Goal: Task Accomplishment & Management: Manage account settings

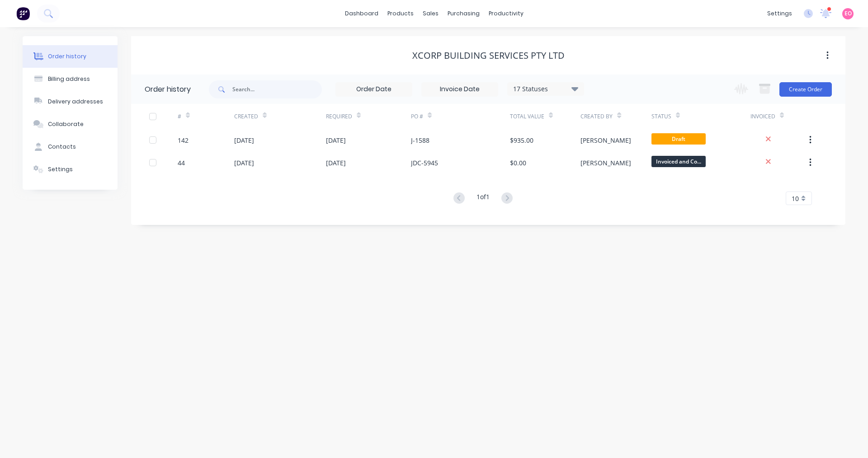
click at [443, 254] on div "Order history Billing address Delivery addresses Collaborate Contacts Settings …" at bounding box center [434, 242] width 868 height 431
click at [229, 269] on div "Order history Billing address Delivery addresses Collaborate Contacts Settings …" at bounding box center [434, 242] width 868 height 431
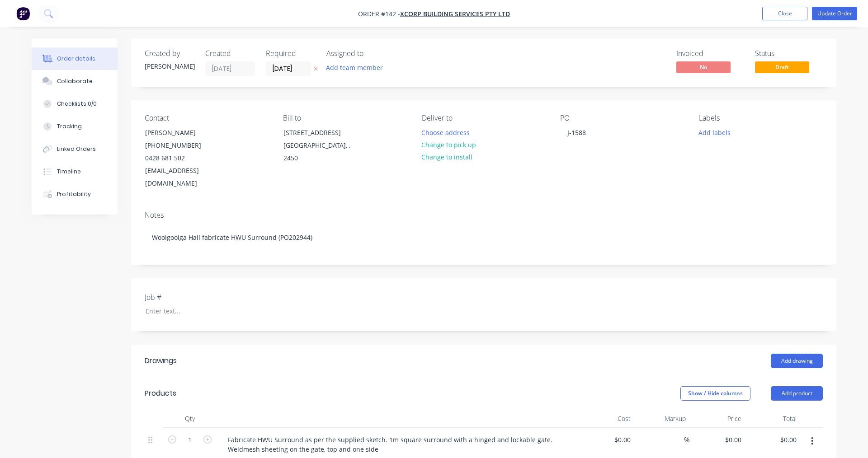
type input "$850.00"
click at [793, 12] on button "Close" at bounding box center [777, 14] width 45 height 14
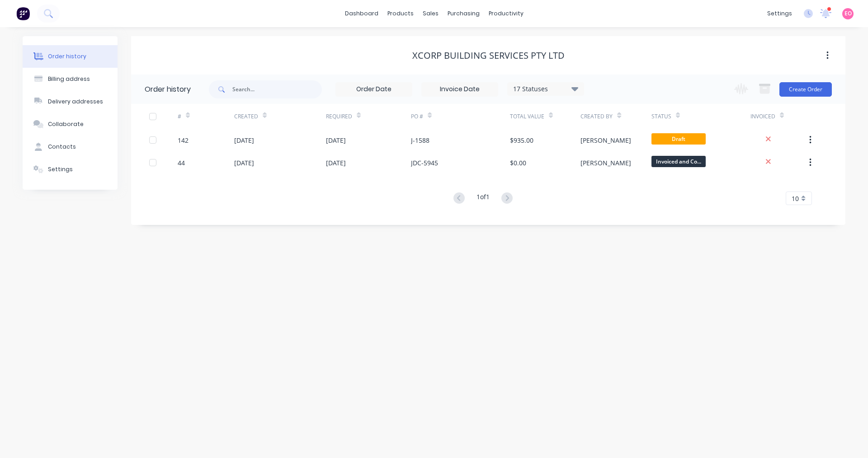
click at [252, 240] on div "Order history Billing address Delivery addresses Collaborate Contacts Settings …" at bounding box center [434, 242] width 868 height 431
click at [50, 54] on div "Order history" at bounding box center [67, 56] width 38 height 8
click at [255, 275] on div "Order history Billing address Delivery addresses Collaborate Contacts Settings …" at bounding box center [434, 242] width 868 height 431
click at [429, 38] on link "Sales Orders" at bounding box center [478, 43] width 120 height 18
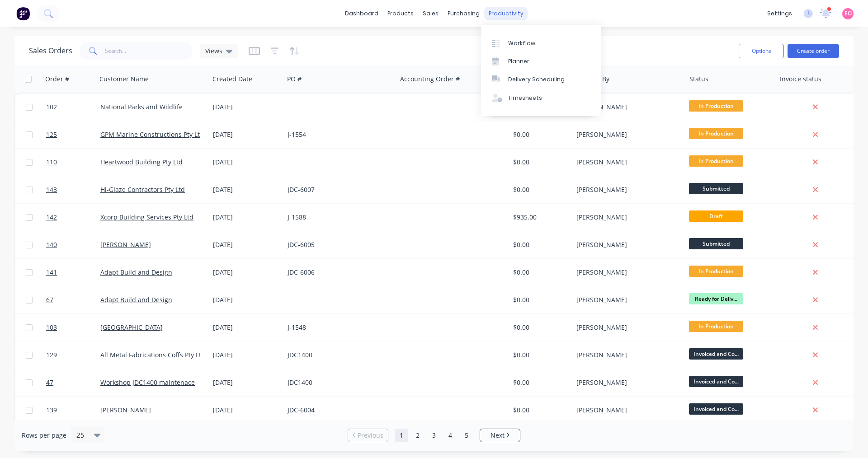
click at [509, 10] on div "productivity" at bounding box center [506, 14] width 44 height 14
click at [522, 100] on div "Timesheets" at bounding box center [525, 98] width 34 height 8
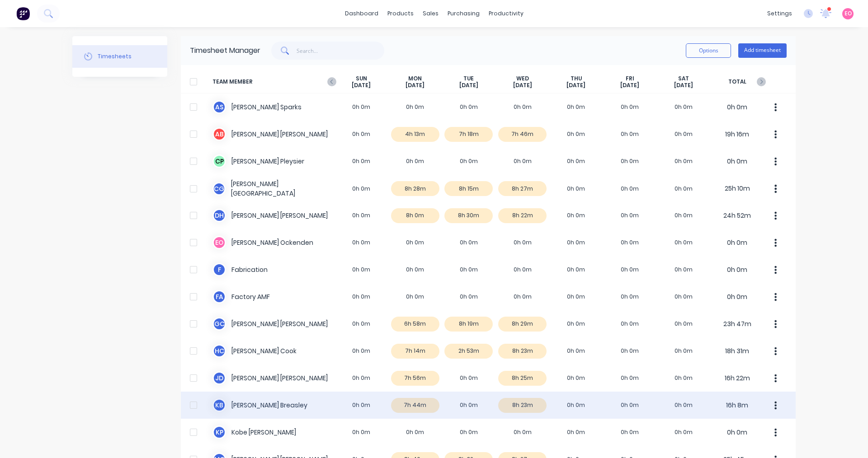
click at [525, 408] on div "K B [PERSON_NAME] 0h 0m 7h 44m 0h 0m 8h 23m 0h 0m 0h 0m 0h 0m 16h 8m" at bounding box center [488, 405] width 615 height 27
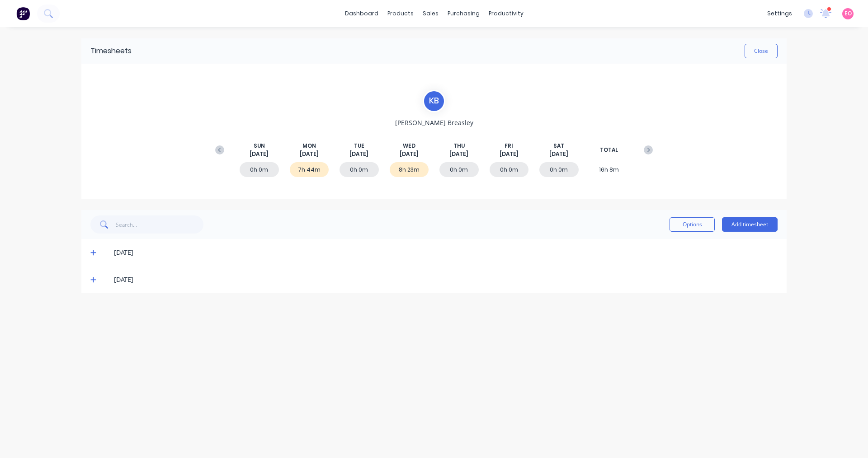
drag, startPoint x: 146, startPoint y: 283, endPoint x: 154, endPoint y: 283, distance: 7.2
click at [147, 283] on div "[DATE]" at bounding box center [446, 280] width 664 height 10
click at [92, 280] on icon at bounding box center [92, 280] width 5 height 5
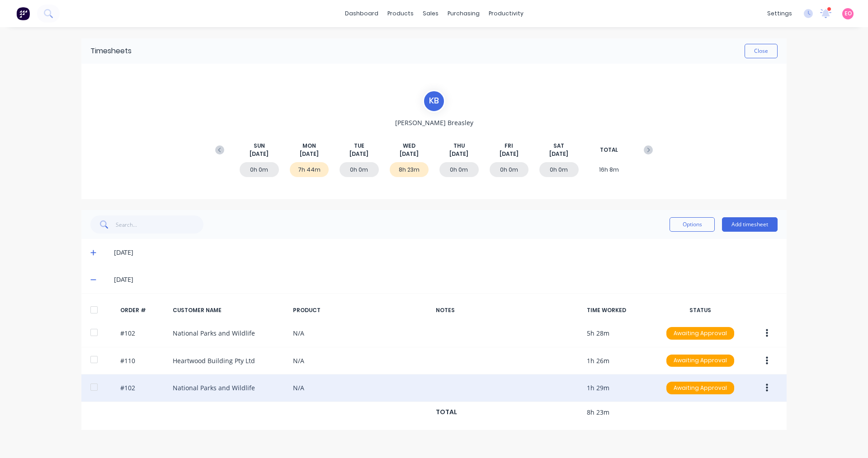
click at [769, 389] on button "button" at bounding box center [766, 388] width 21 height 16
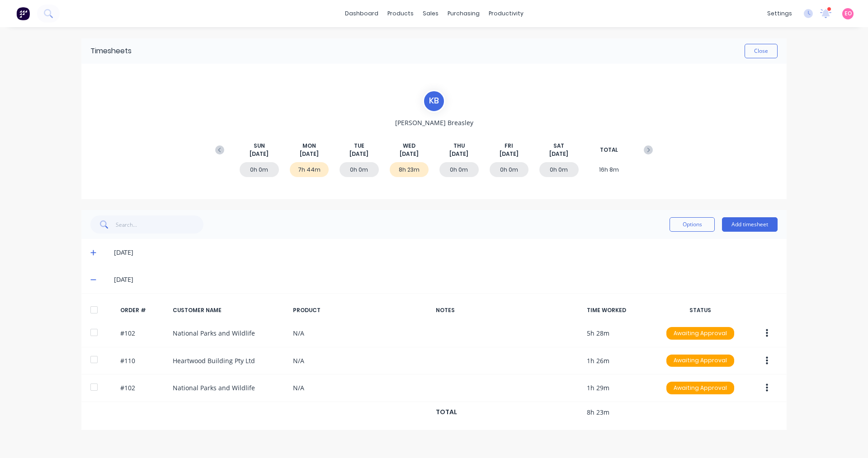
click at [814, 375] on div "dashboard products sales purchasing productivity dashboard products Product Cat…" at bounding box center [434, 229] width 868 height 458
click at [674, 229] on button "Options" at bounding box center [692, 224] width 45 height 14
click at [651, 210] on div "Timesheets Close K B [PERSON_NAME][DATE] [DATE] [DATE] [DATE] [DATE] [DATE] [DA…" at bounding box center [433, 234] width 705 height 392
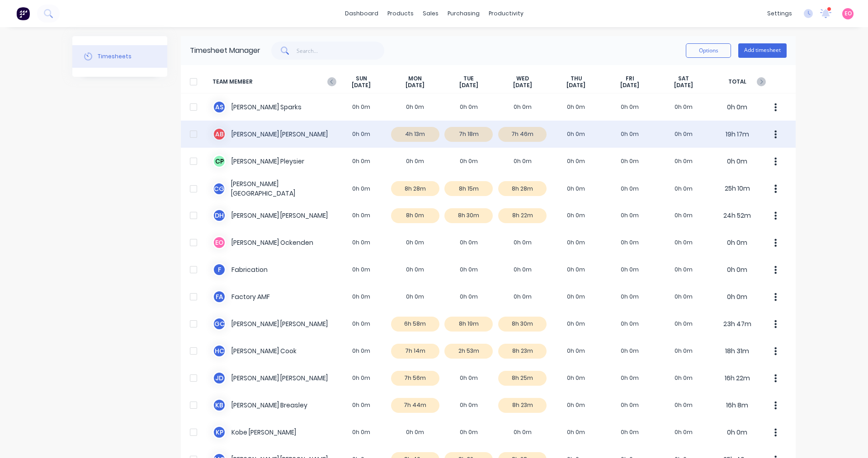
click at [412, 133] on div "A B [PERSON_NAME] 0h 0m 4h 13m 7h 18m 7h 46m 0h 0m 0h 0m 0h 0m 19h 17m" at bounding box center [488, 134] width 615 height 27
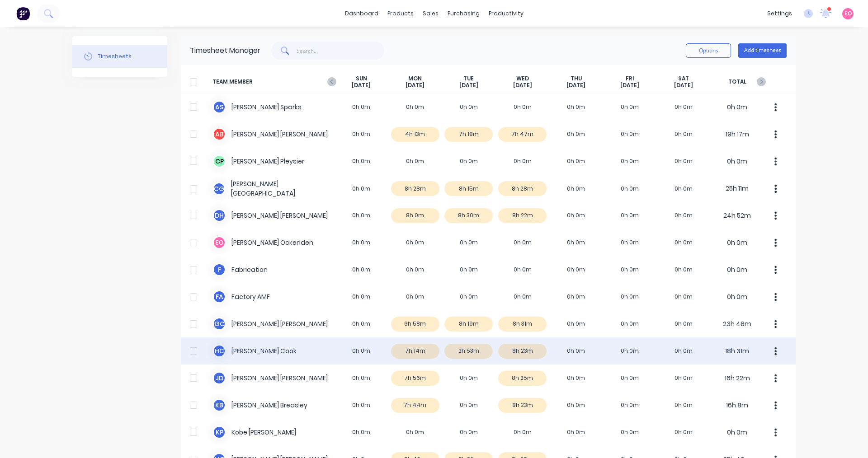
click at [405, 346] on div "[PERSON_NAME] 0h 0m 7h 14m 2h 53m 8h 23m 0h 0m 0h 0m 0h 0m 18h 31m" at bounding box center [488, 351] width 615 height 27
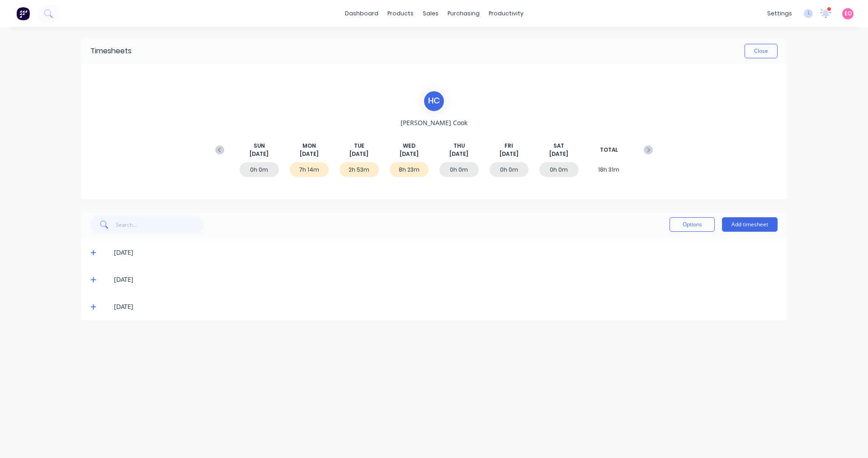
click at [96, 255] on span at bounding box center [94, 252] width 9 height 9
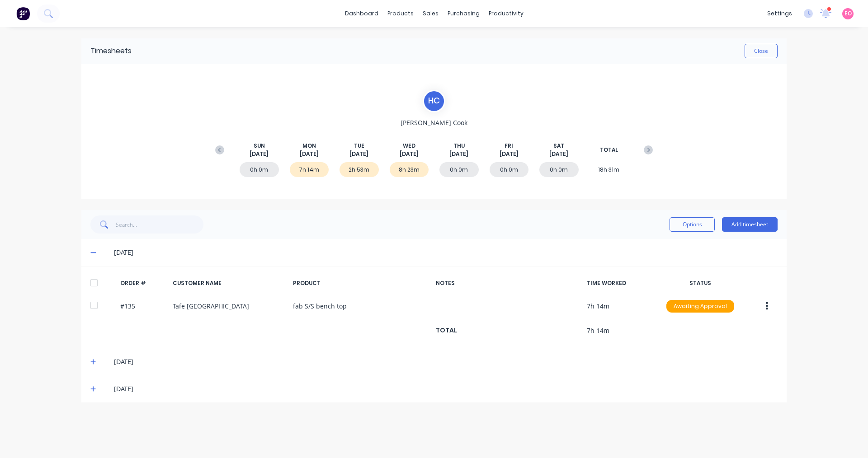
click at [310, 173] on div "7h 14m" at bounding box center [309, 169] width 39 height 15
click at [319, 170] on div "7h 14m" at bounding box center [309, 169] width 39 height 15
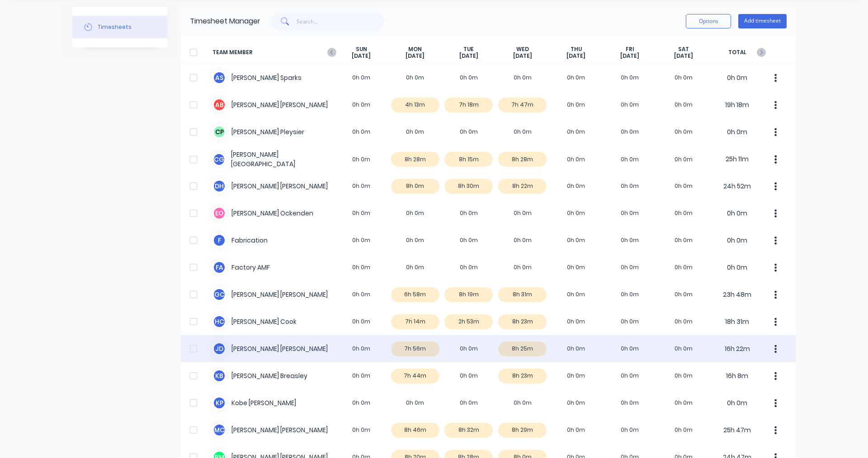
scroll to position [45, 0]
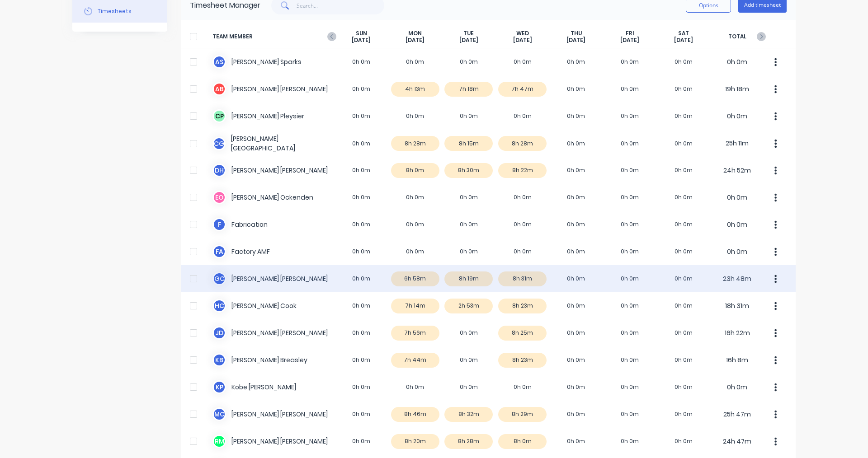
click at [411, 282] on div "G C [PERSON_NAME] 0h 0m 6h 58m 8h 19m 8h 31m 0h 0m 0h 0m 0h 0m 23h 48m" at bounding box center [488, 278] width 615 height 27
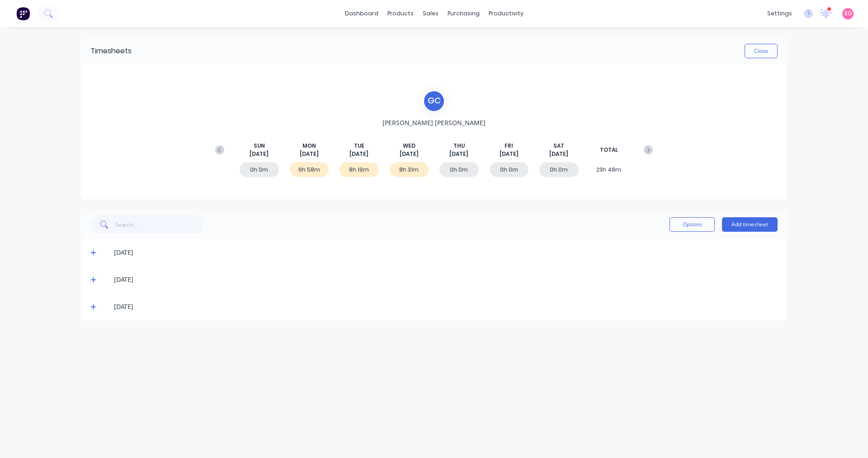
click at [94, 249] on span at bounding box center [94, 252] width 9 height 9
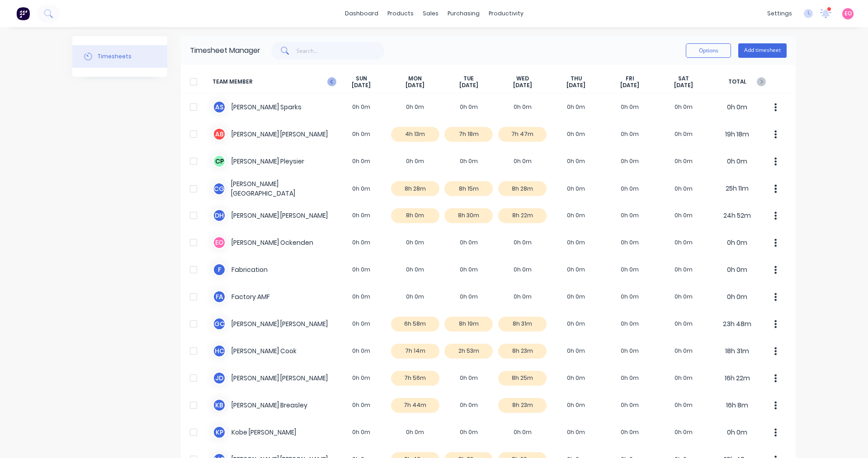
click at [327, 83] on icon "button" at bounding box center [331, 81] width 9 height 9
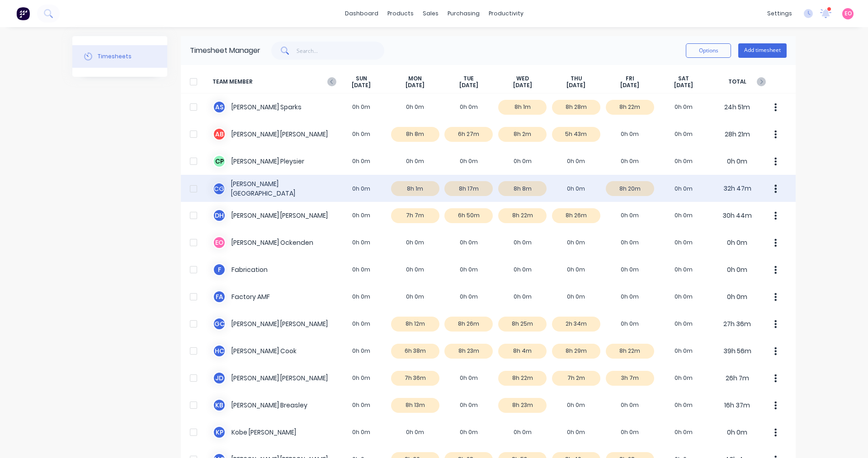
click at [613, 191] on div "C G [PERSON_NAME] 0h 0m 8h 1m 8h 17m 8h 8m 0h 0m 8h 20m 0h 0m 32h 47m" at bounding box center [488, 188] width 615 height 27
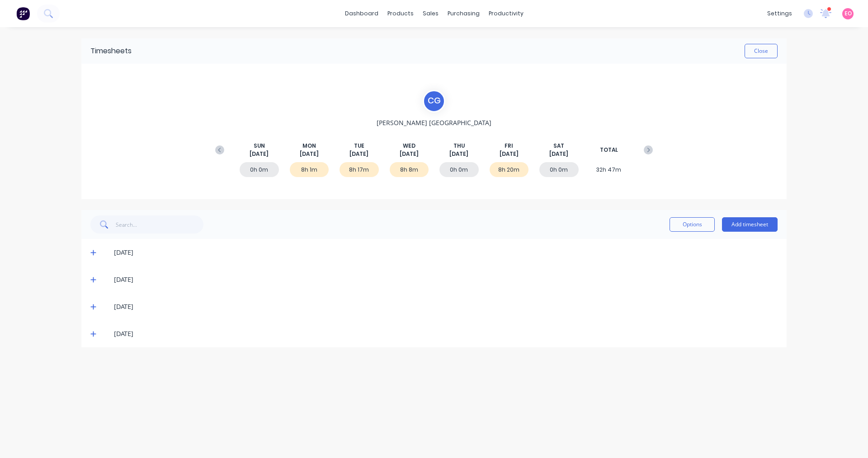
click at [90, 251] on icon at bounding box center [93, 253] width 6 height 6
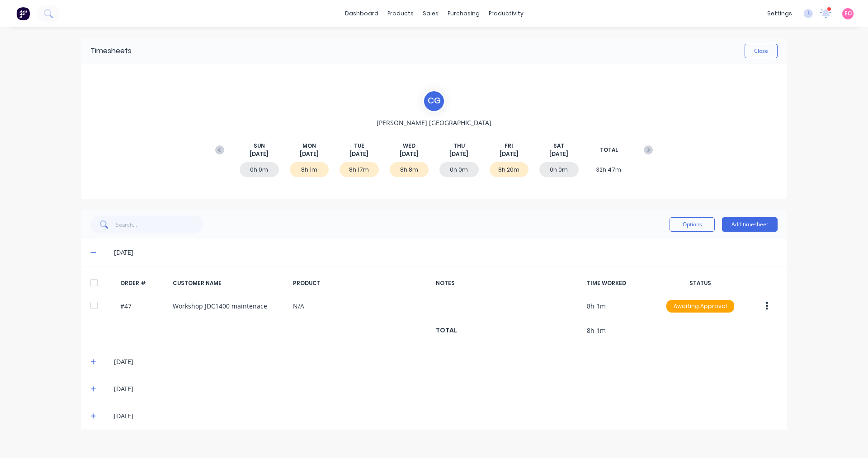
click at [93, 364] on icon at bounding box center [92, 361] width 5 height 5
click at [311, 174] on div "8h 1m" at bounding box center [309, 169] width 39 height 15
click at [311, 172] on div "8h 1m" at bounding box center [309, 169] width 39 height 15
click at [214, 157] on button at bounding box center [220, 150] width 18 height 16
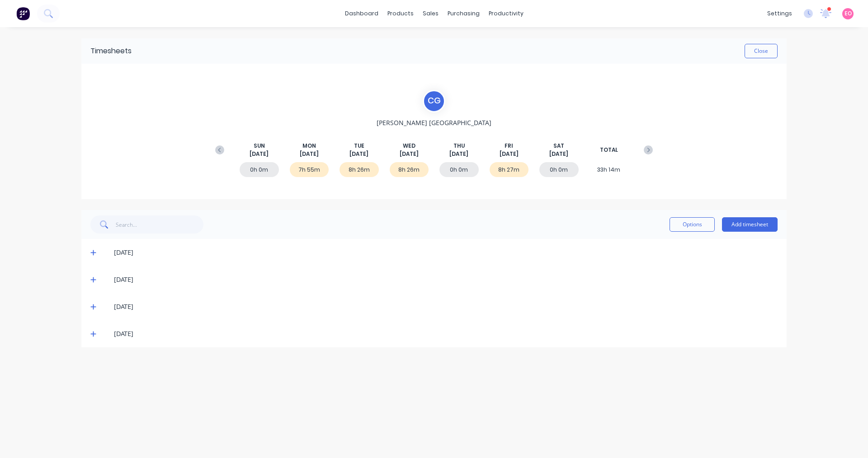
click at [313, 171] on div "7h 55m" at bounding box center [309, 169] width 39 height 15
click at [94, 256] on icon at bounding box center [93, 253] width 6 height 6
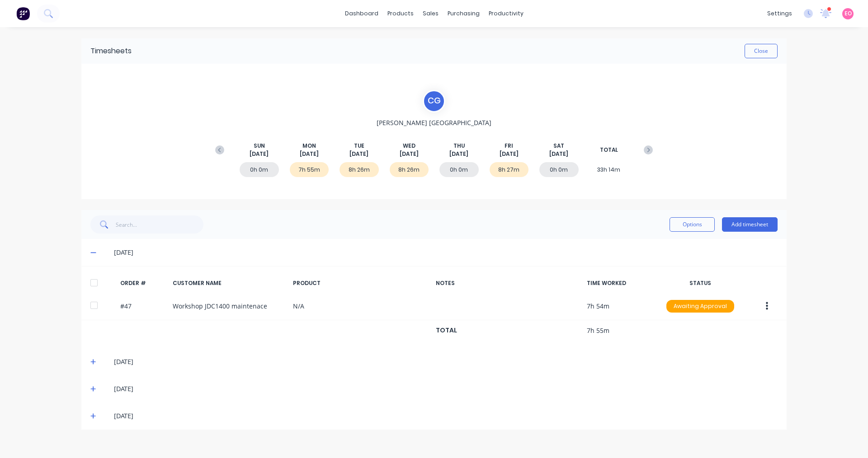
click at [94, 362] on icon at bounding box center [92, 361] width 5 height 5
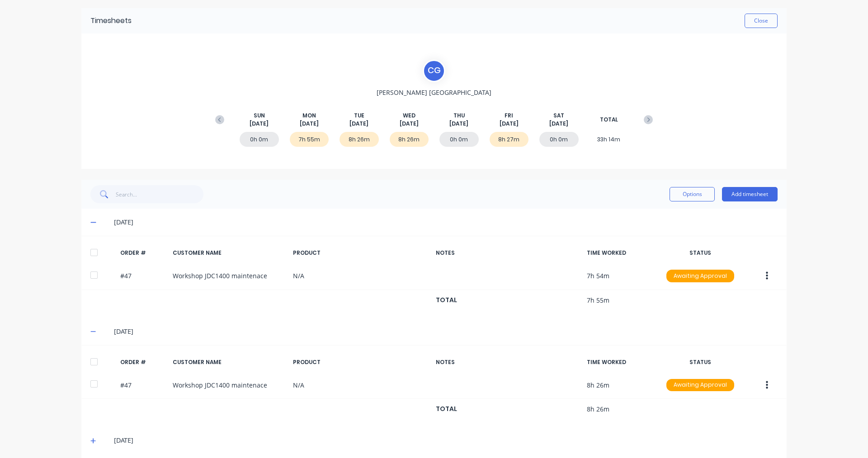
scroll to position [65, 0]
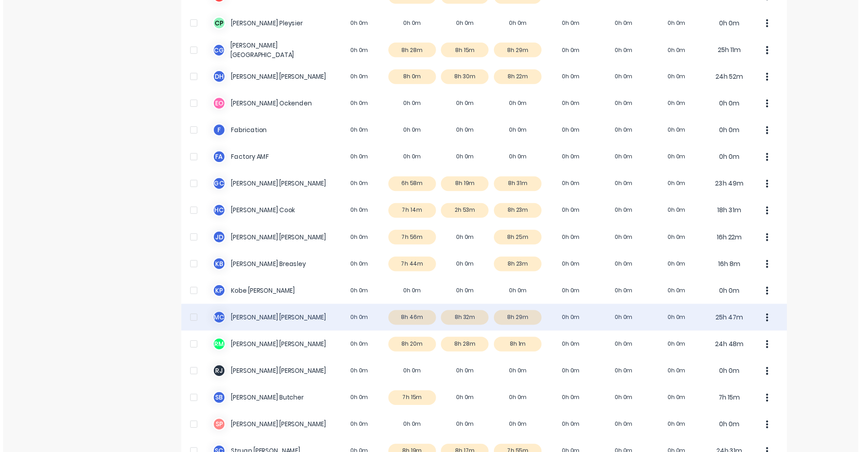
scroll to position [192, 0]
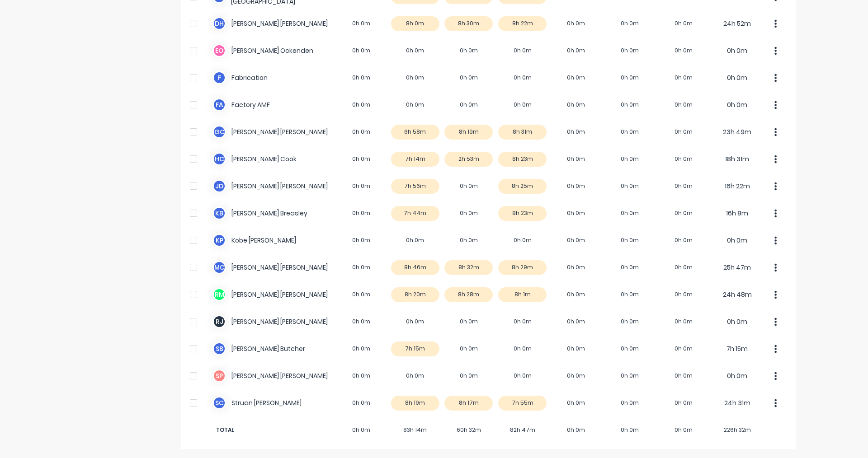
click at [83, 224] on div "Timesheets" at bounding box center [119, 146] width 95 height 605
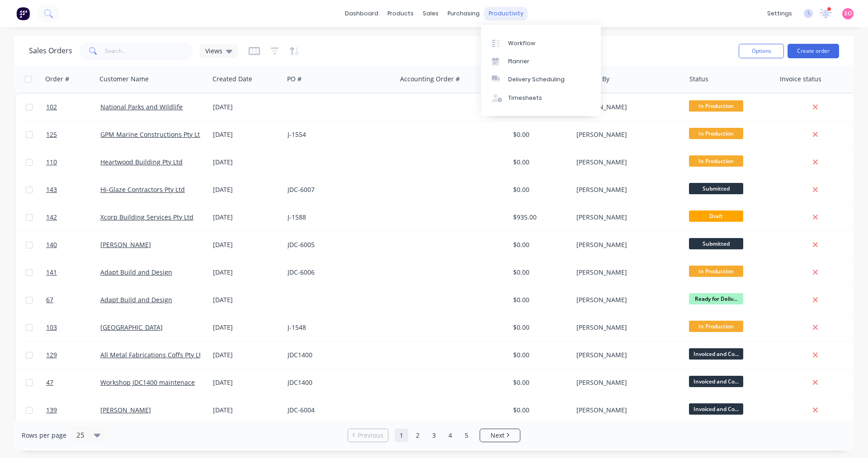
click at [501, 12] on div "productivity" at bounding box center [506, 14] width 44 height 14
click at [511, 42] on div "Workflow" at bounding box center [521, 43] width 27 height 8
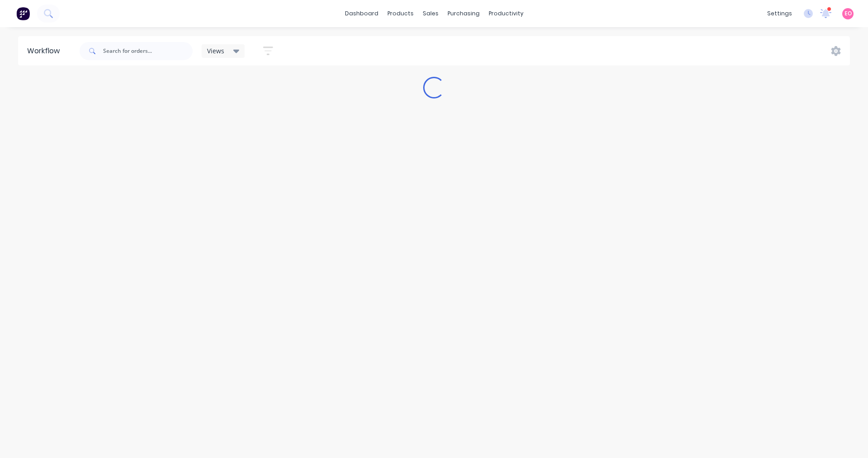
click at [512, 163] on div "Workflow Views Save new view None (Default) edit Show/Hide statuses Show line i…" at bounding box center [434, 238] width 868 height 404
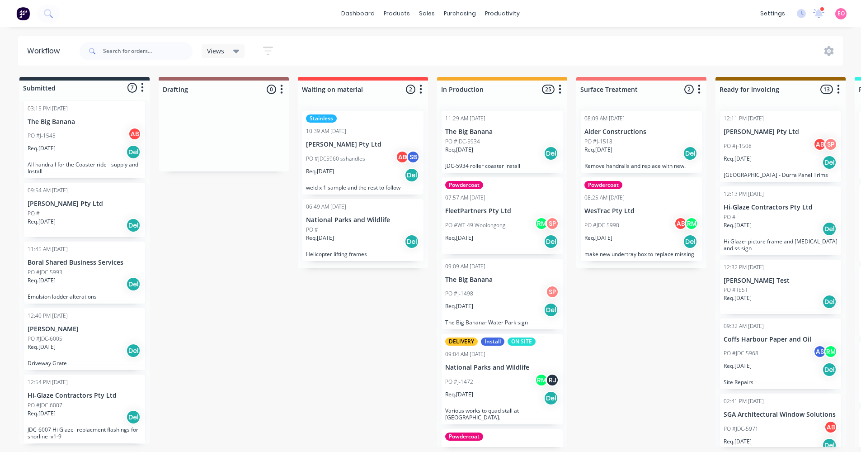
scroll to position [2, 0]
click at [143, 57] on input "text" at bounding box center [148, 51] width 90 height 18
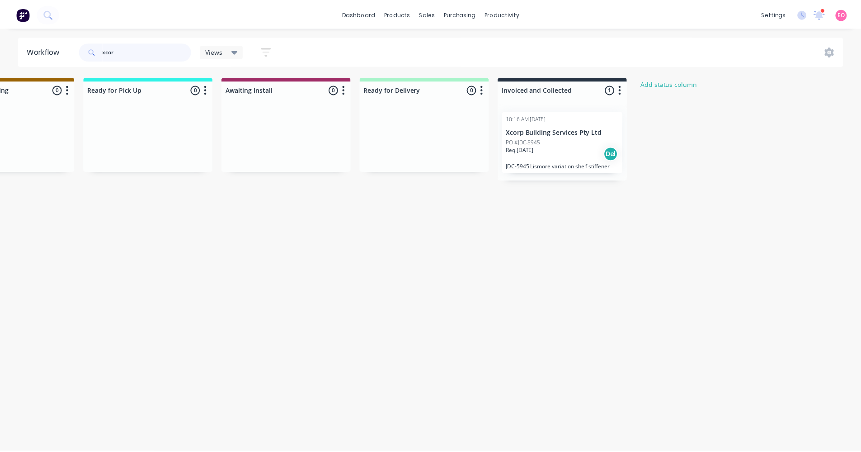
scroll to position [0, 0]
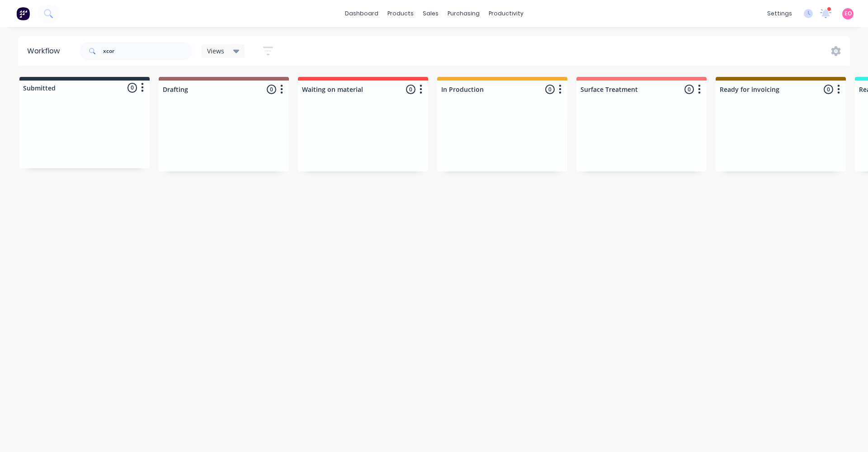
drag, startPoint x: 664, startPoint y: 316, endPoint x: 816, endPoint y: 35, distance: 319.0
click at [664, 315] on div "Workflow xcor Views Save new view None (Default) edit Show/Hide statuses Show l…" at bounding box center [434, 234] width 868 height 397
click at [156, 51] on input "xcor" at bounding box center [148, 51] width 90 height 18
drag, startPoint x: 156, startPoint y: 51, endPoint x: -108, endPoint y: 33, distance: 264.2
click at [0, 33] on html "dashboard products sales purchasing productivity dashboard products Product Cat…" at bounding box center [434, 198] width 868 height 397
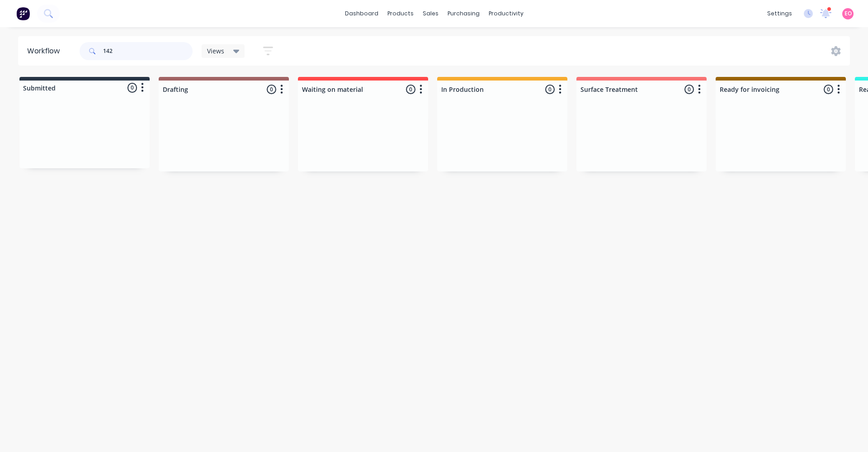
type input "142"
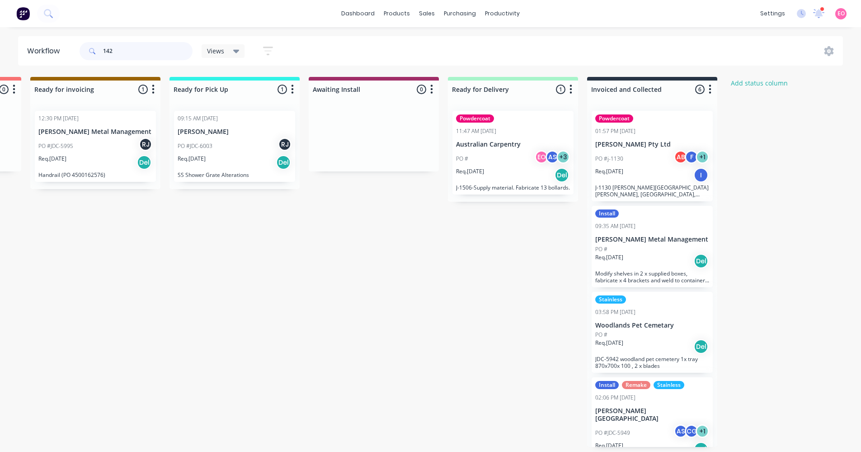
scroll to position [0, 690]
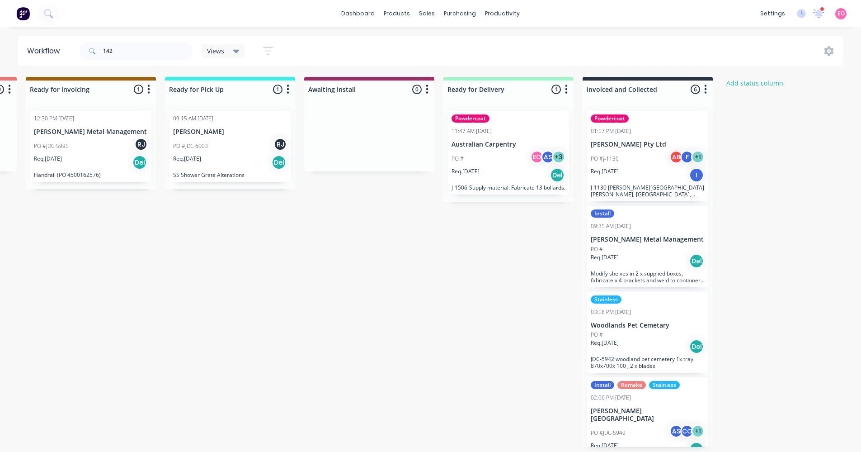
click at [463, 398] on div "Submitted 1 Status colour #273444 hex #273444 Save Cancel Summaries Total order…" at bounding box center [122, 262] width 1639 height 370
click at [238, 55] on icon at bounding box center [236, 51] width 6 height 10
click at [258, 226] on div "Submitted 1 Status colour #273444 hex #273444 Save Cancel Summaries Total order…" at bounding box center [122, 262] width 1639 height 370
click at [421, 14] on div "sales" at bounding box center [427, 14] width 25 height 14
click at [453, 46] on div "Sales Orders" at bounding box center [460, 43] width 37 height 8
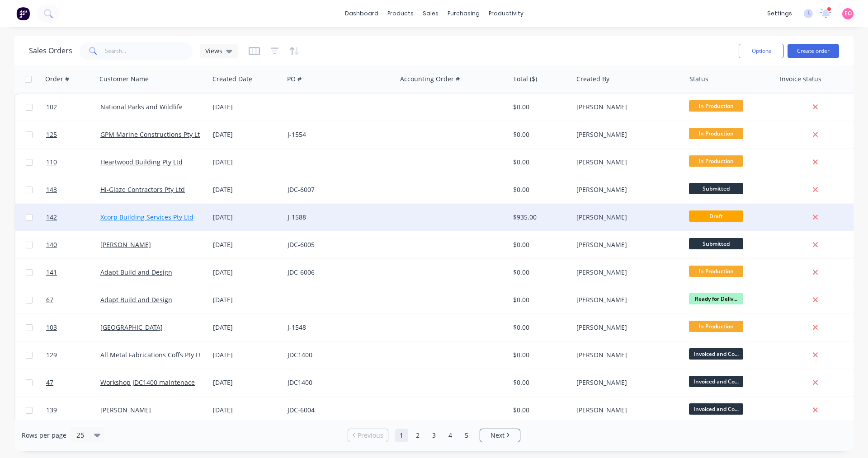
click at [136, 216] on link "Xcorp Building Services Pty Ltd" at bounding box center [146, 217] width 93 height 9
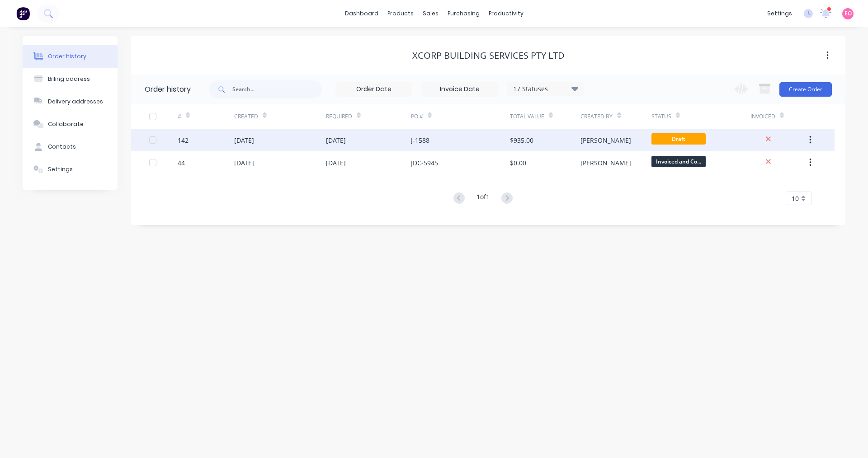
click at [385, 137] on div "[DATE]" at bounding box center [368, 140] width 85 height 23
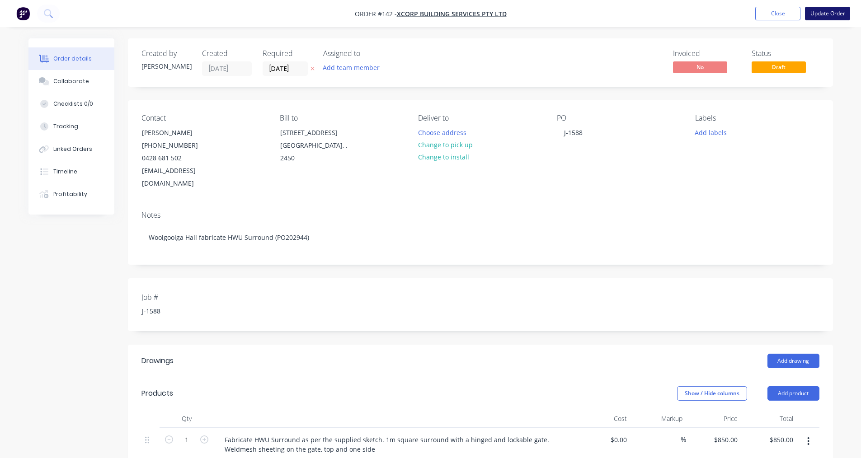
click at [824, 14] on button "Update Order" at bounding box center [827, 14] width 45 height 14
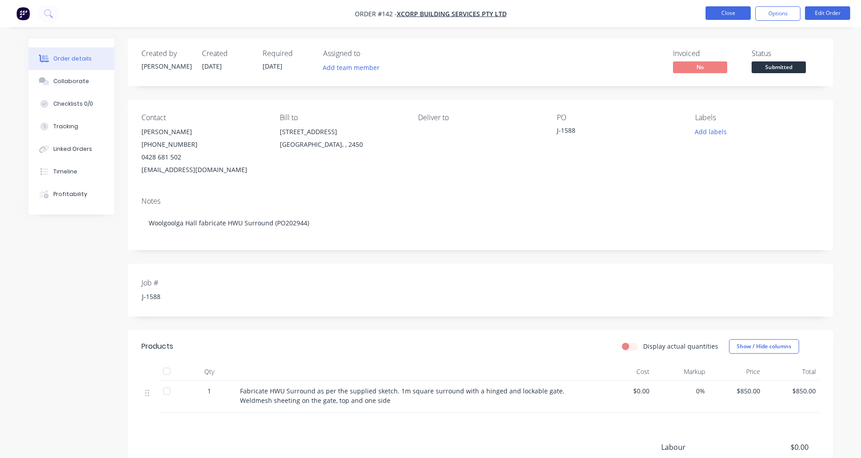
click at [720, 12] on button "Close" at bounding box center [728, 13] width 45 height 14
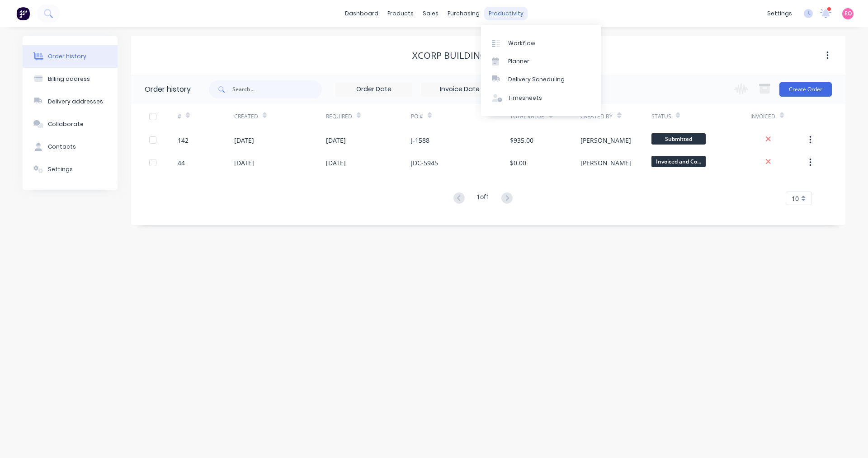
click at [510, 16] on div "productivity" at bounding box center [506, 14] width 44 height 14
click at [521, 41] on div "Workflow" at bounding box center [521, 43] width 27 height 8
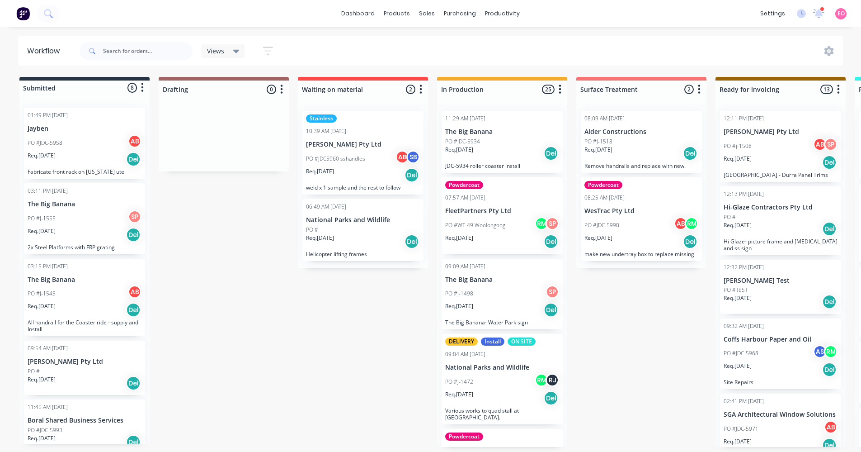
click at [212, 195] on div "Submitted 8 Status colour #273444 hex #273444 Save Cancel Summaries Total order…" at bounding box center [812, 262] width 1639 height 370
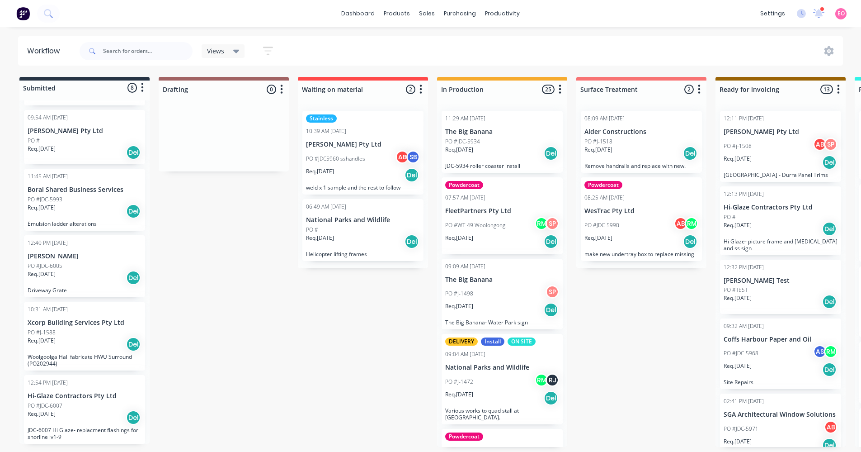
scroll to position [231, 0]
drag, startPoint x: 230, startPoint y: 355, endPoint x: 232, endPoint y: 348, distance: 7.5
click at [232, 348] on div "Submitted 8 Status colour #273444 hex #273444 Save Cancel Summaries Total order…" at bounding box center [812, 262] width 1639 height 370
click at [361, 414] on div "Submitted 8 Status colour #273444 hex #273444 Save Cancel Summaries Total order…" at bounding box center [812, 262] width 1639 height 370
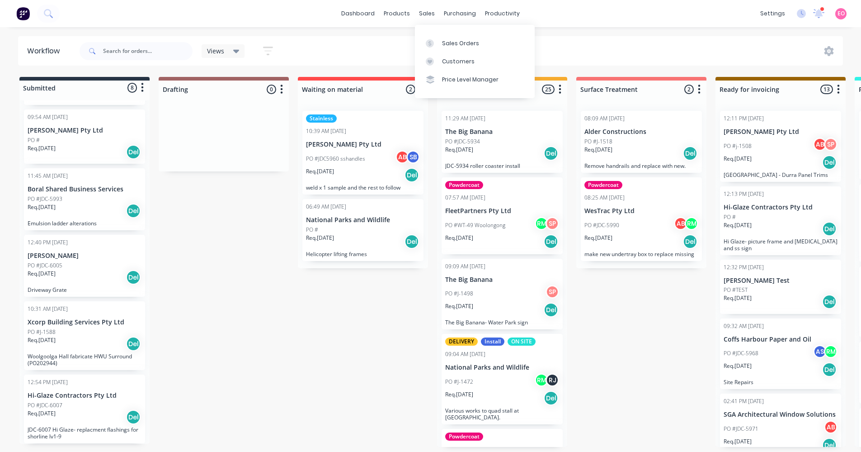
click at [602, 40] on div "Views Save new view None (Default) edit Show/Hide statuses Show line item cards…" at bounding box center [461, 51] width 766 height 27
click at [278, 308] on div "Submitted 8 Status colour #273444 hex #273444 Save Cancel Summaries Total order…" at bounding box center [812, 262] width 1639 height 370
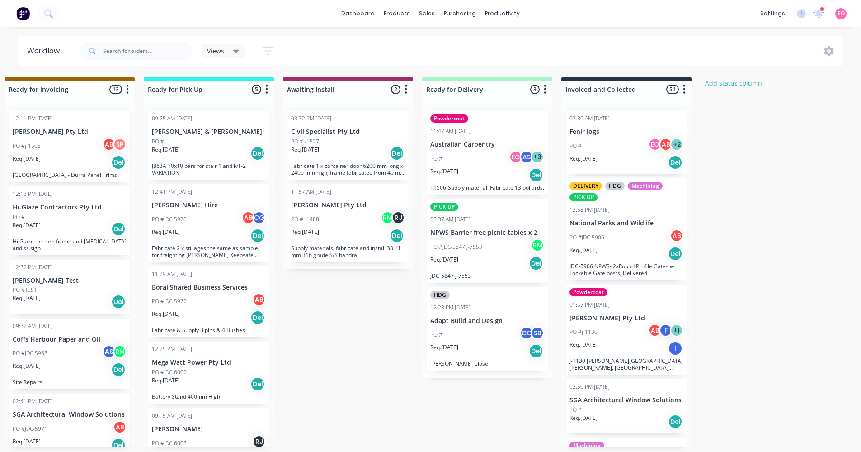
scroll to position [0, 713]
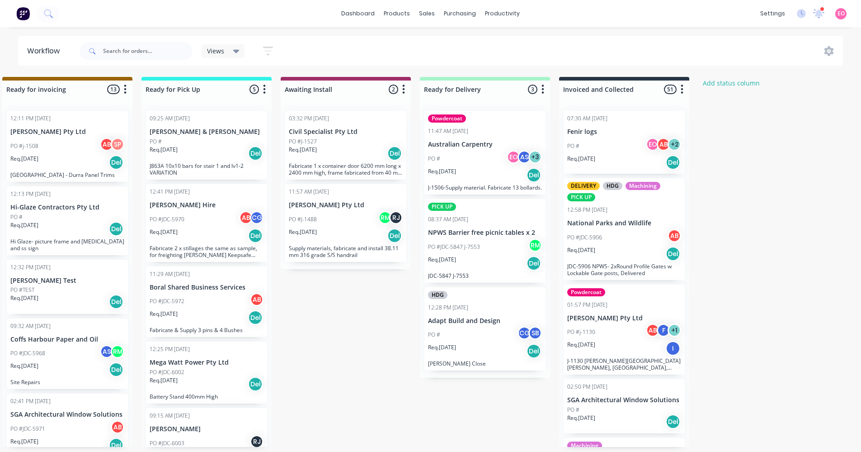
click at [594, 141] on div "PO # EO AB + 2" at bounding box center [624, 145] width 114 height 17
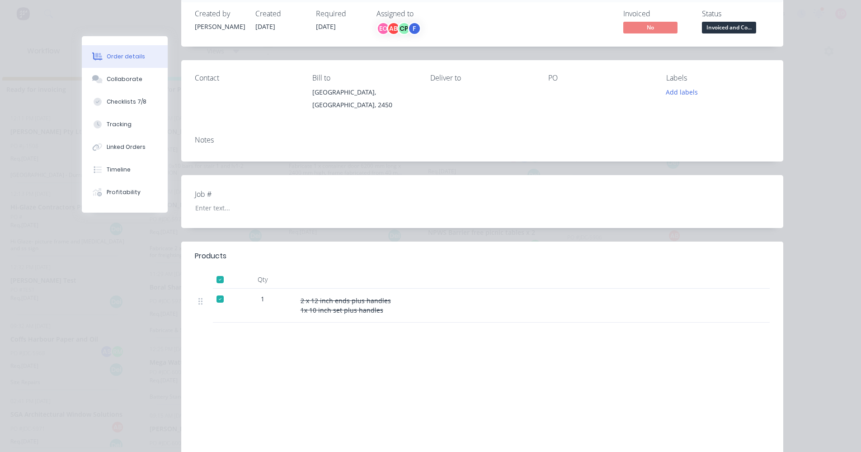
scroll to position [0, 0]
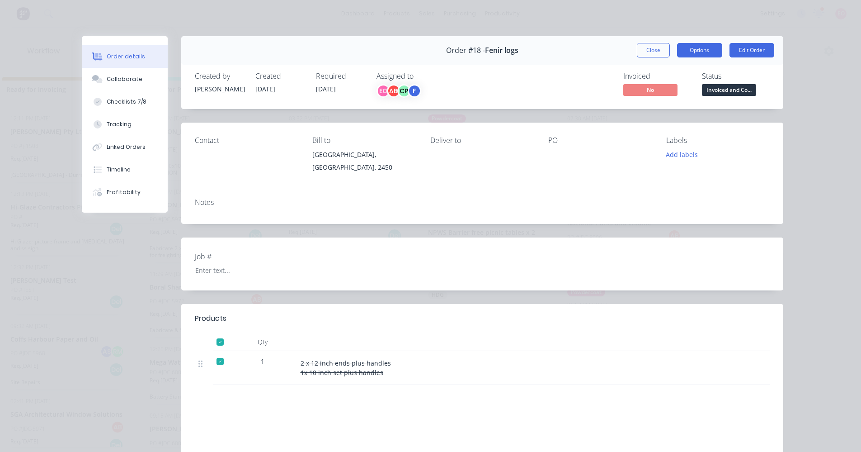
click at [699, 47] on button "Options" at bounding box center [699, 50] width 45 height 14
drag, startPoint x: 703, startPoint y: 223, endPoint x: 719, endPoint y: 160, distance: 65.4
click at [703, 222] on div "Notes" at bounding box center [482, 207] width 602 height 33
click at [703, 42] on div "Order #18 - Fenir logs Close Options Edit Order" at bounding box center [482, 50] width 602 height 28
click at [702, 47] on button "Options" at bounding box center [699, 50] width 45 height 14
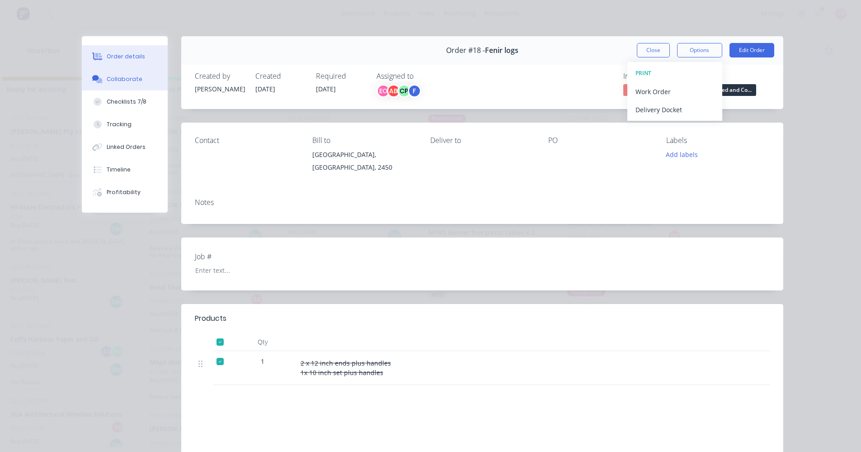
click at [137, 79] on button "Collaborate" at bounding box center [125, 79] width 86 height 23
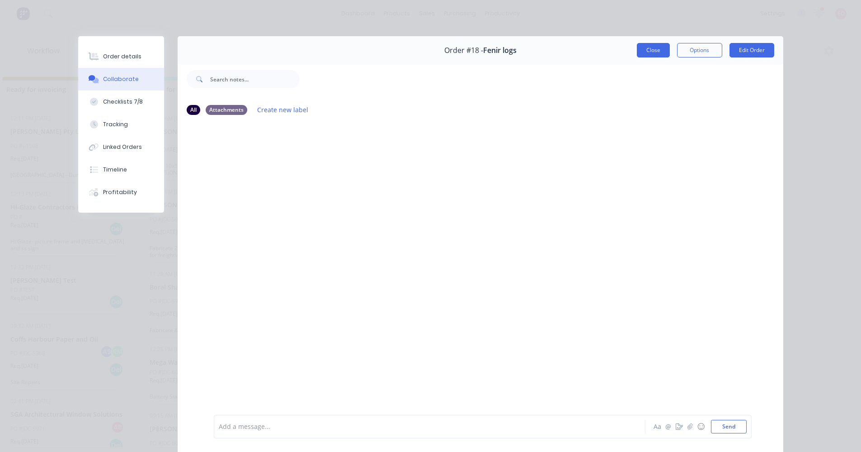
click at [649, 44] on button "Close" at bounding box center [653, 50] width 33 height 14
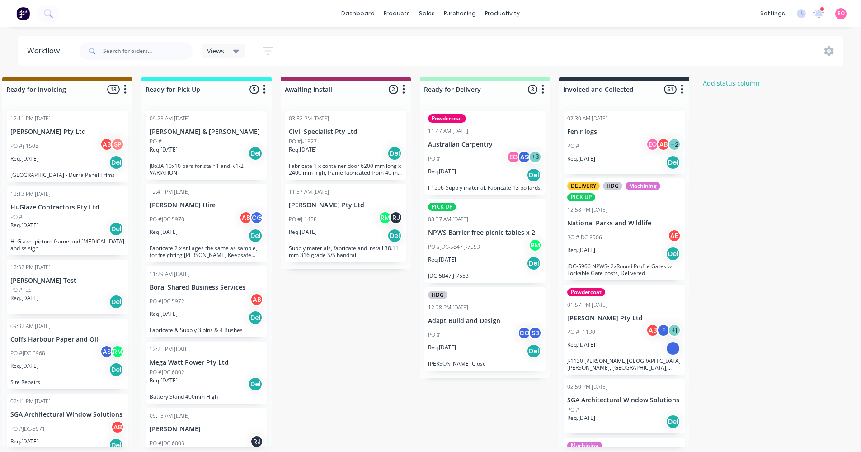
click at [623, 148] on div "PO # EO AB + 2" at bounding box center [624, 145] width 114 height 17
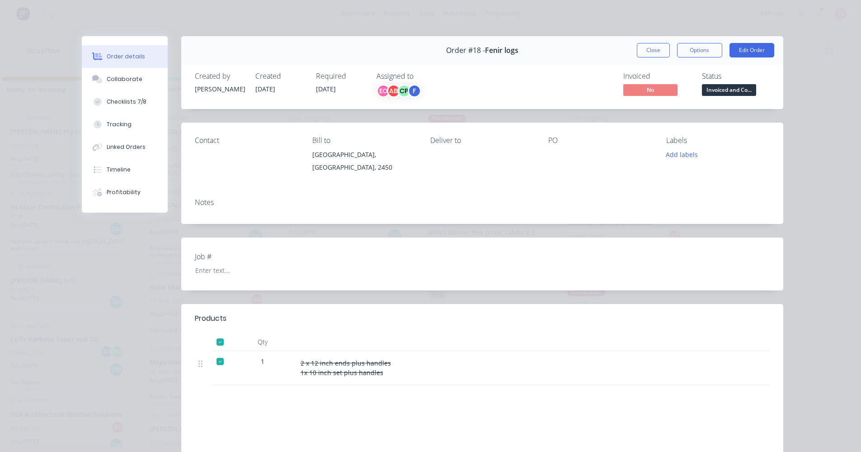
drag, startPoint x: 654, startPoint y: 52, endPoint x: 667, endPoint y: 57, distance: 14.0
click at [652, 52] on button "Close" at bounding box center [653, 50] width 33 height 14
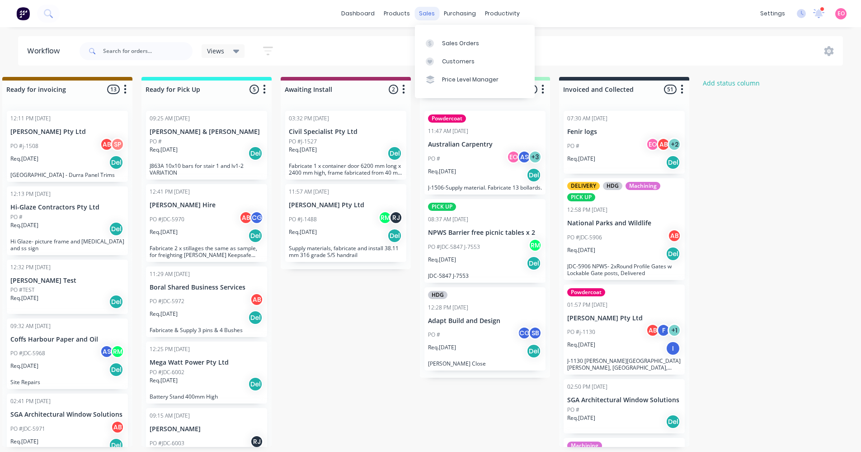
click at [430, 13] on div "sales" at bounding box center [427, 14] width 25 height 14
click at [456, 41] on div "Sales Orders" at bounding box center [460, 43] width 37 height 8
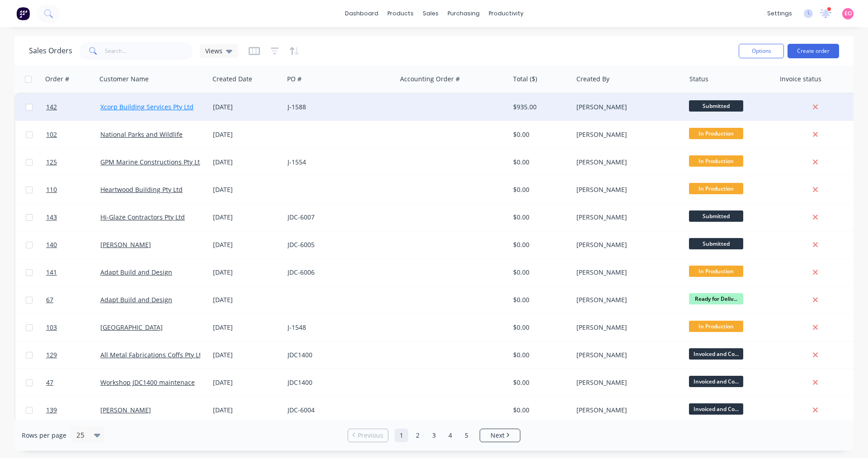
click at [154, 106] on link "Xcorp Building Services Pty Ltd" at bounding box center [146, 107] width 93 height 9
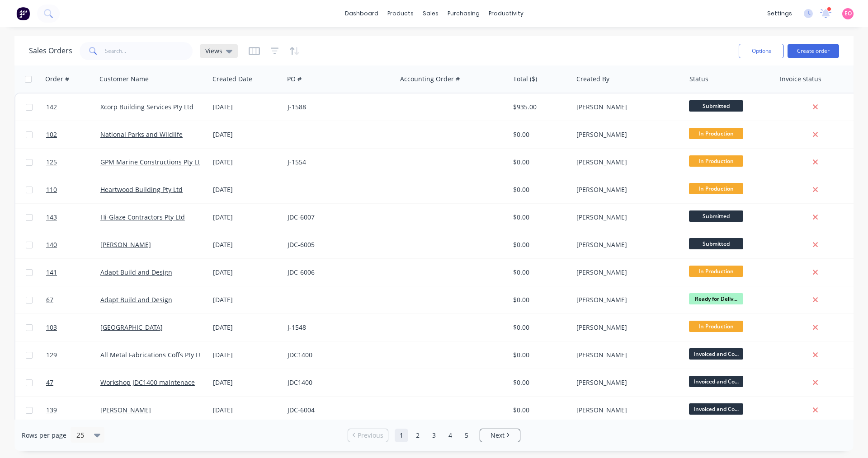
click at [226, 49] on icon at bounding box center [229, 51] width 6 height 10
click at [262, 88] on input "text" at bounding box center [270, 85] width 98 height 18
click at [383, 49] on div "Sales Orders Views" at bounding box center [380, 51] width 703 height 22
click at [250, 48] on icon "button" at bounding box center [254, 51] width 11 height 9
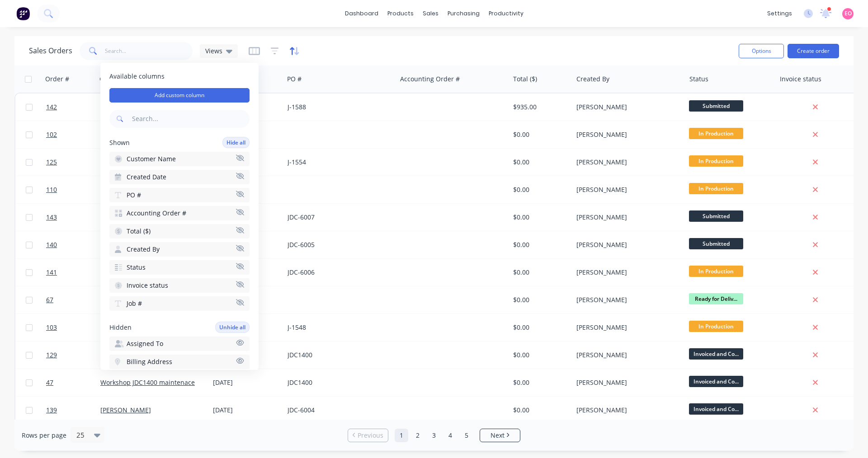
click at [292, 48] on icon "button" at bounding box center [292, 51] width 5 height 8
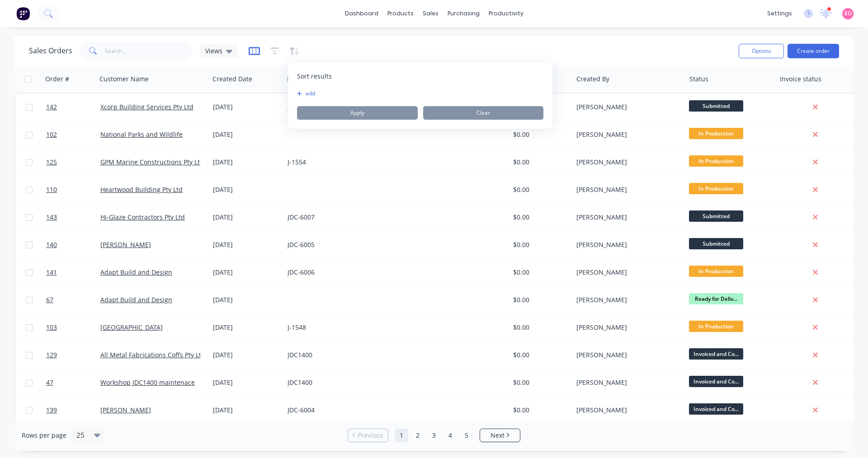
click at [252, 50] on icon "button" at bounding box center [254, 51] width 11 height 9
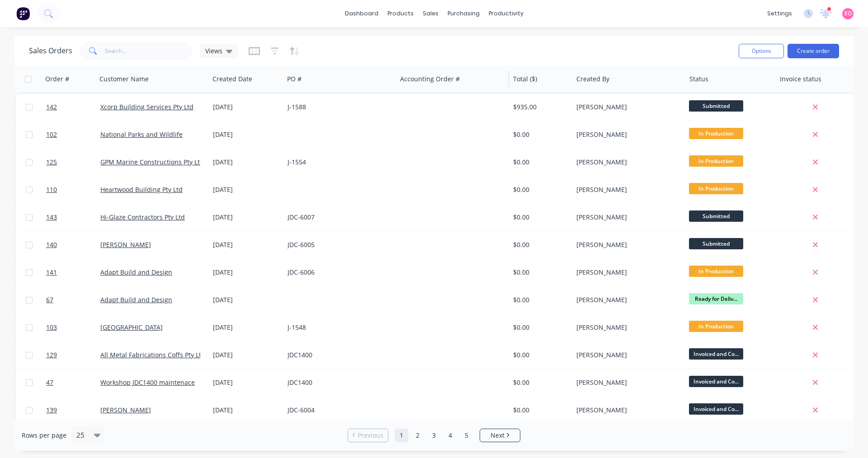
drag, startPoint x: 379, startPoint y: 53, endPoint x: 404, endPoint y: 66, distance: 27.9
click at [380, 53] on div "Sales Orders Views" at bounding box center [380, 51] width 703 height 22
click at [294, 51] on icon "button" at bounding box center [294, 51] width 10 height 9
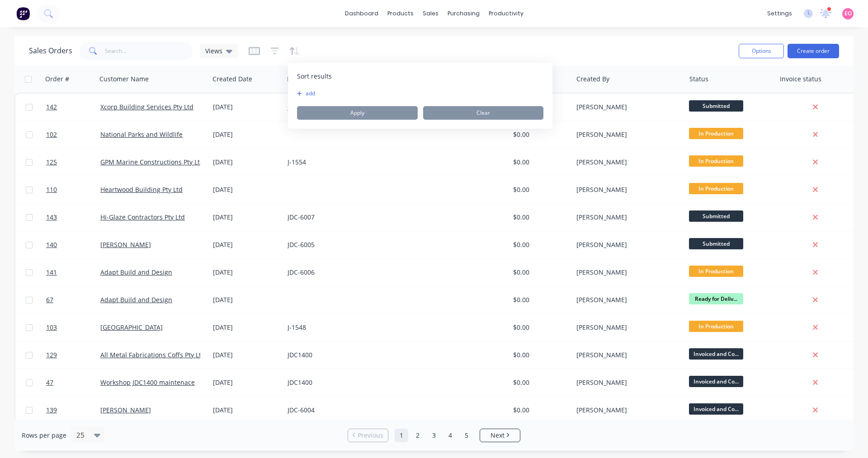
click at [305, 90] on button "add" at bounding box center [302, 93] width 11 height 7
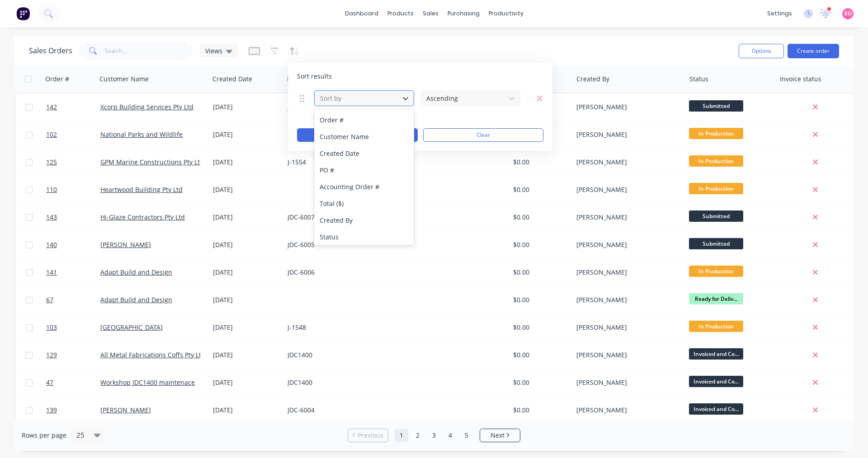
click at [346, 101] on div at bounding box center [356, 98] width 75 height 11
click at [445, 97] on div at bounding box center [462, 98] width 75 height 11
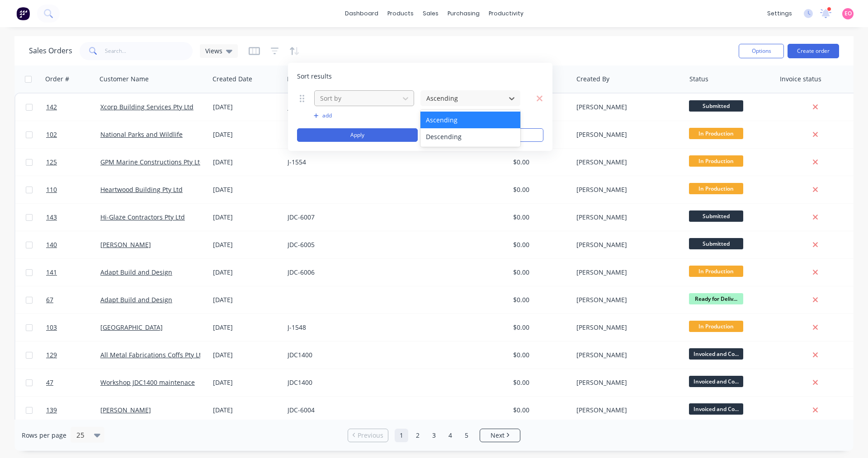
click at [391, 99] on div at bounding box center [356, 98] width 75 height 11
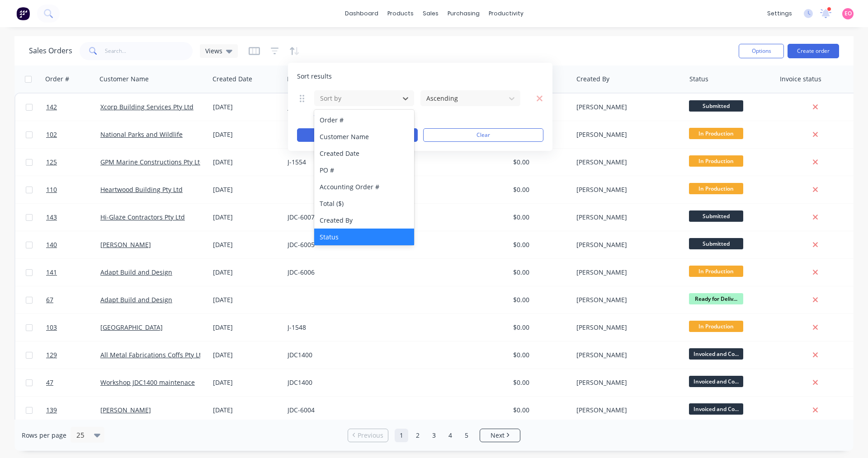
click at [350, 239] on div "Status" at bounding box center [364, 237] width 100 height 17
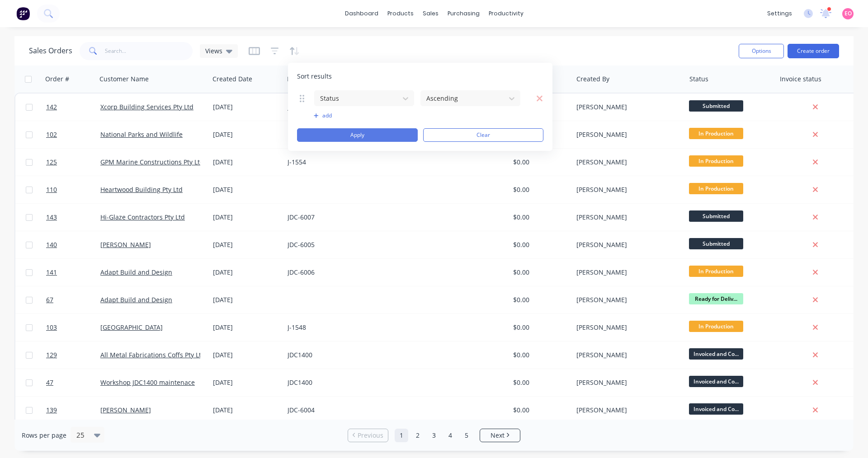
click at [381, 139] on button "Apply" at bounding box center [357, 135] width 121 height 14
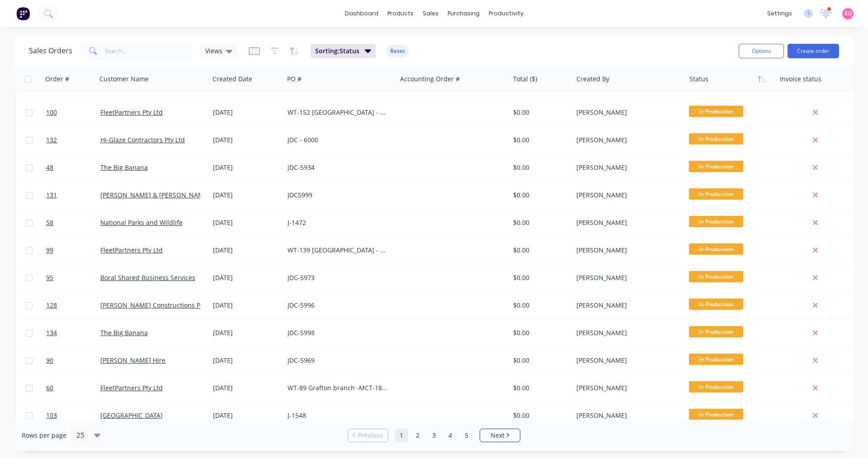
scroll to position [367, 0]
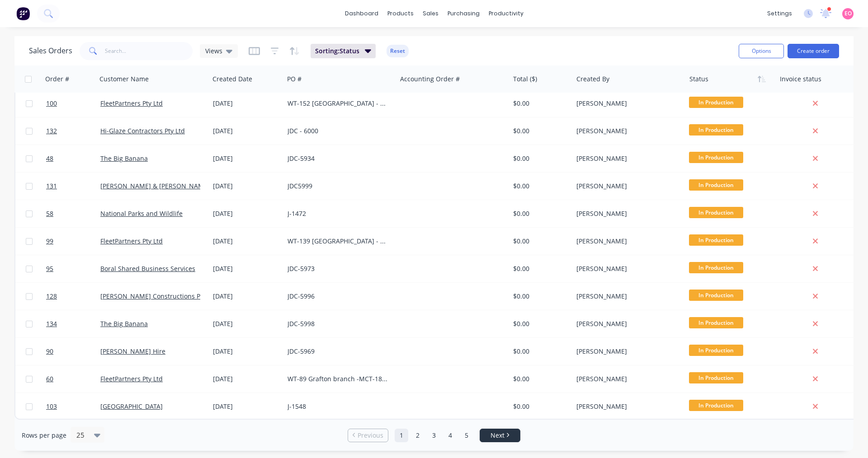
click at [492, 434] on span "Next" at bounding box center [498, 435] width 14 height 9
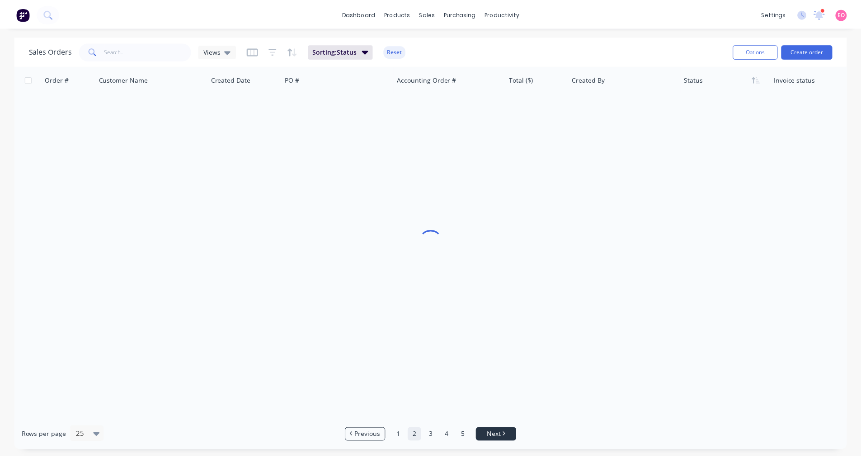
scroll to position [0, 0]
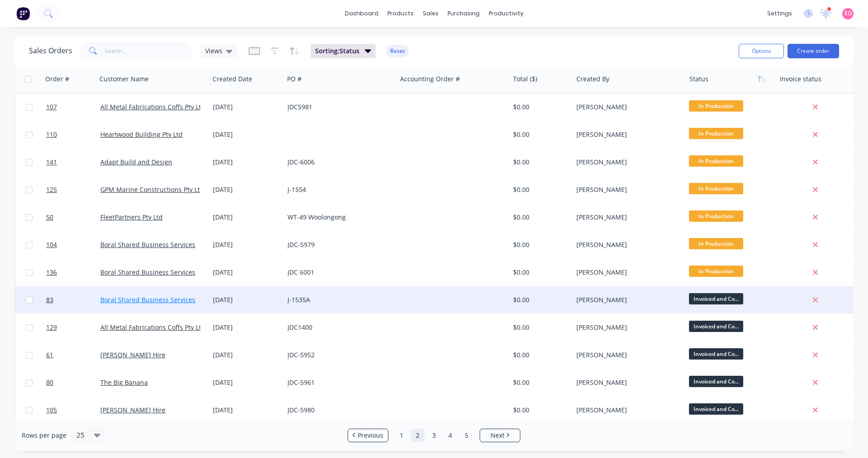
click at [172, 298] on link "Boral Shared Business Services" at bounding box center [147, 300] width 95 height 9
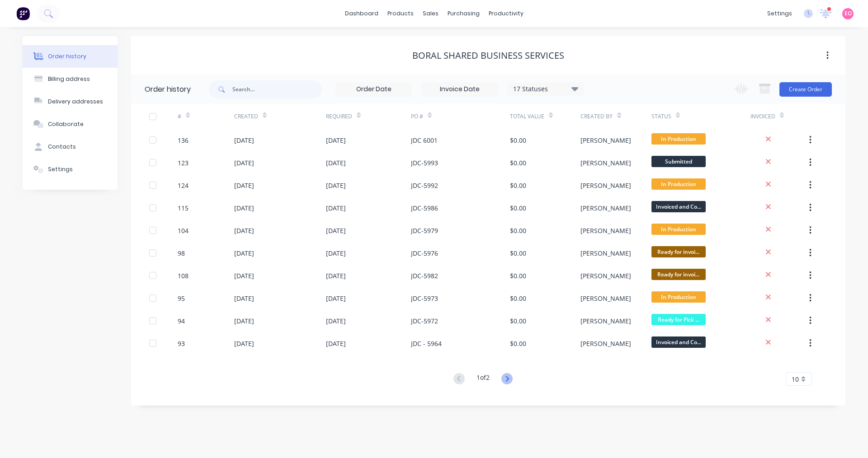
click at [509, 379] on icon at bounding box center [506, 378] width 11 height 11
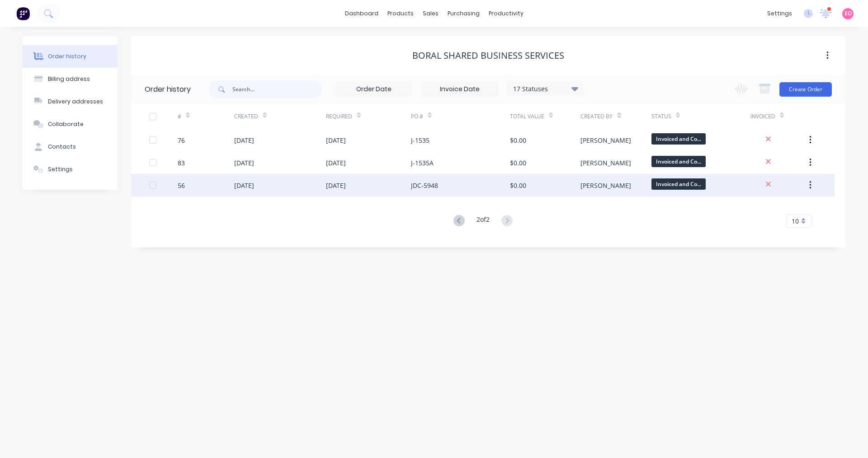
click at [297, 186] on div "[DATE]" at bounding box center [280, 185] width 92 height 23
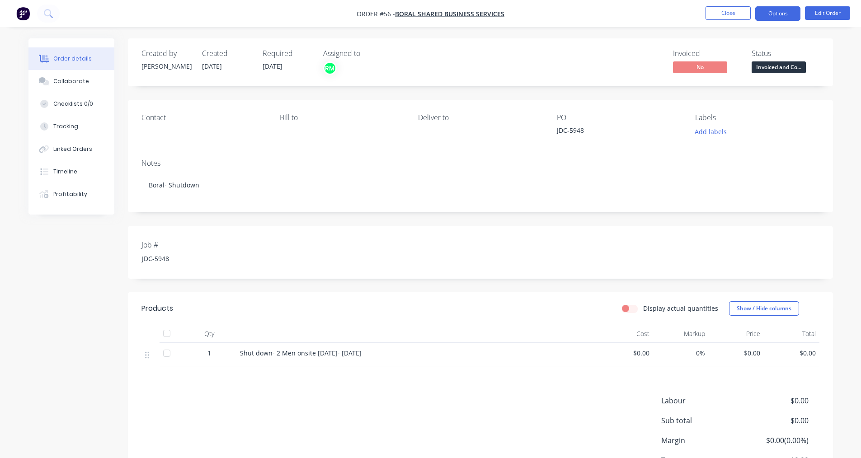
click at [780, 19] on button "Options" at bounding box center [777, 13] width 45 height 14
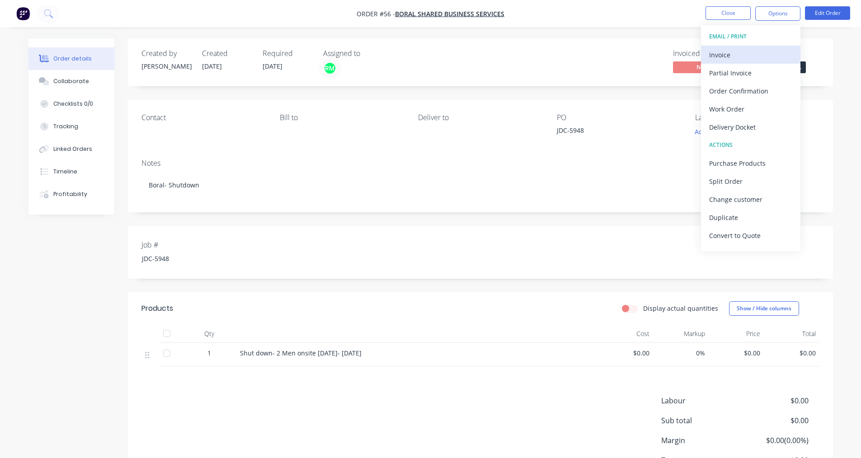
click at [740, 61] on div "Invoice" at bounding box center [750, 54] width 83 height 13
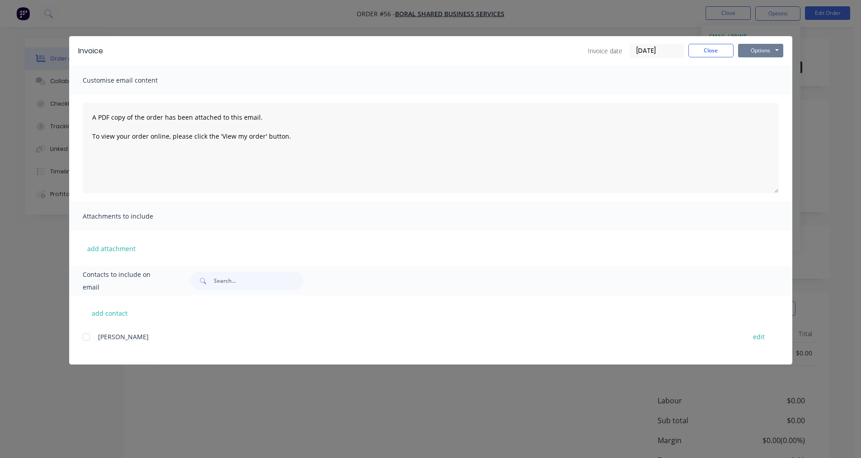
click at [770, 52] on button "Options" at bounding box center [760, 51] width 45 height 14
click at [703, 68] on div "Customise email content" at bounding box center [430, 80] width 723 height 29
click at [707, 51] on button "Close" at bounding box center [711, 51] width 45 height 14
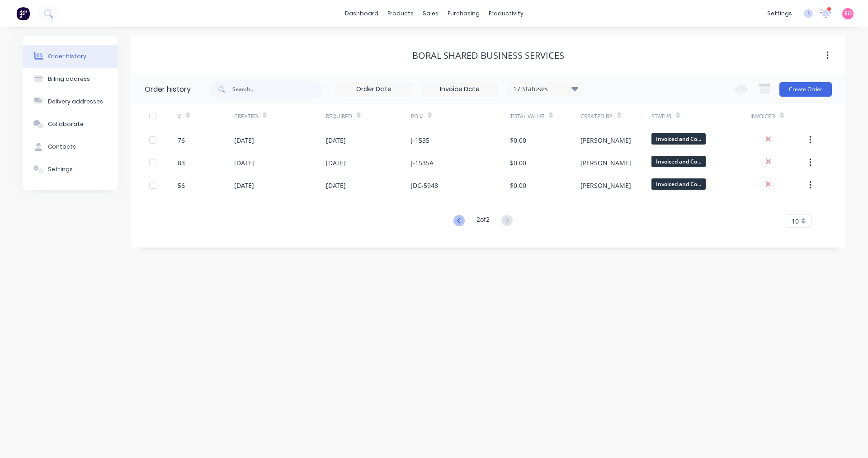
click at [454, 220] on icon at bounding box center [458, 220] width 11 height 11
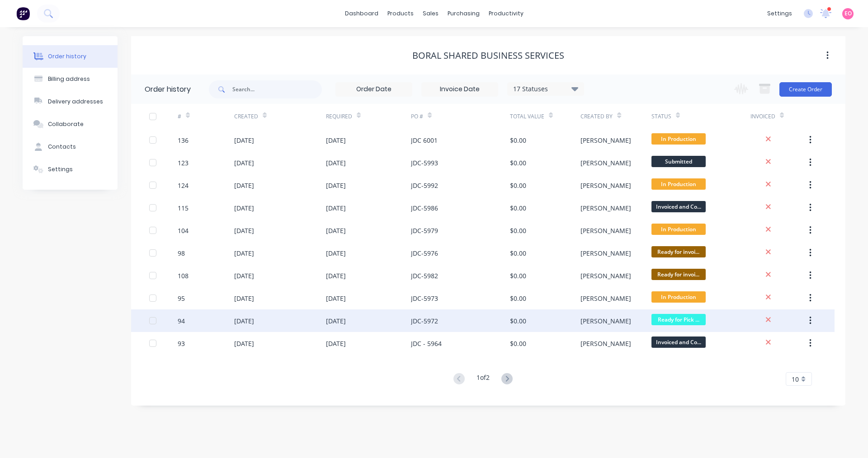
click at [413, 326] on div "JDC-5972" at bounding box center [460, 321] width 99 height 23
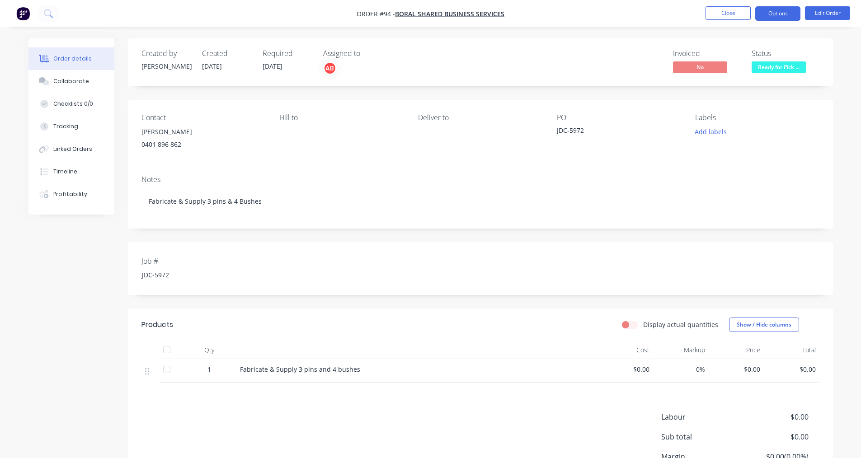
click at [778, 20] on button "Options" at bounding box center [777, 13] width 45 height 14
click at [516, 155] on div "Contact [PERSON_NAME] [PHONE_NUMBER] Bill to Deliver to PO JDC-5972 Labels Add …" at bounding box center [480, 134] width 705 height 68
click at [568, 216] on div "Notes Fabricate & Supply 3 pins & 4 Bushes" at bounding box center [480, 198] width 705 height 61
click at [780, 14] on button "Options" at bounding box center [777, 13] width 45 height 14
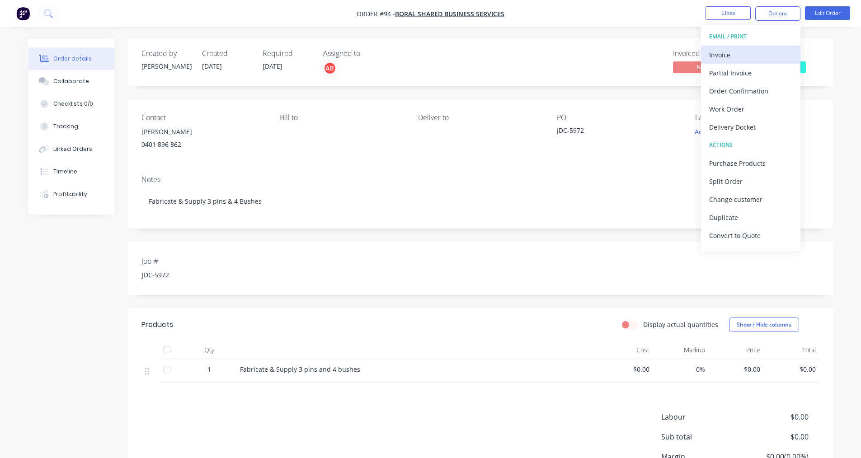
click at [727, 54] on div "Invoice" at bounding box center [750, 54] width 83 height 13
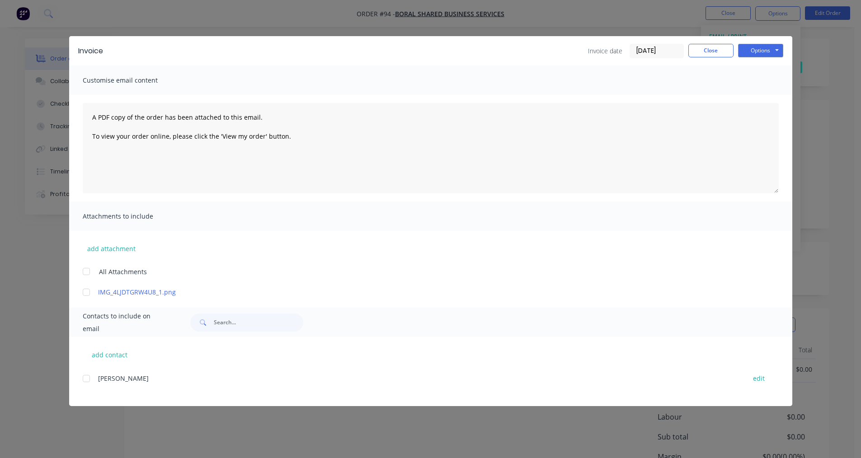
click at [87, 269] on div at bounding box center [86, 272] width 18 height 18
click at [760, 52] on button "Options" at bounding box center [760, 51] width 45 height 14
click at [760, 71] on button "Preview" at bounding box center [767, 66] width 58 height 15
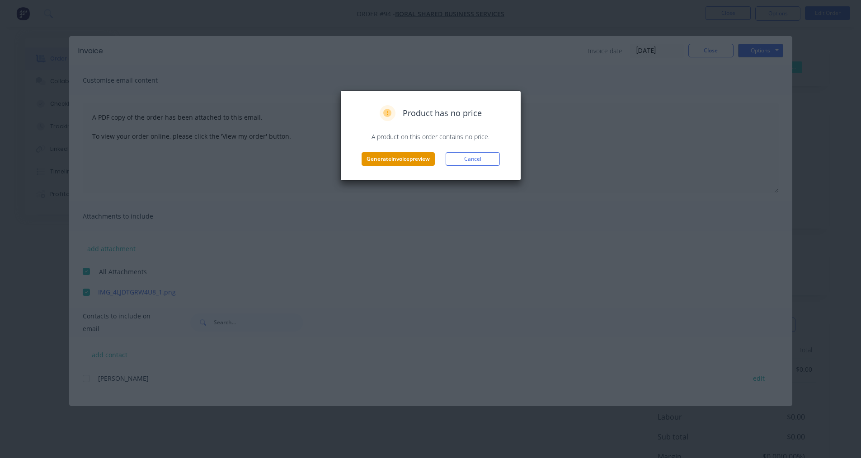
click at [406, 160] on button "Generate invoice preview" at bounding box center [398, 159] width 73 height 14
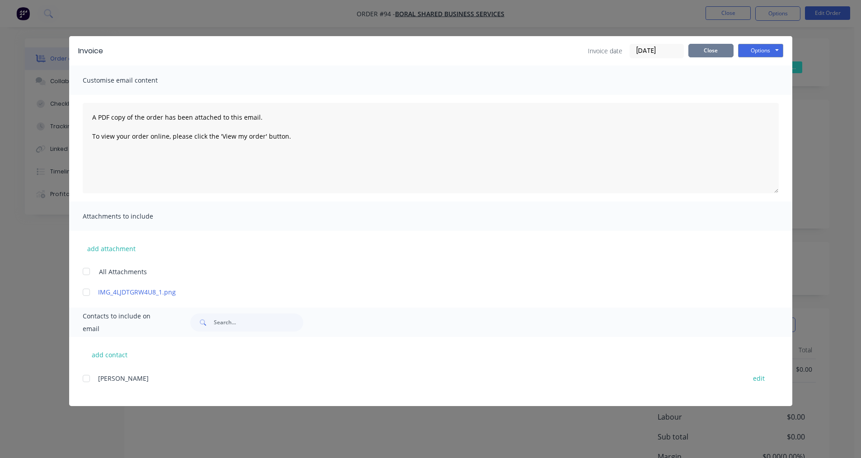
click at [706, 45] on button "Close" at bounding box center [711, 51] width 45 height 14
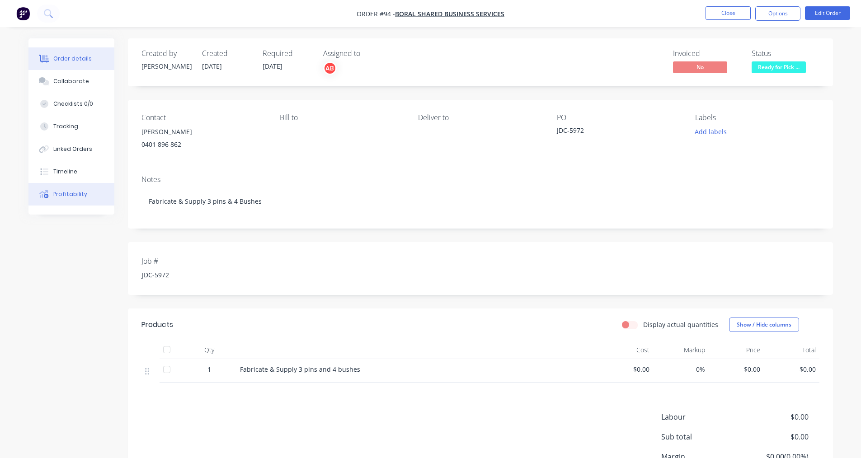
click at [86, 188] on button "Profitability" at bounding box center [71, 194] width 86 height 23
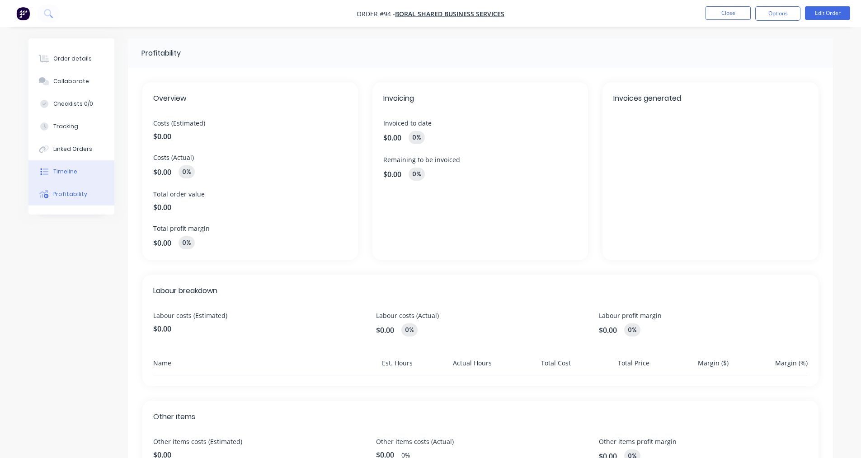
click at [84, 172] on button "Timeline" at bounding box center [71, 171] width 86 height 23
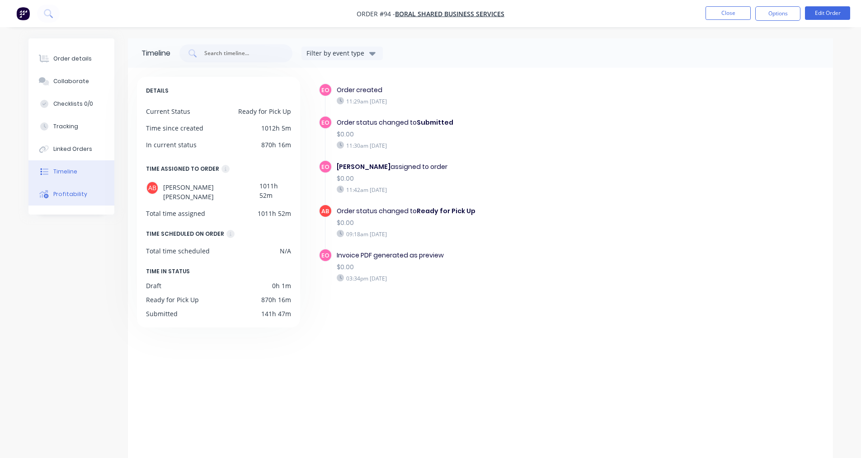
click at [81, 189] on button "Profitability" at bounding box center [71, 194] width 86 height 23
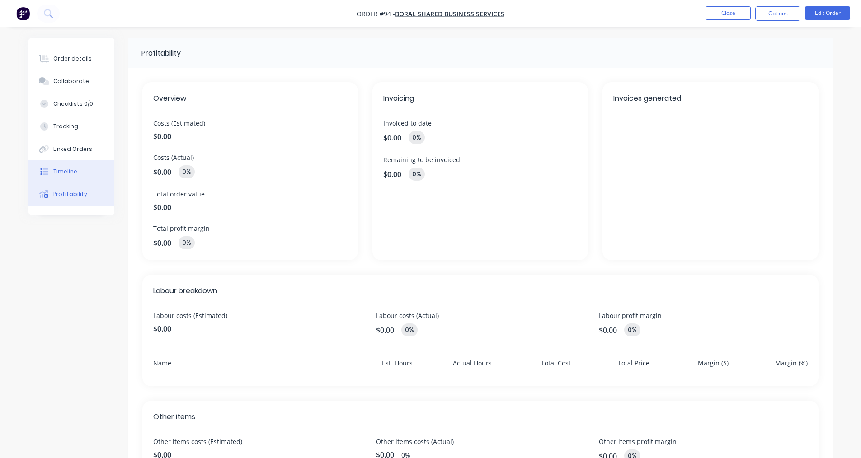
click at [77, 171] on button "Timeline" at bounding box center [71, 171] width 86 height 23
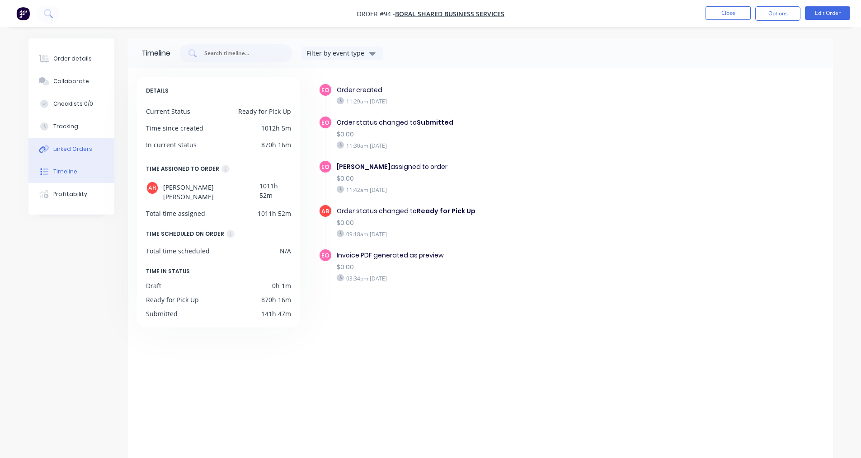
click at [84, 152] on div "Linked Orders" at bounding box center [72, 149] width 39 height 8
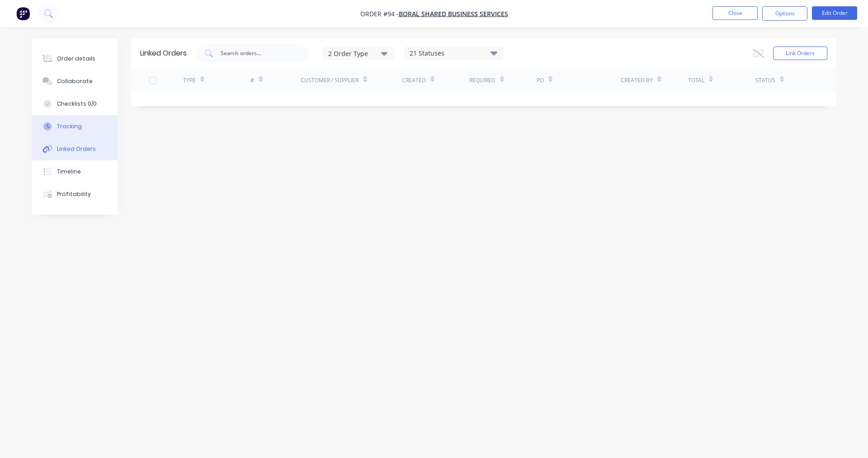
click at [99, 132] on button "Tracking" at bounding box center [75, 126] width 86 height 23
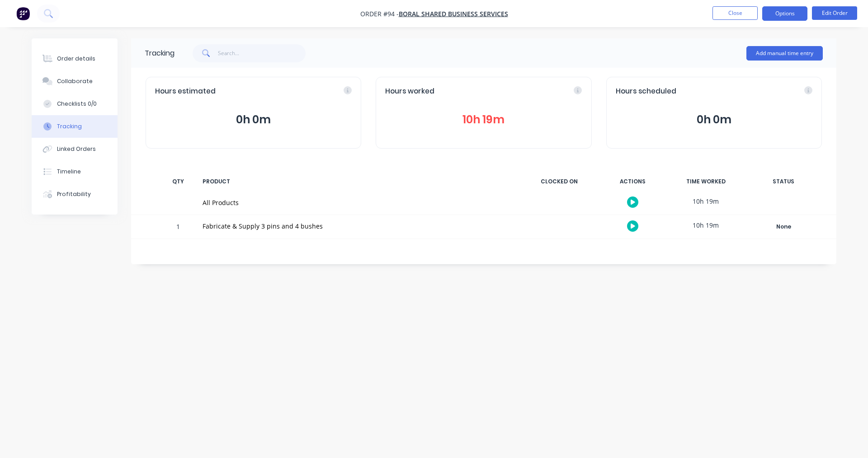
click at [791, 17] on button "Options" at bounding box center [784, 13] width 45 height 14
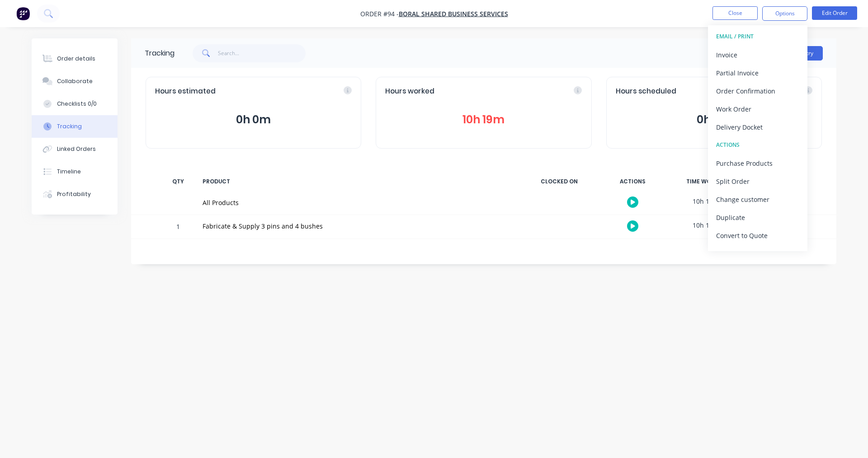
click at [686, 281] on div "Tracking Add manual time entry Hours estimated 0h 0m Hours worked 10h 19m Hours…" at bounding box center [434, 211] width 805 height 347
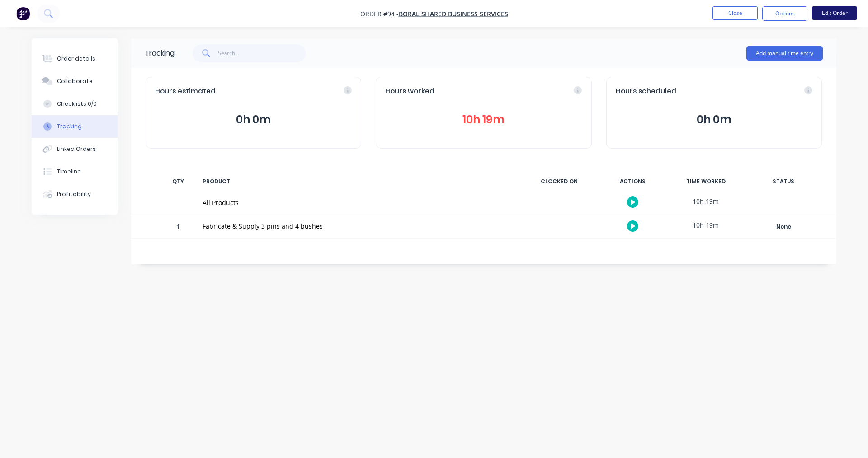
click at [850, 13] on button "Edit Order" at bounding box center [834, 13] width 45 height 14
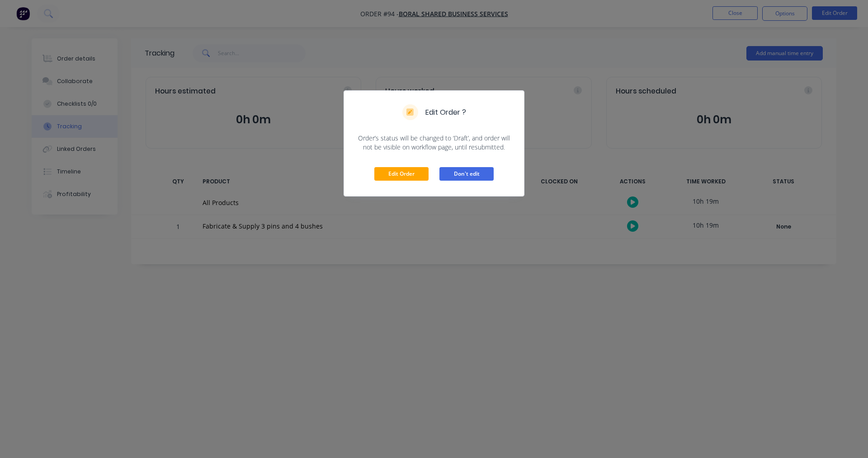
click at [462, 172] on button "Don't edit" at bounding box center [466, 174] width 54 height 14
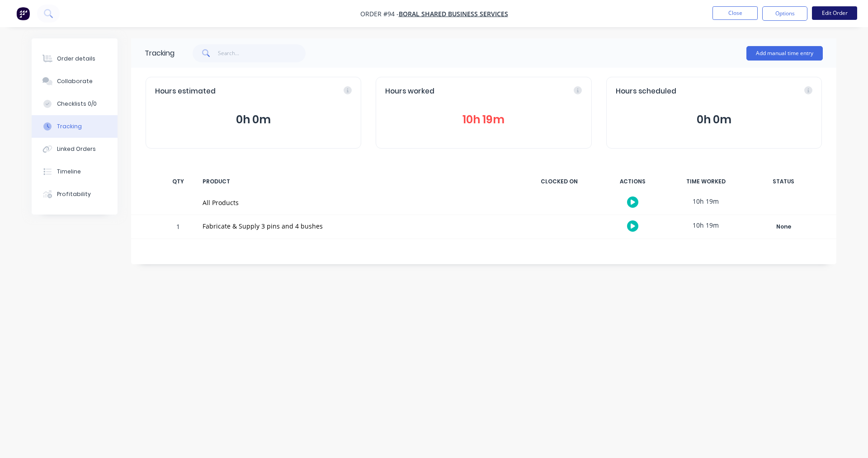
click at [828, 11] on button "Edit Order" at bounding box center [834, 13] width 45 height 14
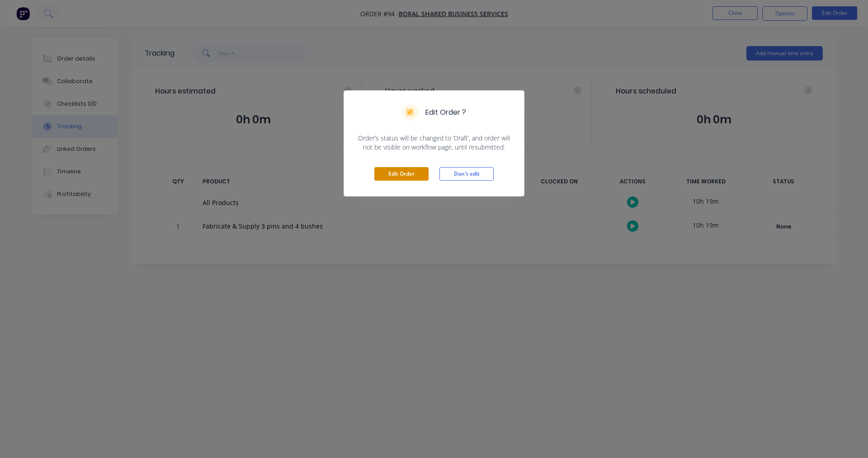
click at [393, 179] on button "Edit Order" at bounding box center [401, 174] width 54 height 14
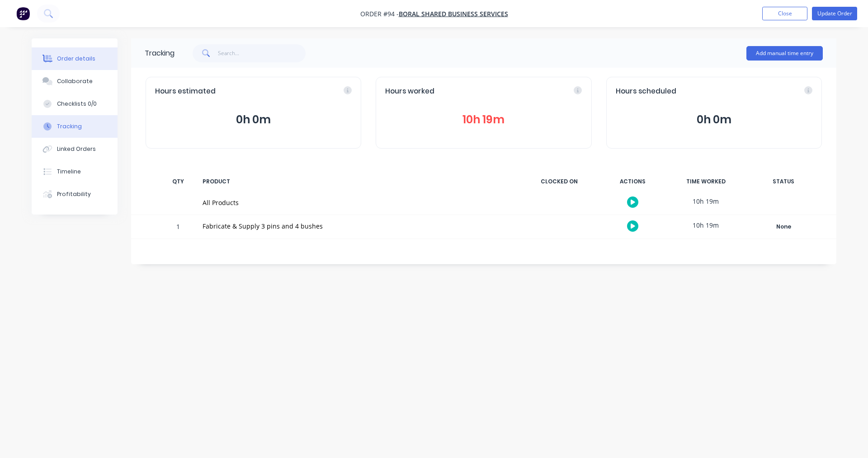
click at [85, 60] on div "Order details" at bounding box center [76, 59] width 38 height 8
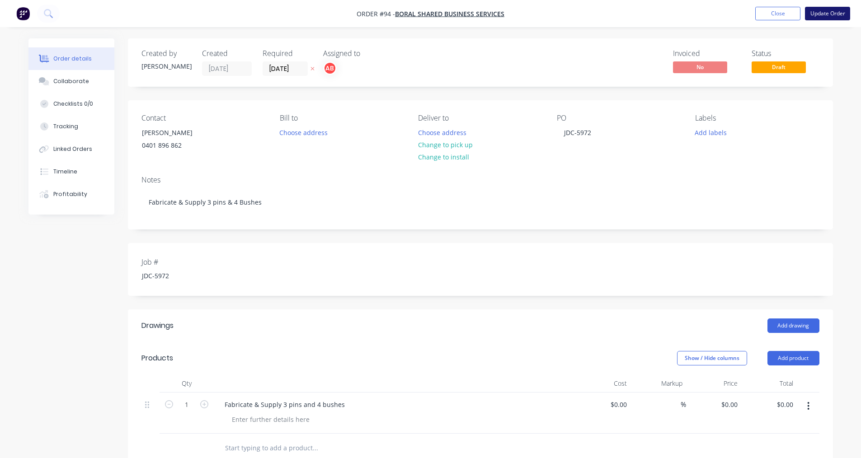
click at [820, 15] on button "Update Order" at bounding box center [827, 14] width 45 height 14
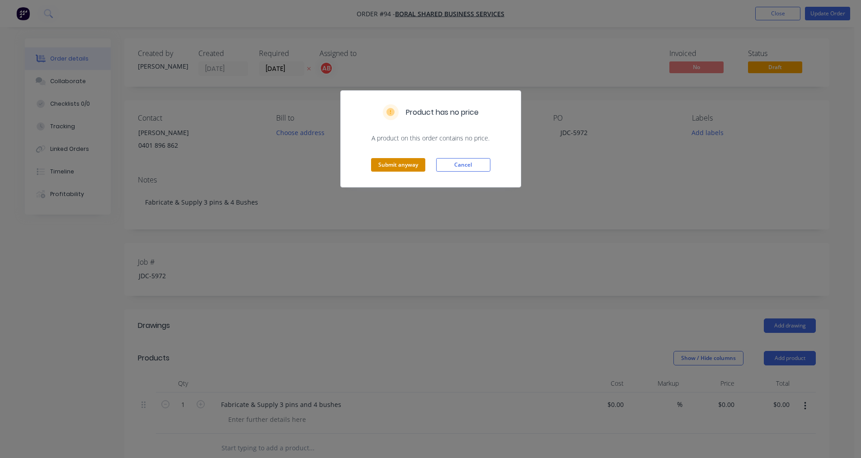
click at [400, 164] on button "Submit anyway" at bounding box center [398, 165] width 54 height 14
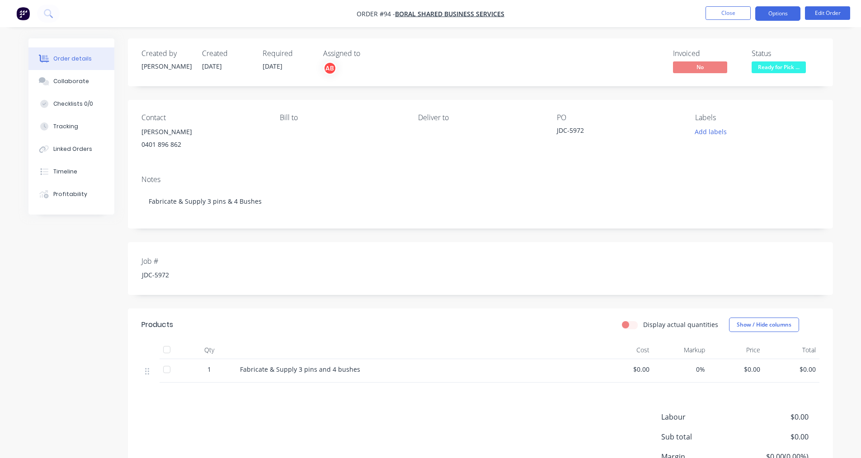
click at [781, 17] on button "Options" at bounding box center [777, 13] width 45 height 14
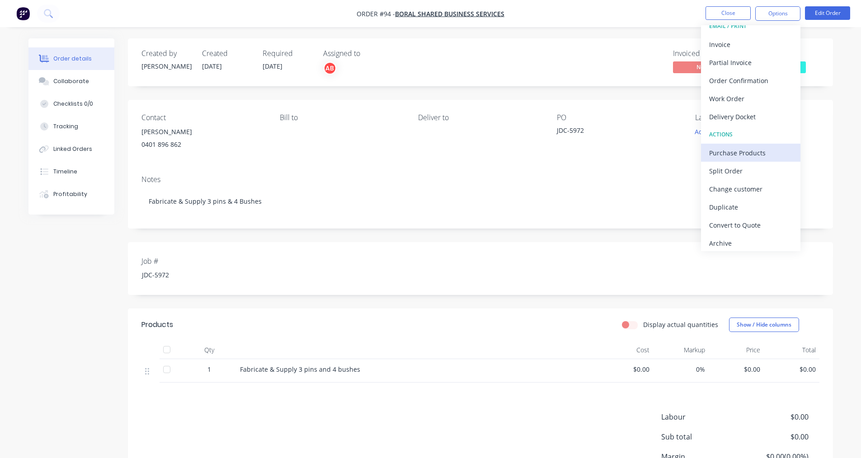
scroll to position [14, 0]
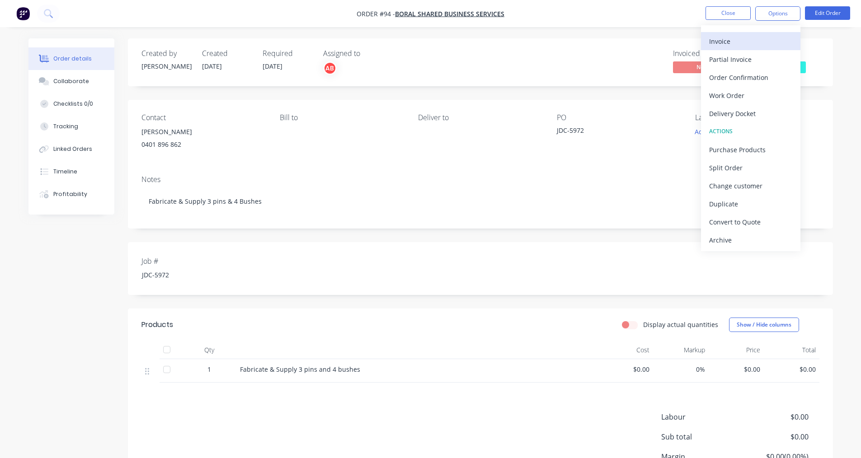
click at [748, 44] on div "Invoice" at bounding box center [750, 41] width 83 height 13
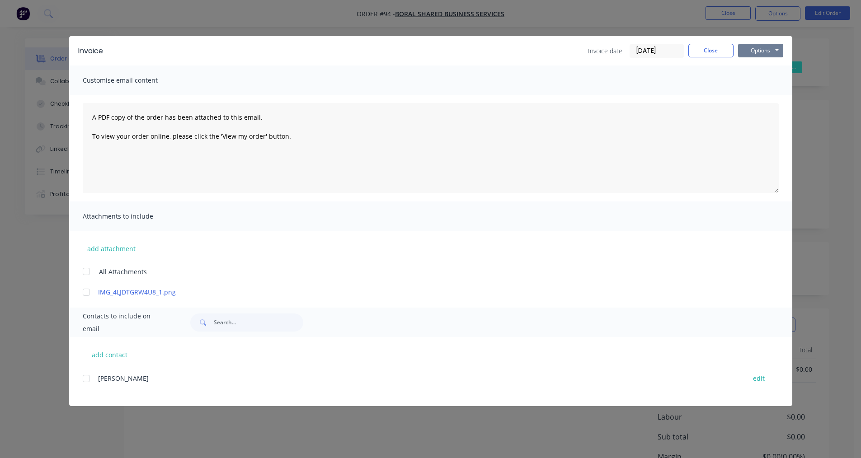
click at [780, 51] on button "Options" at bounding box center [760, 51] width 45 height 14
drag, startPoint x: 719, startPoint y: 48, endPoint x: 718, endPoint y: 55, distance: 6.8
click at [718, 55] on button "Close" at bounding box center [711, 51] width 45 height 14
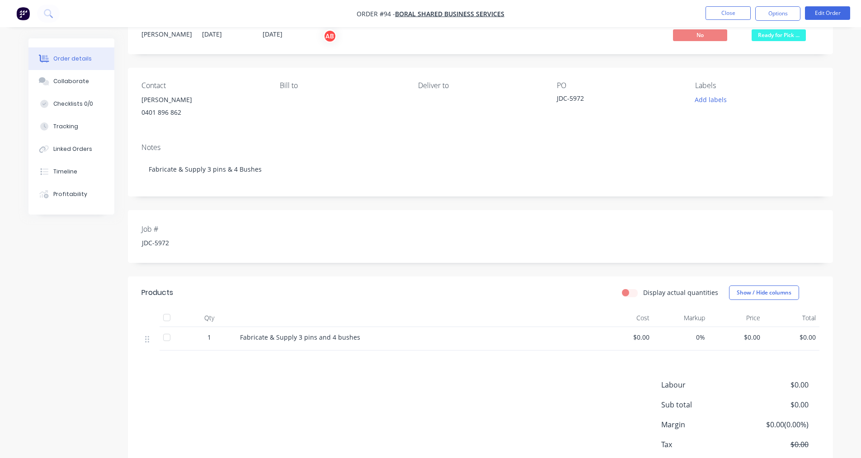
scroll to position [0, 0]
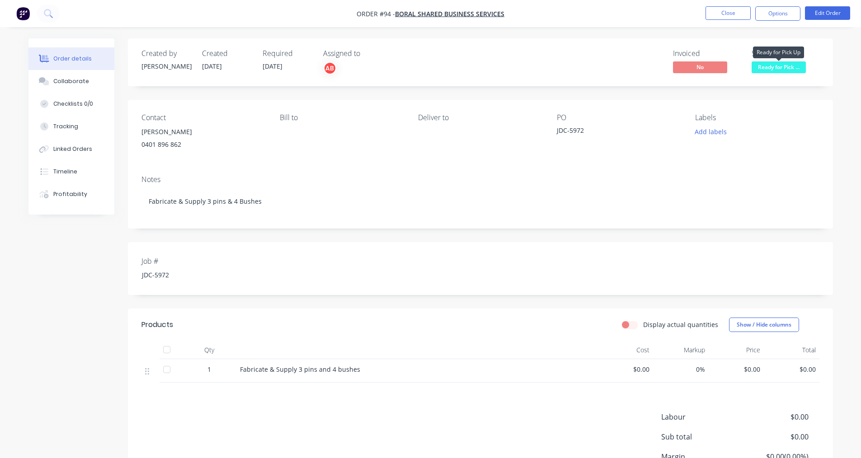
click at [766, 69] on span "Ready for Pick ..." at bounding box center [779, 66] width 54 height 11
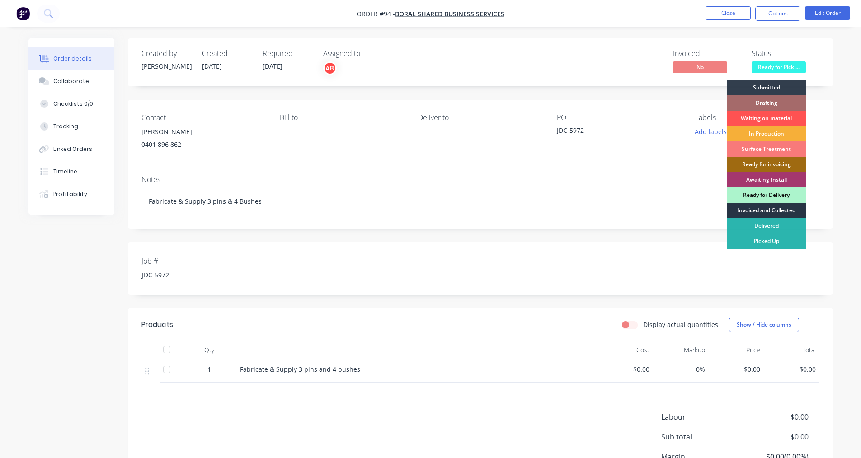
click at [746, 210] on div "Invoiced and Collected" at bounding box center [766, 210] width 79 height 15
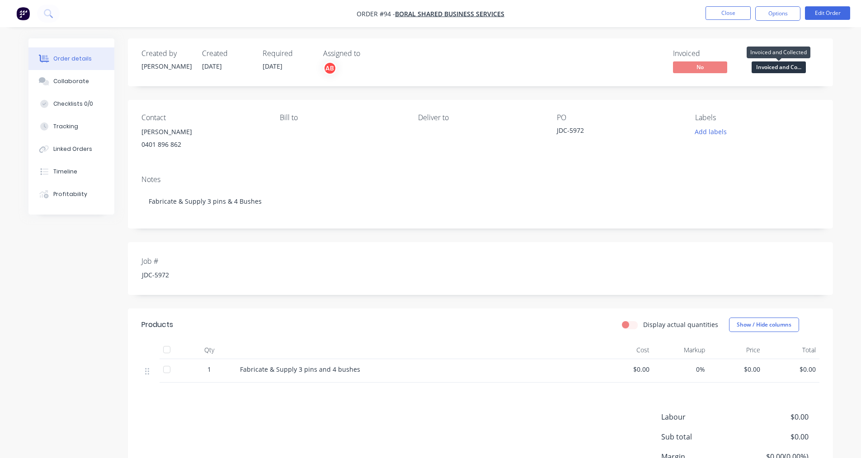
click at [766, 68] on span "Invoiced and Co..." at bounding box center [779, 66] width 54 height 11
click at [700, 104] on div "Contact [PERSON_NAME] [PHONE_NUMBER] Bill to Deliver to PO JDC-5972 Labels Add …" at bounding box center [480, 134] width 705 height 68
click at [694, 64] on span "No" at bounding box center [700, 66] width 54 height 11
click at [790, 19] on button "Options" at bounding box center [777, 13] width 45 height 14
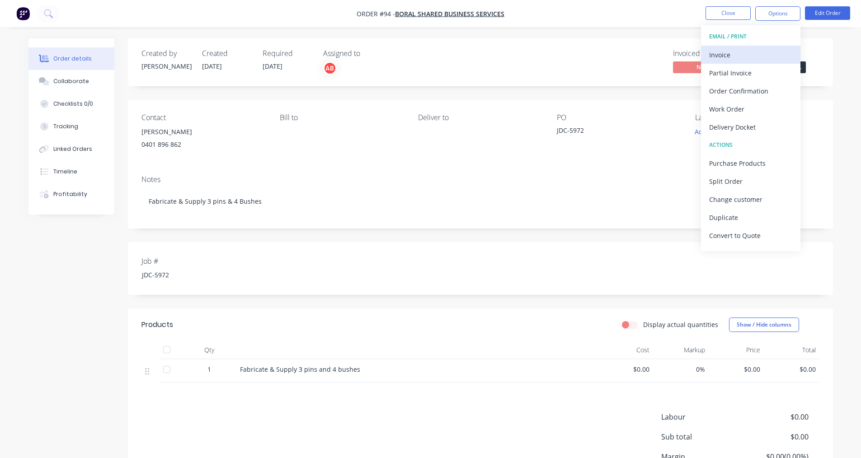
click at [737, 52] on div "Invoice" at bounding box center [750, 54] width 83 height 13
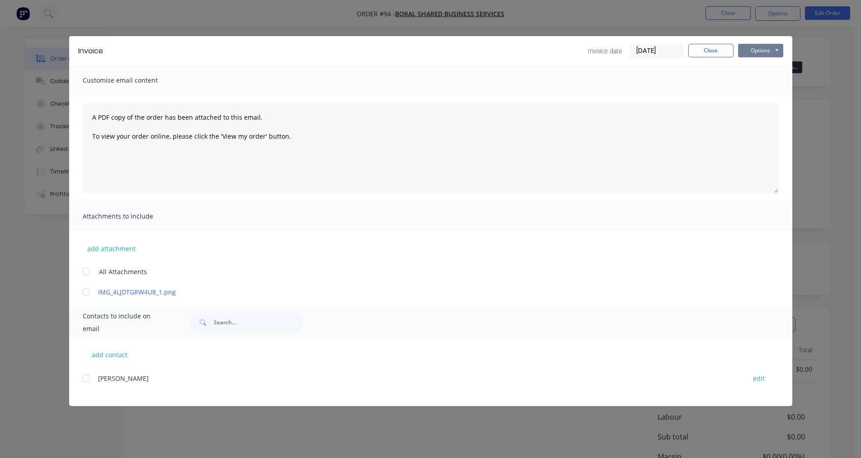
click at [776, 52] on button "Options" at bounding box center [760, 51] width 45 height 14
click at [770, 71] on button "Preview" at bounding box center [767, 66] width 58 height 15
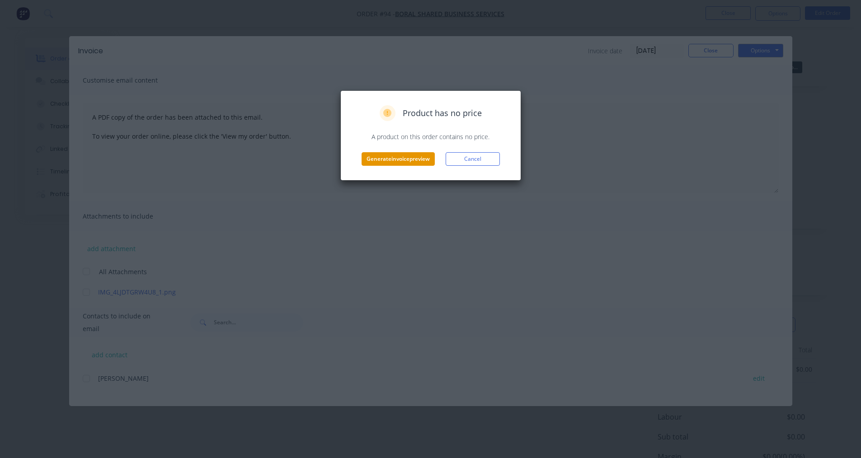
click at [407, 160] on button "Generate invoice preview" at bounding box center [398, 159] width 73 height 14
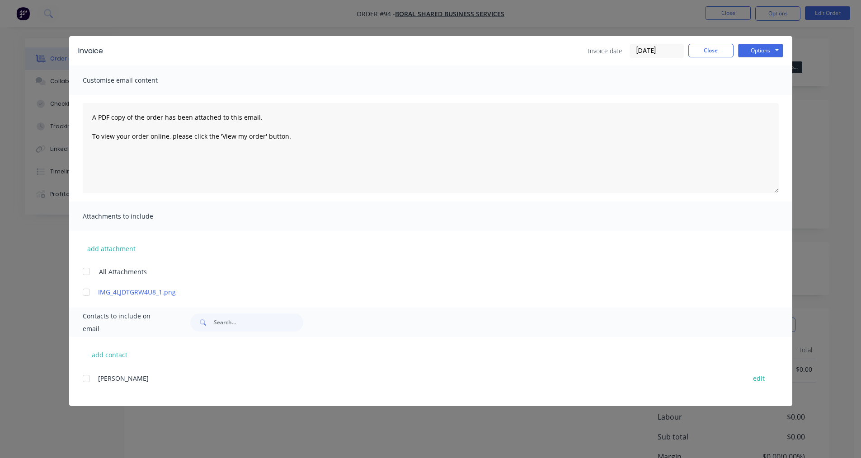
click at [85, 271] on div at bounding box center [86, 272] width 18 height 18
click at [777, 47] on button "Options" at bounding box center [760, 51] width 45 height 14
click at [769, 68] on button "Preview" at bounding box center [767, 66] width 58 height 15
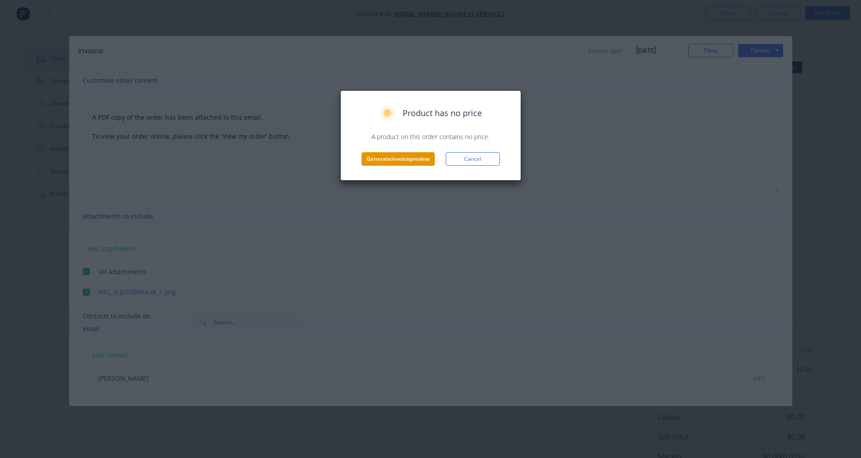
click at [387, 156] on button "Generate invoice preview" at bounding box center [398, 159] width 73 height 14
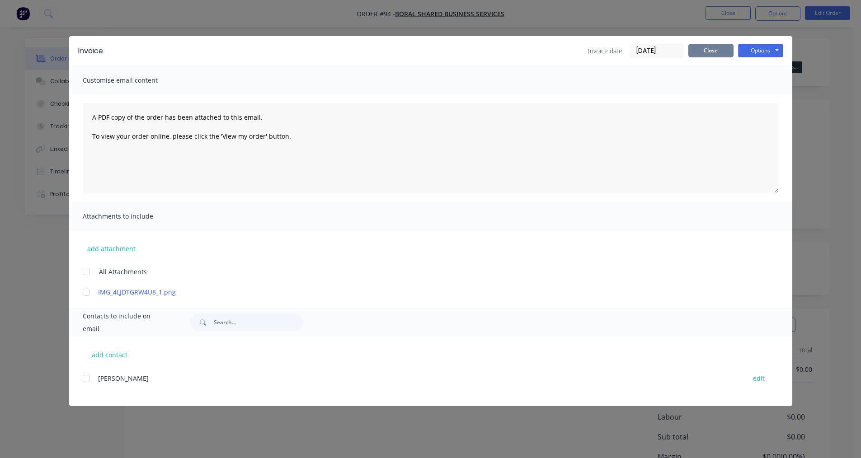
click at [722, 54] on button "Close" at bounding box center [711, 51] width 45 height 14
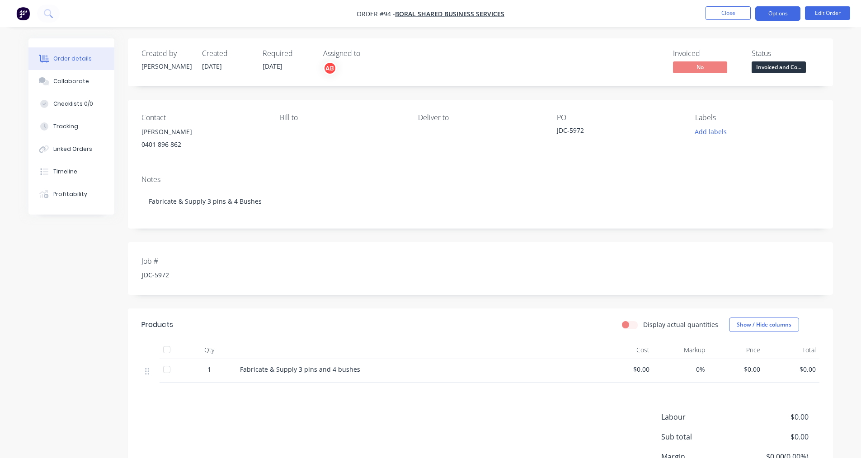
click at [773, 17] on button "Options" at bounding box center [777, 13] width 45 height 14
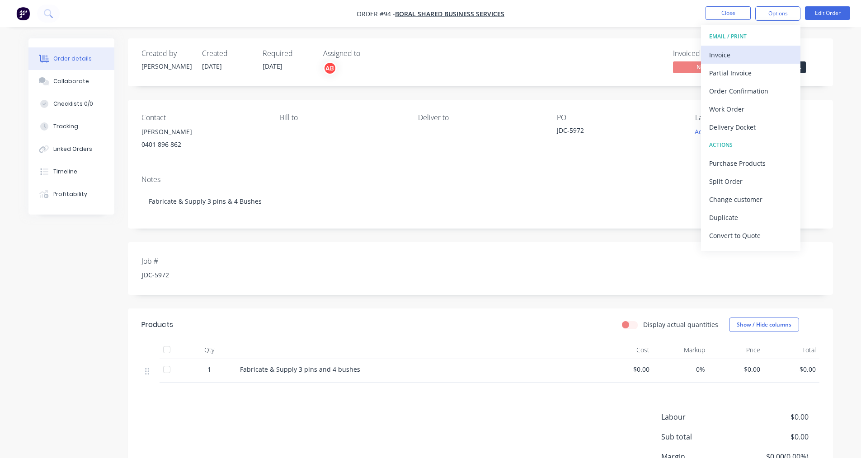
click at [746, 58] on div "Invoice" at bounding box center [750, 54] width 83 height 13
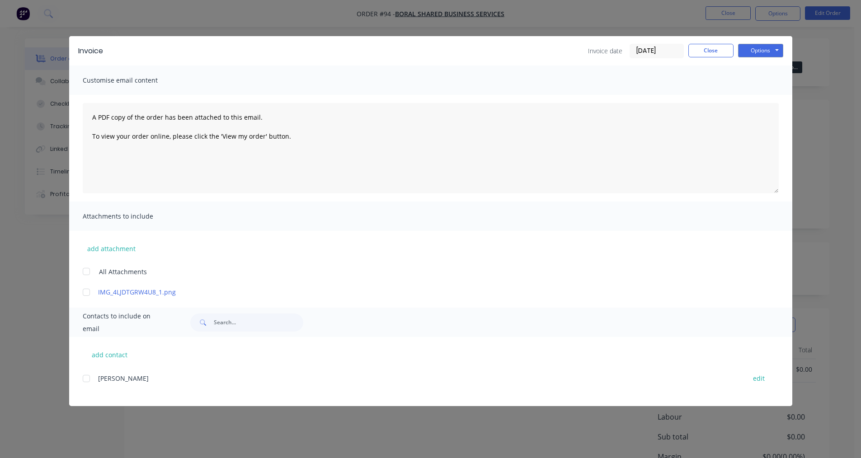
click at [786, 50] on div "Invoice Invoice date [DATE] Close Options Preview Print Email" at bounding box center [430, 50] width 723 height 29
click at [781, 52] on button "Options" at bounding box center [760, 51] width 45 height 14
click at [765, 80] on button "Print" at bounding box center [767, 81] width 58 height 15
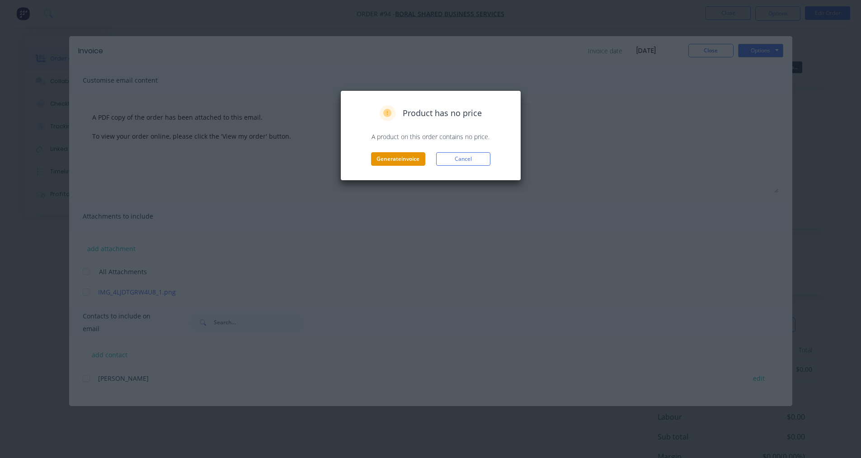
click at [389, 156] on button "Generate invoice" at bounding box center [398, 159] width 54 height 14
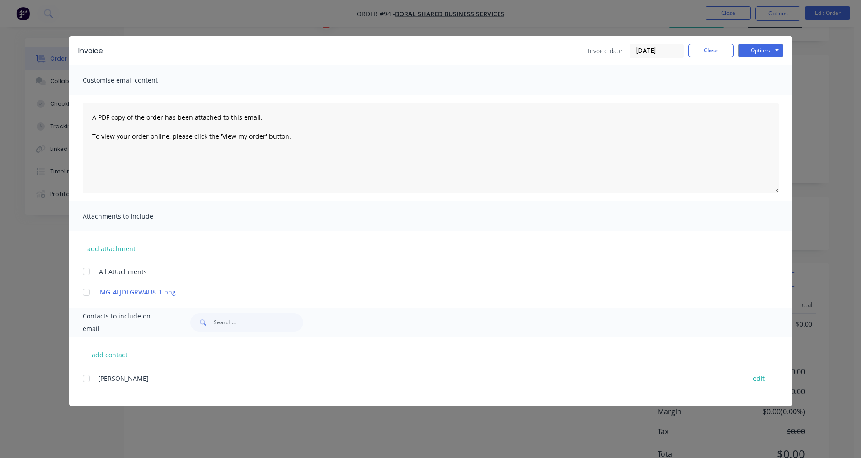
scroll to position [85, 0]
click at [774, 51] on button "Options" at bounding box center [760, 51] width 45 height 14
click at [725, 52] on button "Close" at bounding box center [711, 51] width 45 height 14
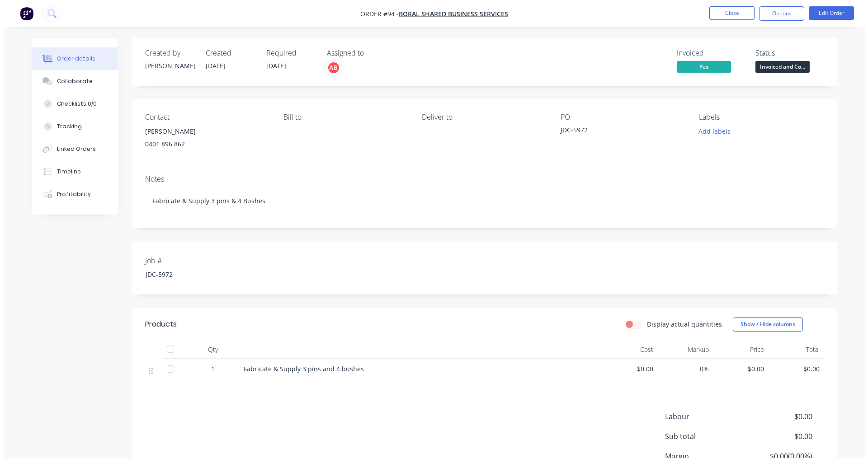
scroll to position [0, 0]
click at [784, 13] on button "Options" at bounding box center [777, 13] width 45 height 14
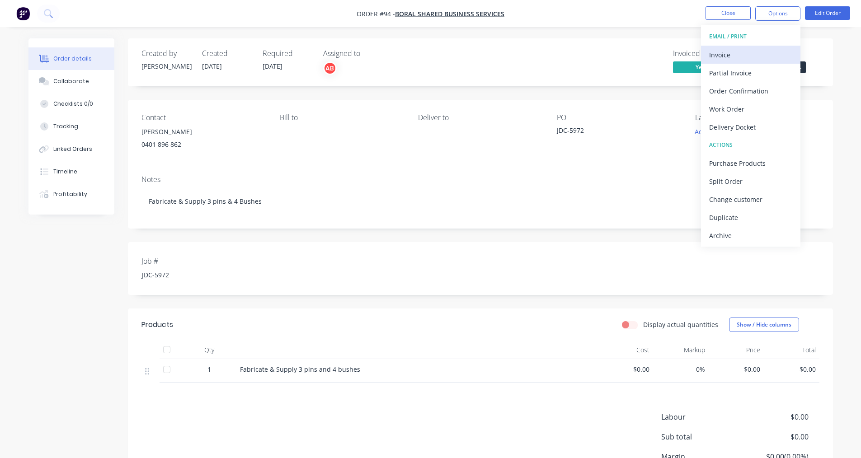
click at [730, 55] on div "Invoice" at bounding box center [750, 54] width 83 height 13
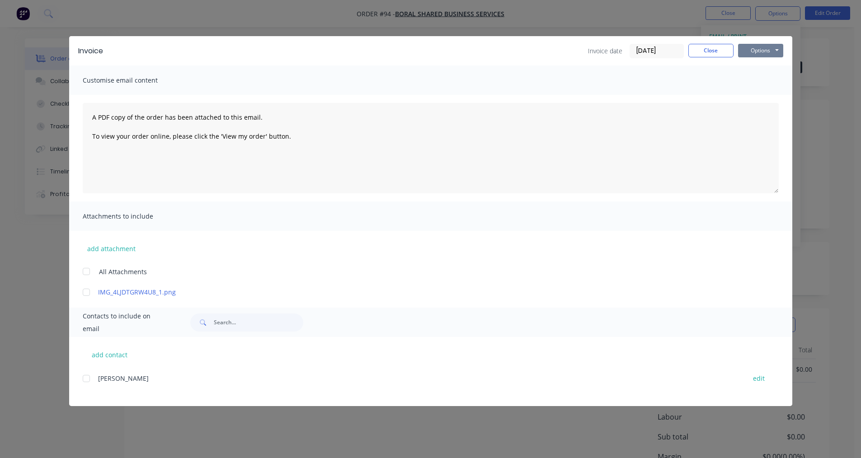
click at [756, 54] on button "Options" at bounding box center [760, 51] width 45 height 14
click at [757, 85] on button "Print" at bounding box center [767, 81] width 58 height 15
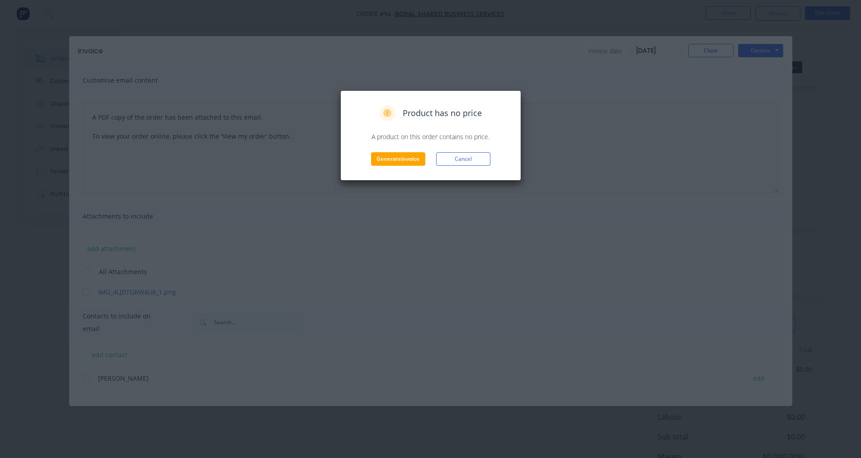
drag, startPoint x: 443, startPoint y: 157, endPoint x: 557, endPoint y: 154, distance: 114.9
click at [444, 157] on button "Cancel" at bounding box center [463, 159] width 54 height 14
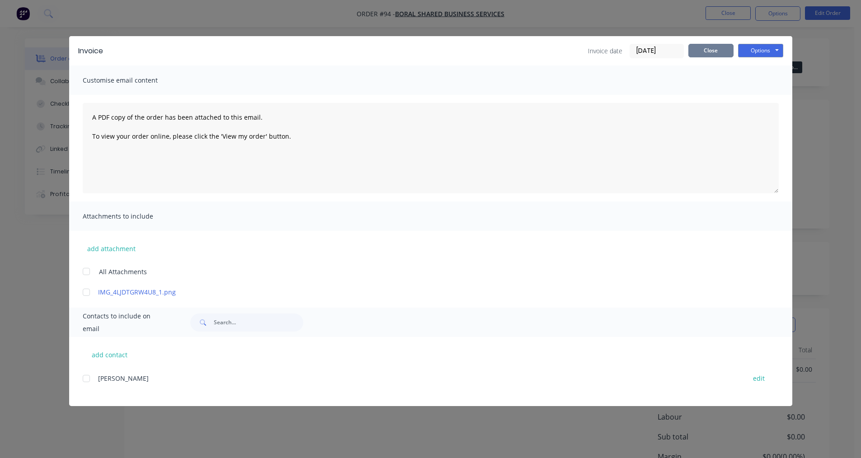
click at [720, 52] on button "Close" at bounding box center [711, 51] width 45 height 14
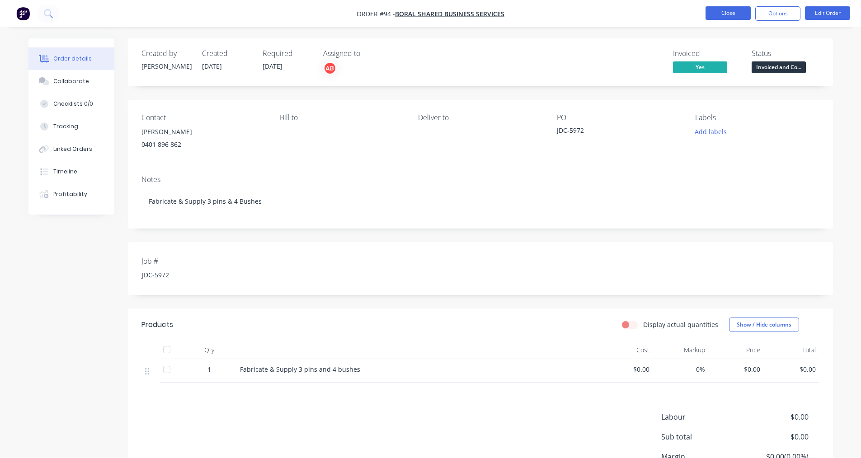
click at [708, 14] on button "Close" at bounding box center [728, 13] width 45 height 14
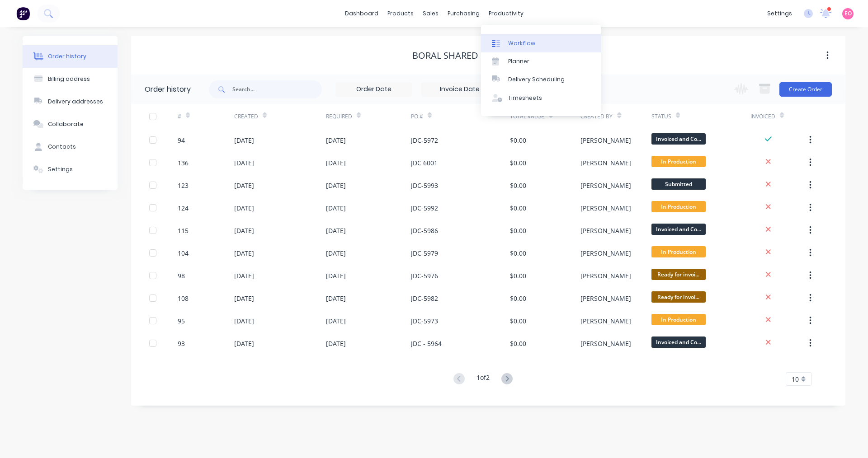
click at [520, 47] on div "Workflow" at bounding box center [521, 43] width 27 height 8
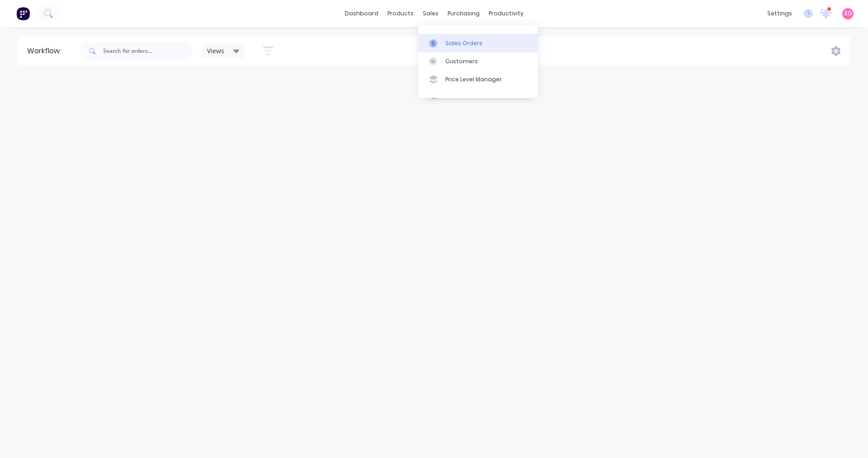
click at [449, 44] on div "Sales Orders" at bounding box center [463, 43] width 37 height 8
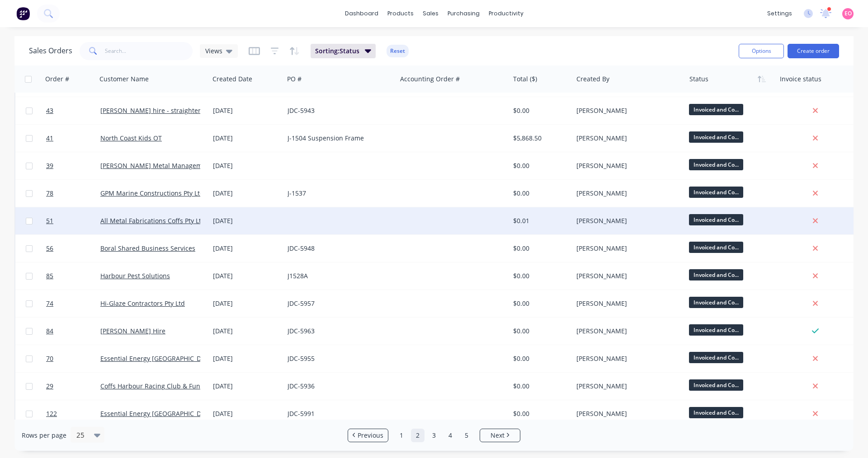
scroll to position [367, 0]
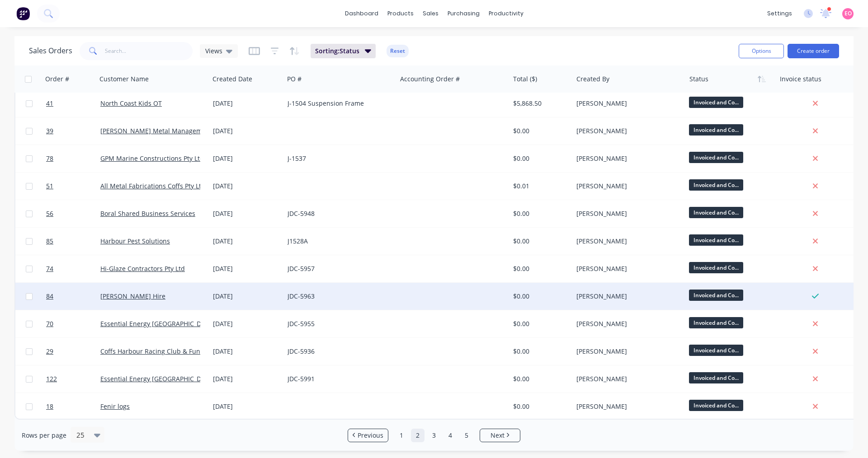
click at [27, 293] on input "checkbox" at bounding box center [29, 296] width 7 height 7
checkbox input "true"
click at [466, 296] on div at bounding box center [453, 296] width 113 height 27
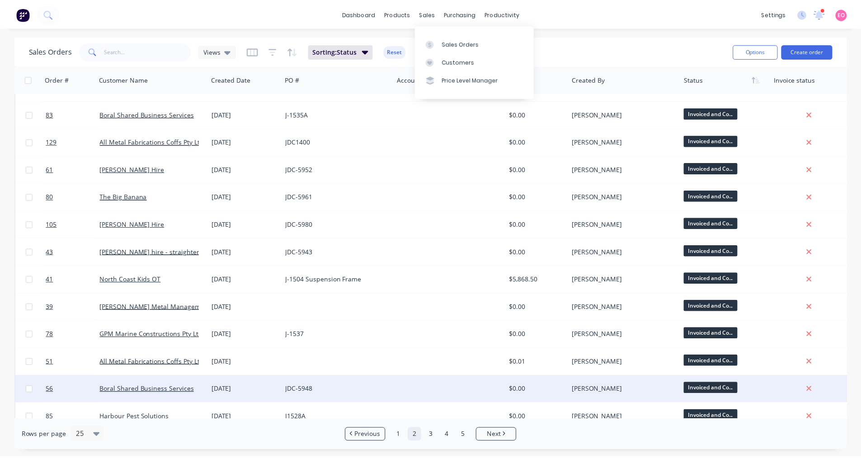
scroll to position [367, 0]
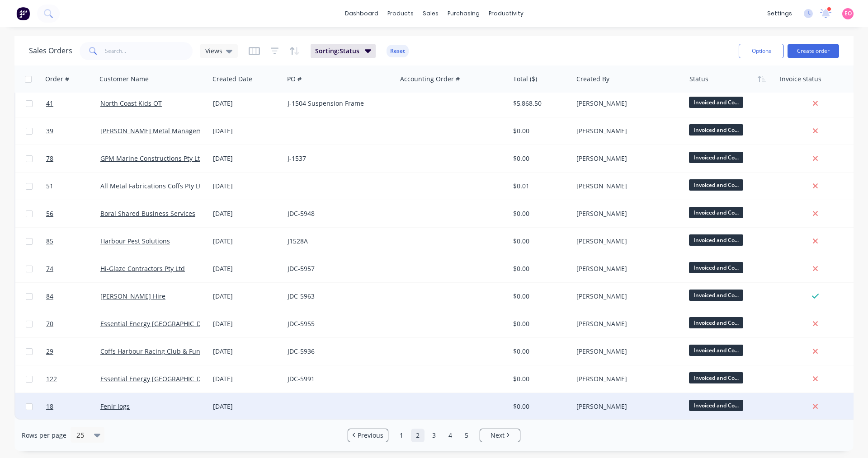
click at [334, 401] on div at bounding box center [340, 406] width 113 height 27
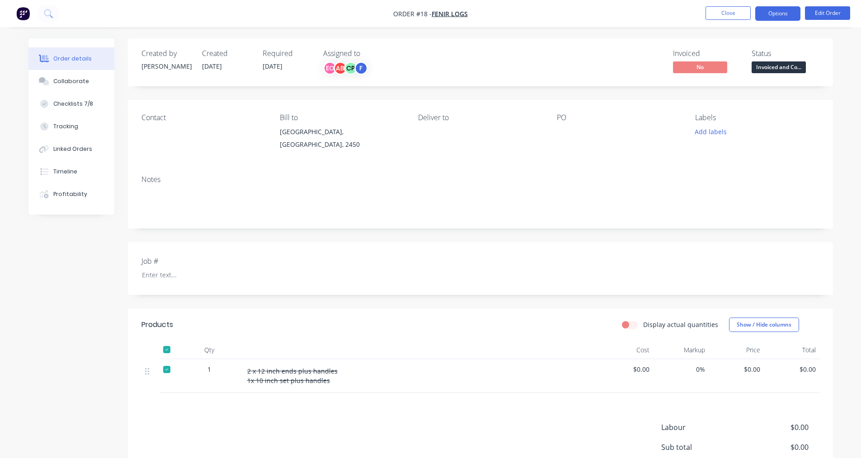
click at [794, 18] on button "Options" at bounding box center [777, 13] width 45 height 14
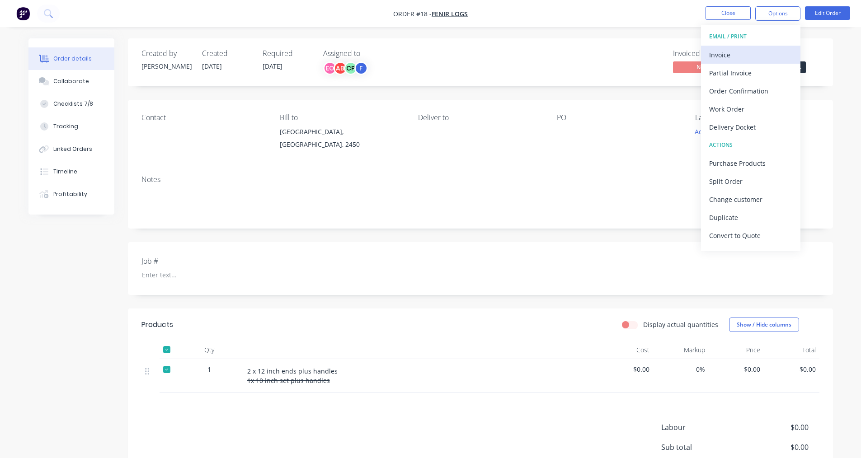
click at [734, 54] on div "Invoice" at bounding box center [750, 54] width 83 height 13
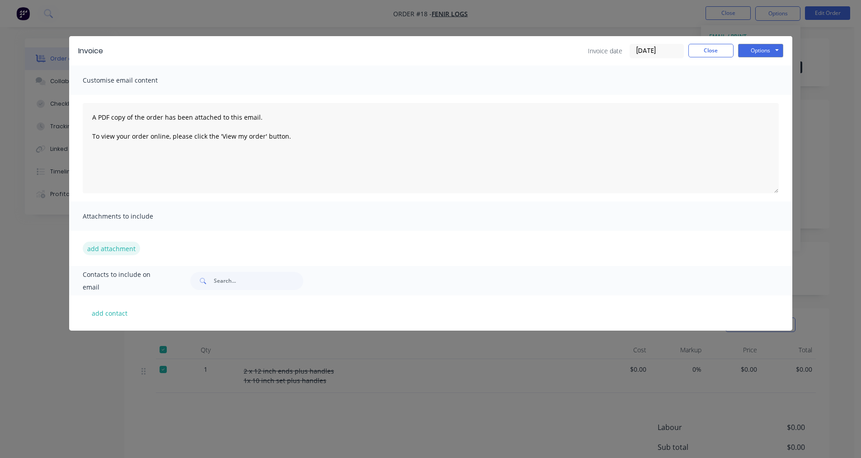
click at [94, 249] on button "add attachment" at bounding box center [111, 249] width 57 height 14
click at [768, 47] on button "Options" at bounding box center [760, 51] width 45 height 14
click at [759, 85] on button "Print" at bounding box center [767, 81] width 58 height 15
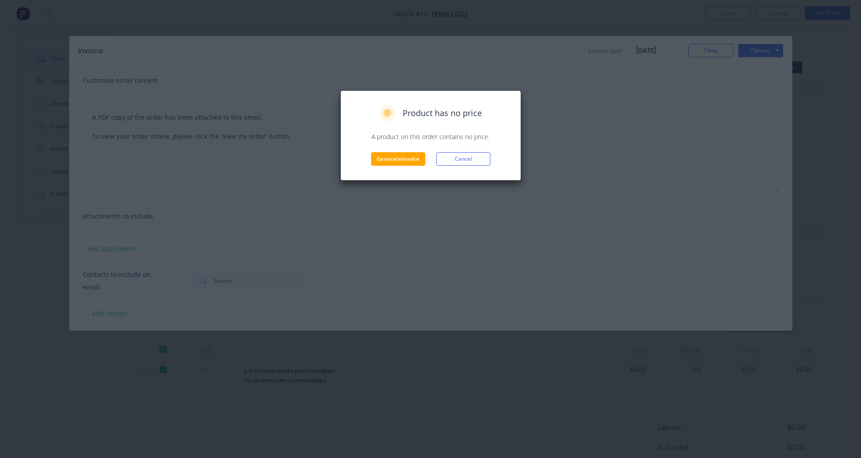
click at [477, 156] on button "Cancel" at bounding box center [463, 159] width 54 height 14
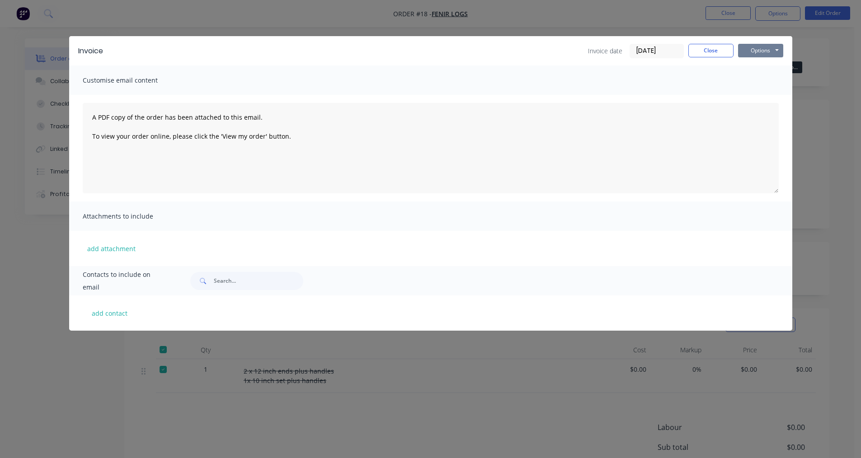
click at [779, 53] on button "Options" at bounding box center [760, 51] width 45 height 14
click at [760, 99] on button "Email" at bounding box center [767, 96] width 58 height 15
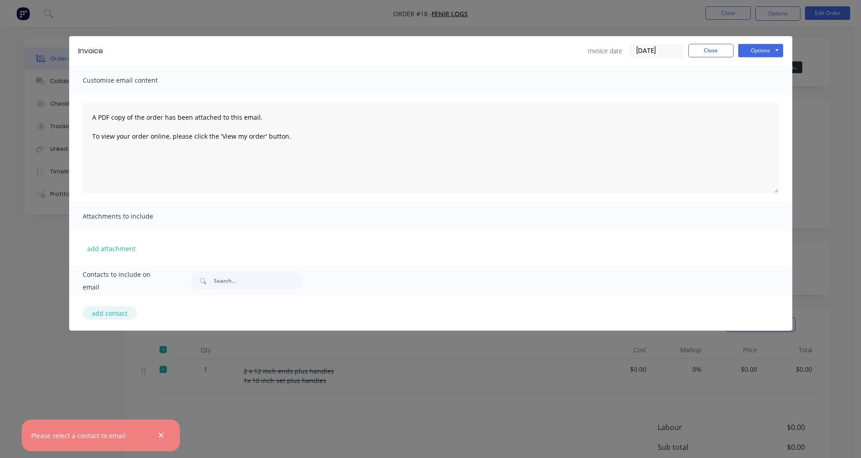
click at [118, 313] on button "add contact" at bounding box center [110, 314] width 54 height 14
select select "AU"
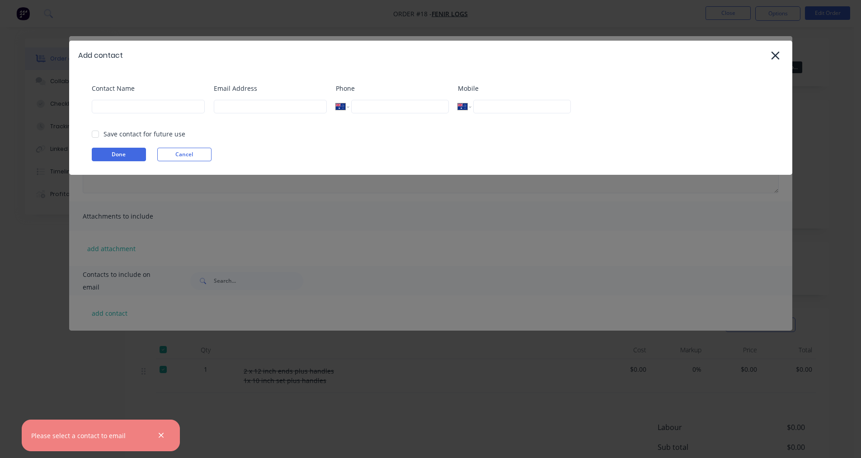
select select "AU"
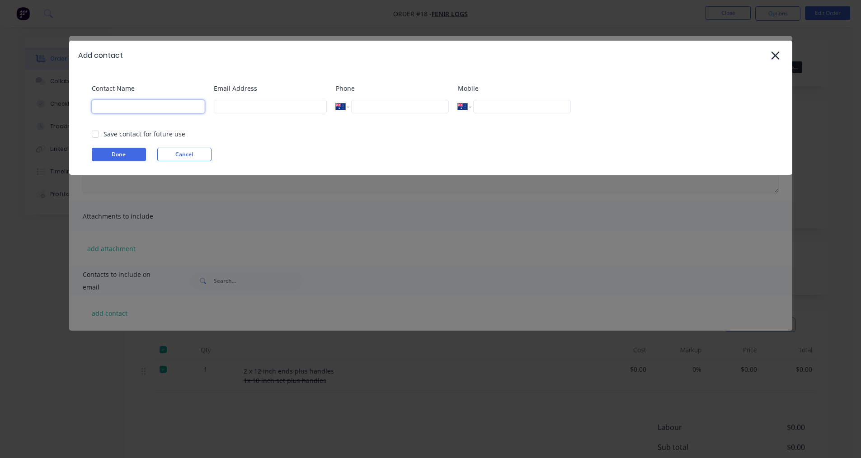
click at [164, 109] on input at bounding box center [148, 107] width 113 height 14
type input "[PERSON_NAME]"
type input "[EMAIL_ADDRESS][DOMAIN_NAME]"
click at [115, 151] on button "Done" at bounding box center [119, 155] width 54 height 14
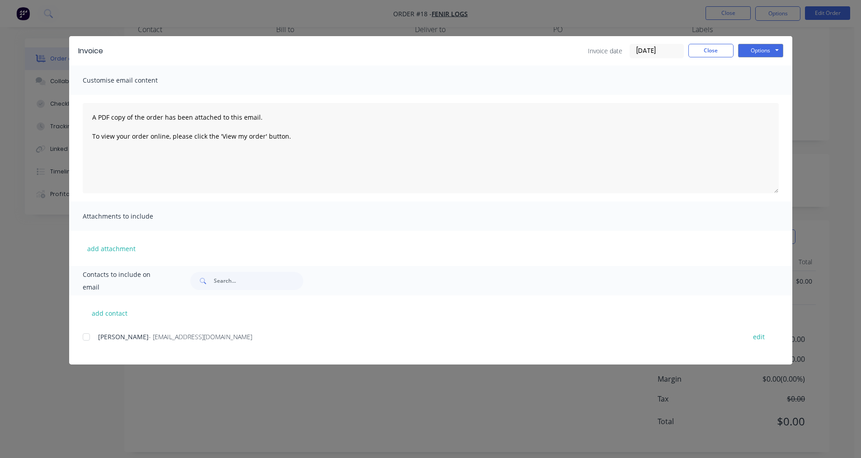
scroll to position [96, 0]
click at [766, 48] on button "Options" at bounding box center [760, 51] width 45 height 14
click at [761, 95] on button "Email" at bounding box center [767, 96] width 58 height 15
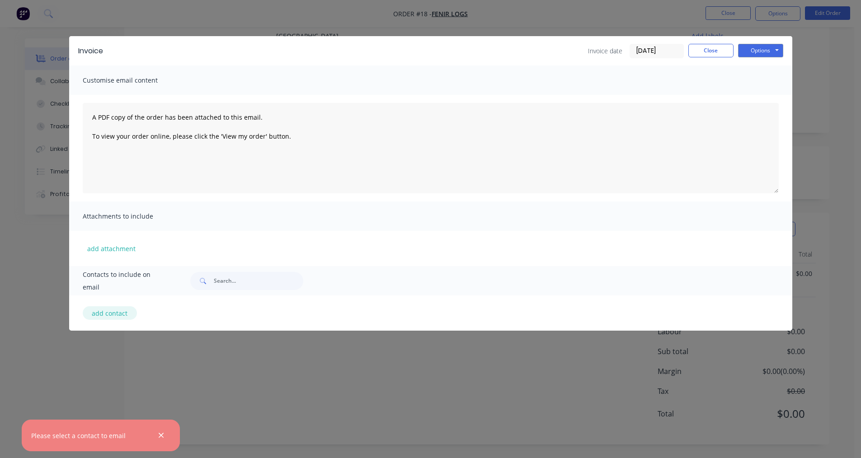
click at [125, 310] on button "add contact" at bounding box center [110, 314] width 54 height 14
select select "AU"
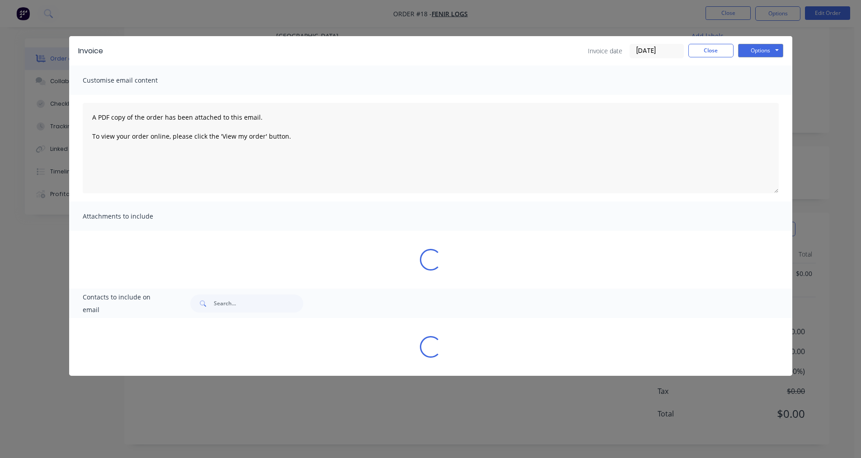
select select "AU"
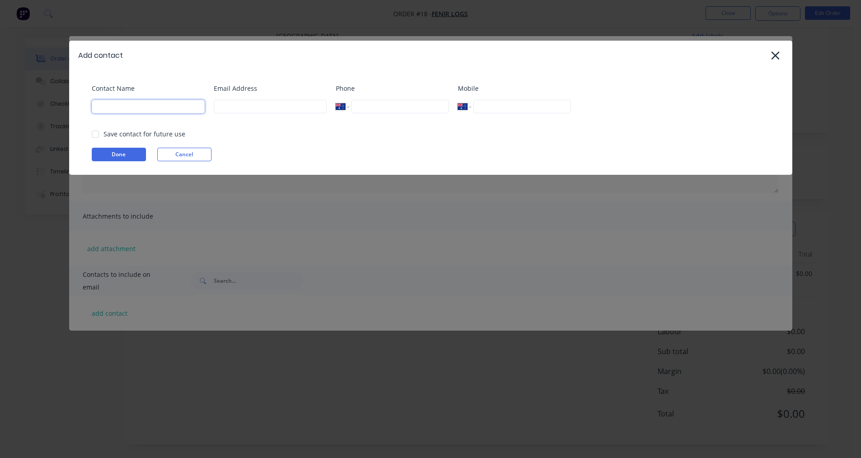
click at [162, 111] on input at bounding box center [148, 107] width 113 height 14
type input "[PERSON_NAME]"
click at [97, 135] on div at bounding box center [95, 134] width 18 height 18
type input "[EMAIL_ADDRESS][DOMAIN_NAME]"
click at [120, 156] on button "Done" at bounding box center [119, 155] width 54 height 14
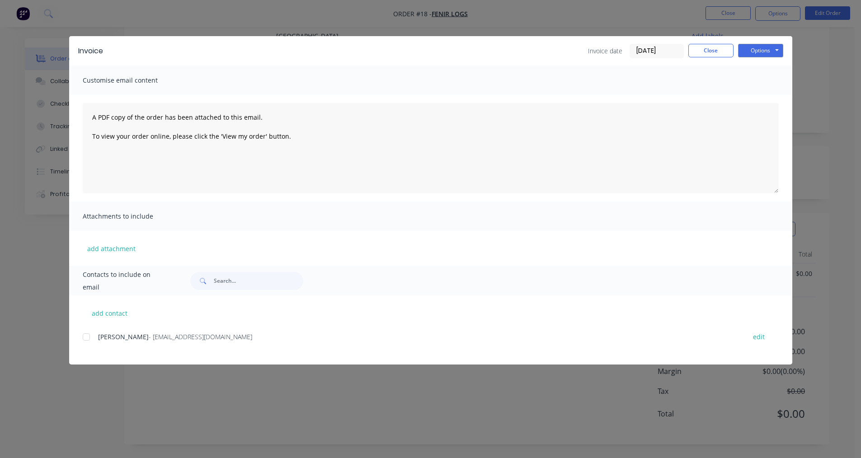
click at [86, 339] on div at bounding box center [86, 337] width 18 height 18
click at [766, 47] on button "Options" at bounding box center [760, 51] width 45 height 14
click at [760, 99] on button "Email" at bounding box center [767, 96] width 58 height 15
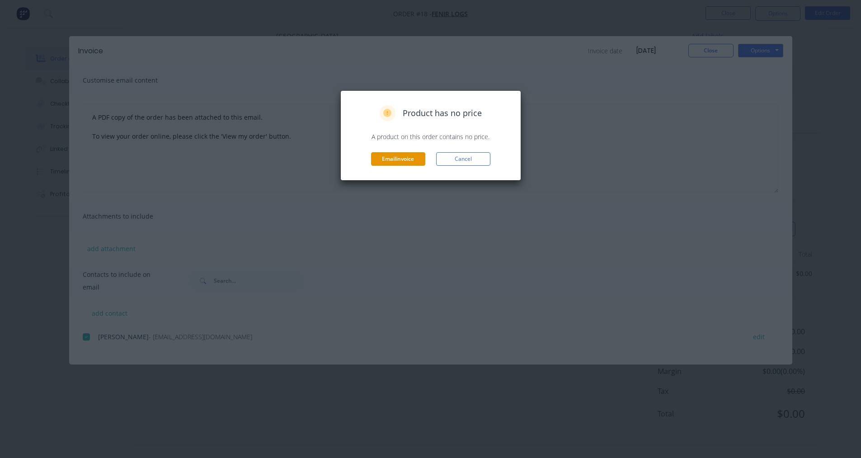
click at [397, 163] on button "Email invoice" at bounding box center [398, 159] width 54 height 14
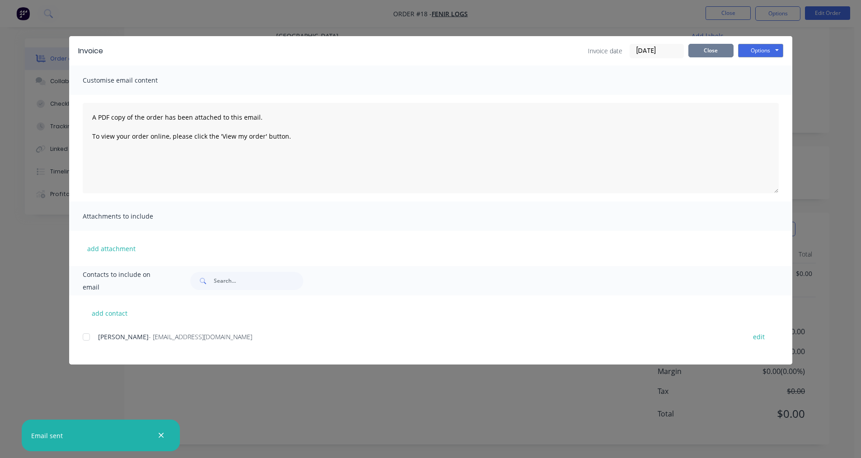
click at [721, 50] on button "Close" at bounding box center [711, 51] width 45 height 14
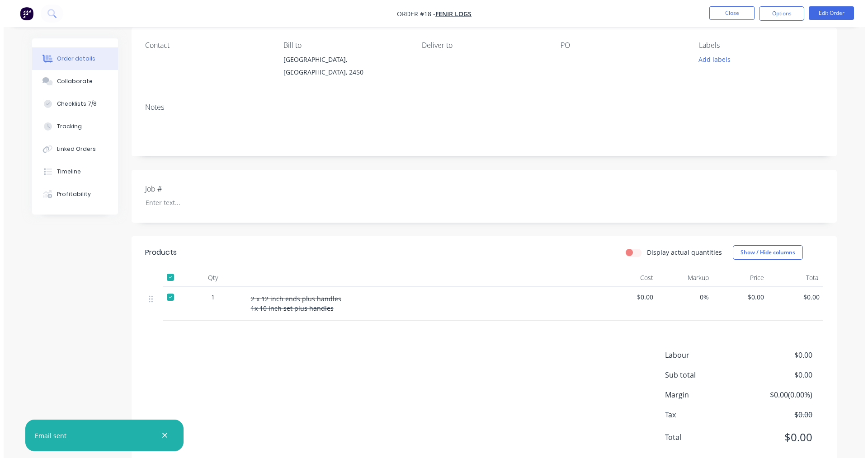
scroll to position [0, 0]
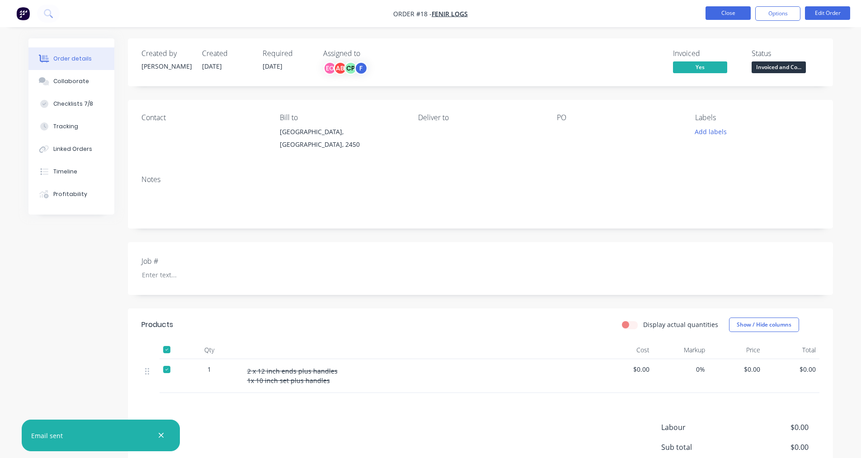
click at [728, 19] on button "Close" at bounding box center [728, 13] width 45 height 14
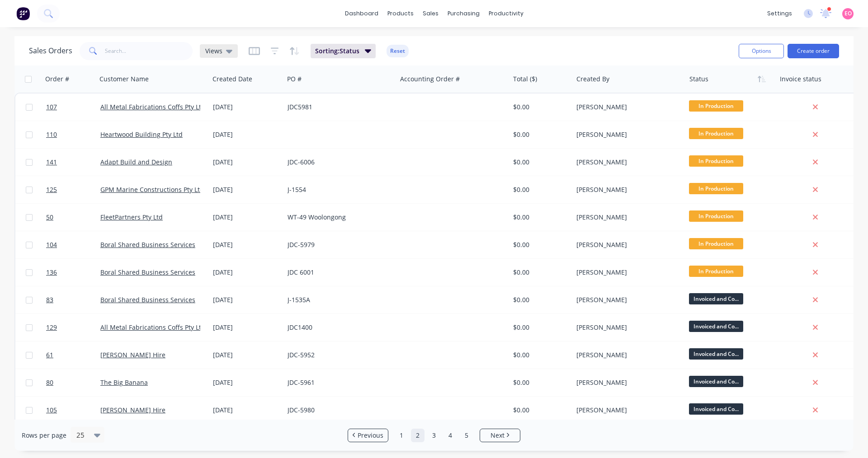
click at [226, 54] on icon at bounding box center [229, 51] width 6 height 10
click at [232, 52] on div "Views" at bounding box center [219, 51] width 38 height 14
click at [365, 52] on icon "button" at bounding box center [368, 51] width 6 height 10
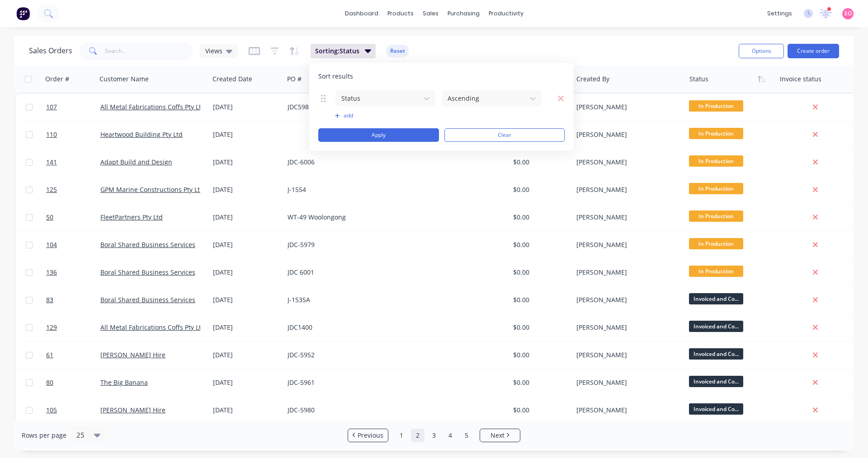
drag, startPoint x: 497, startPoint y: 41, endPoint x: 506, endPoint y: 42, distance: 9.1
click at [497, 40] on div "Sales Orders Views Sorting: Status Reset" at bounding box center [380, 51] width 703 height 22
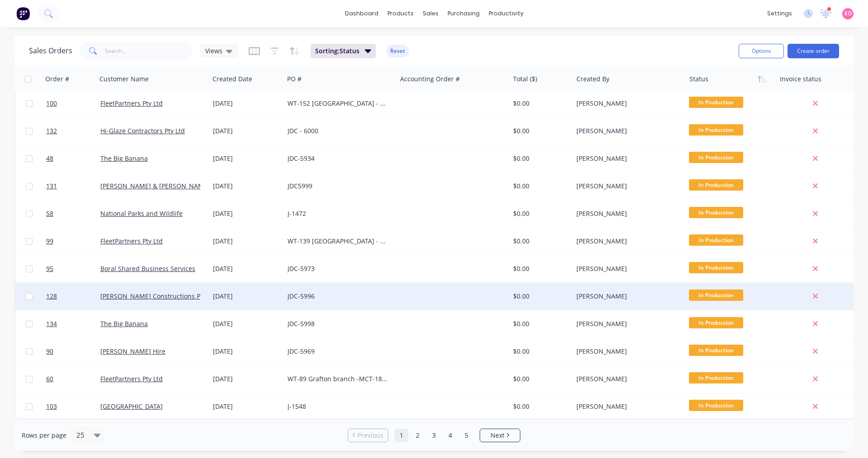
scroll to position [367, 0]
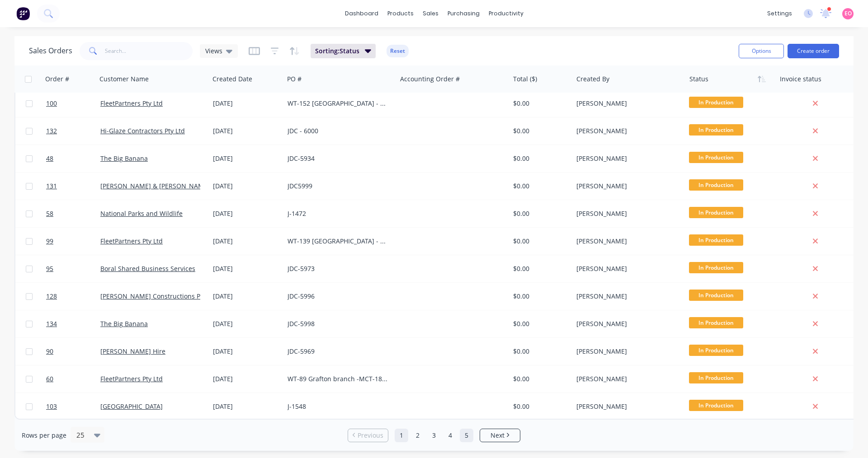
click at [468, 437] on link "5" at bounding box center [467, 436] width 14 height 14
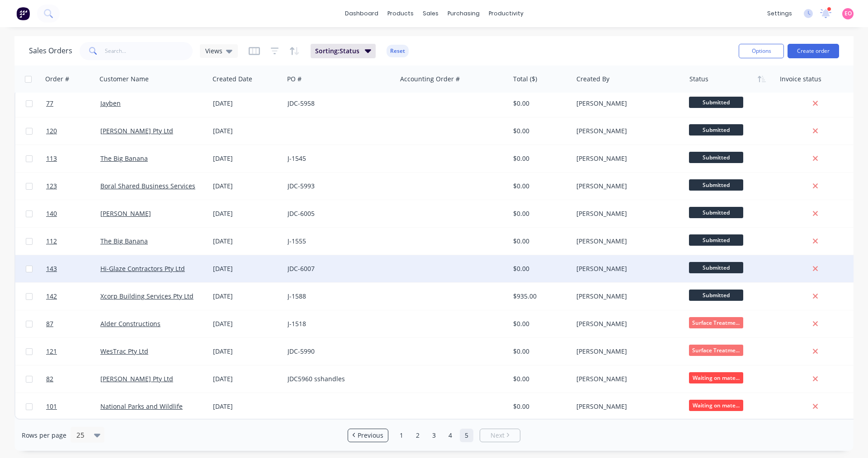
scroll to position [8, 0]
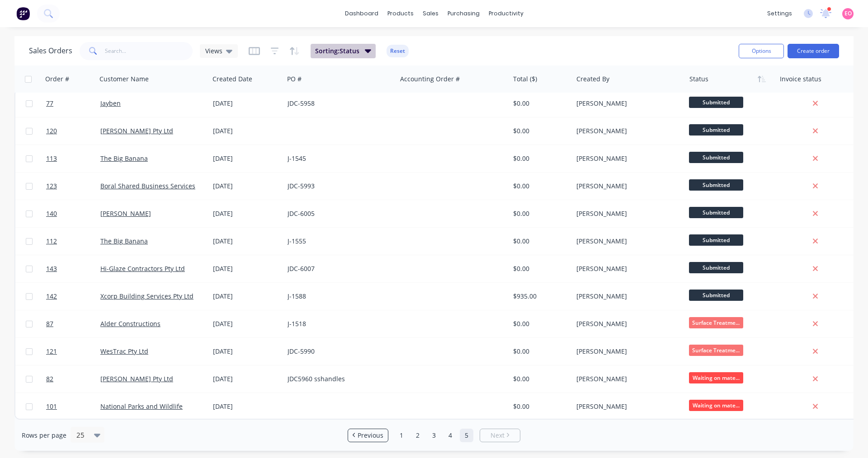
click at [365, 50] on icon "button" at bounding box center [368, 51] width 6 height 4
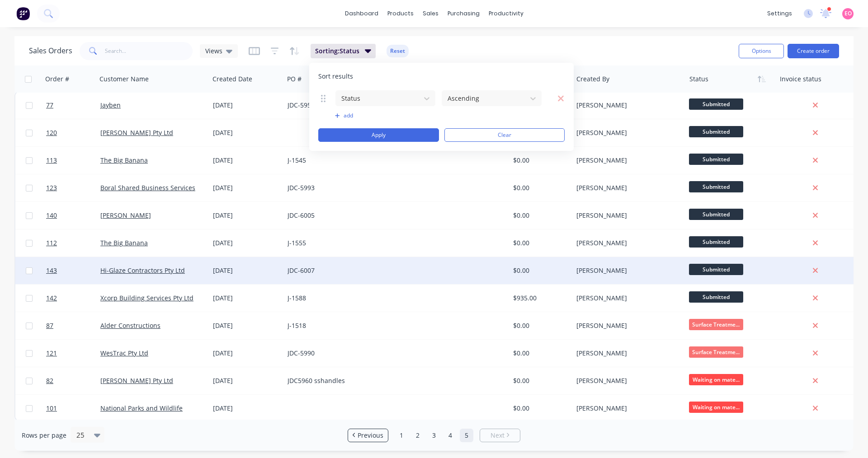
scroll to position [0, 0]
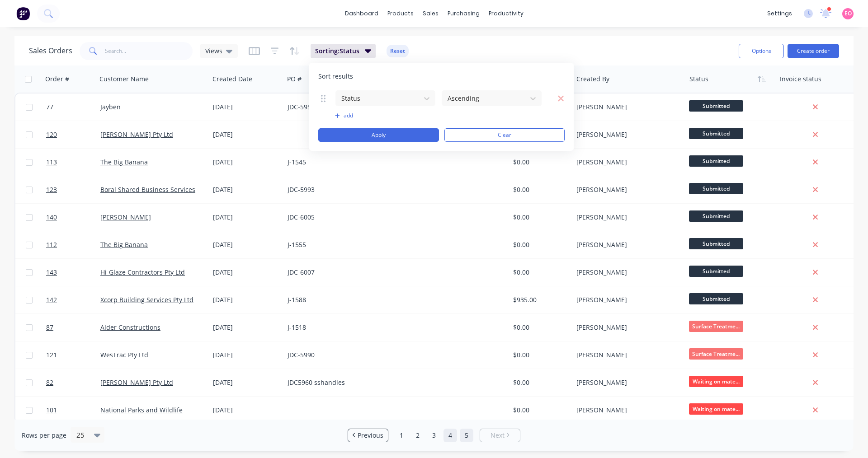
click at [448, 439] on link "4" at bounding box center [450, 436] width 14 height 14
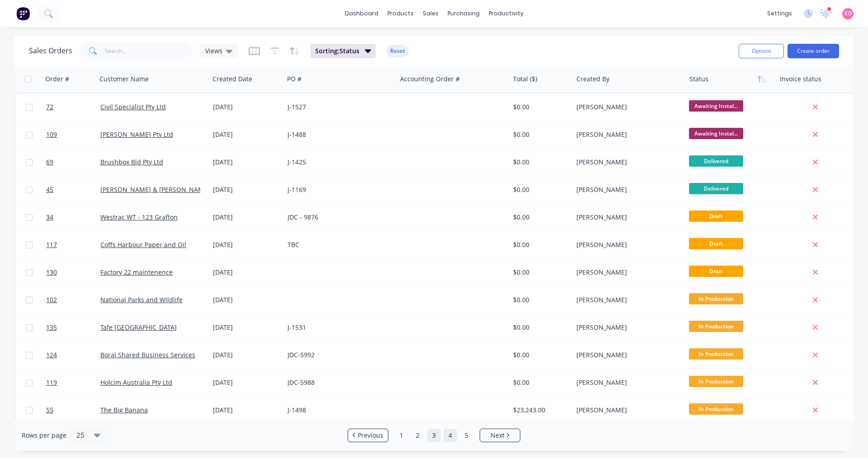
click at [440, 436] on link "3" at bounding box center [434, 436] width 14 height 14
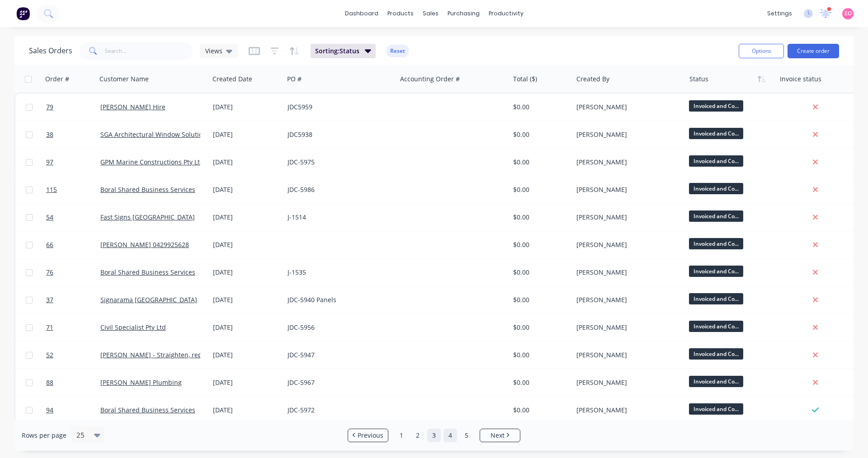
click at [446, 434] on link "4" at bounding box center [450, 436] width 14 height 14
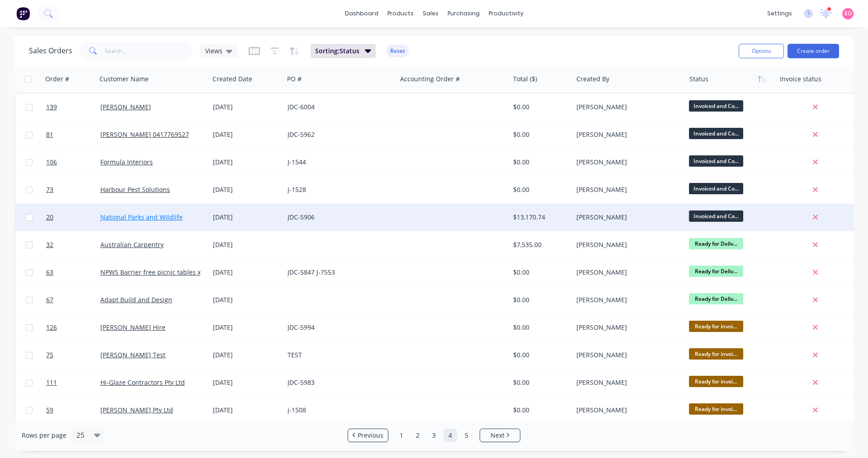
click at [162, 214] on link "National Parks and Wildlife" at bounding box center [141, 217] width 82 height 9
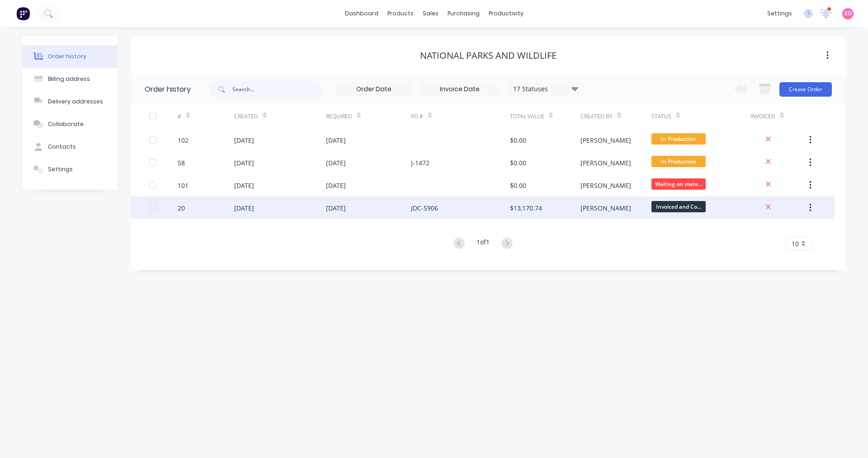
click at [322, 205] on div "[DATE]" at bounding box center [280, 208] width 92 height 23
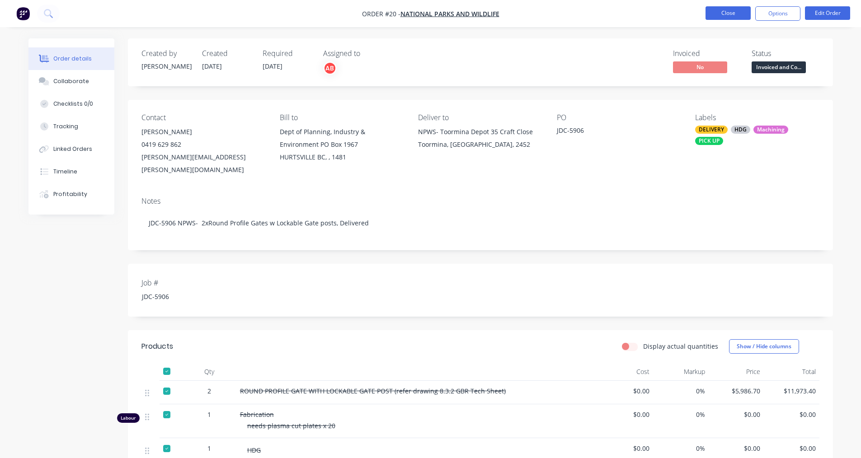
click at [721, 12] on button "Close" at bounding box center [728, 13] width 45 height 14
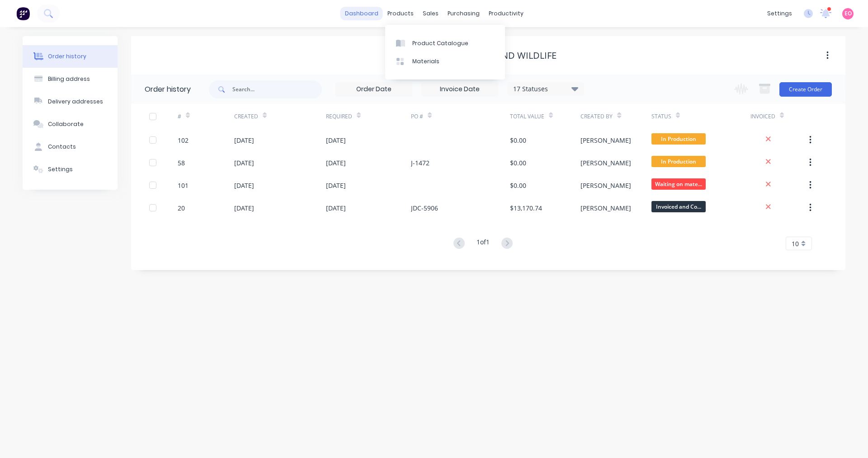
click at [375, 14] on link "dashboard" at bounding box center [361, 14] width 42 height 14
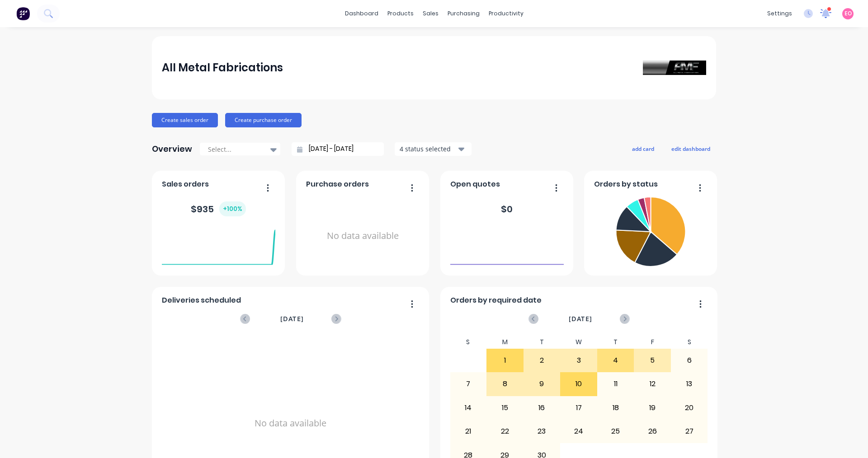
click at [820, 11] on icon at bounding box center [825, 13] width 11 height 9
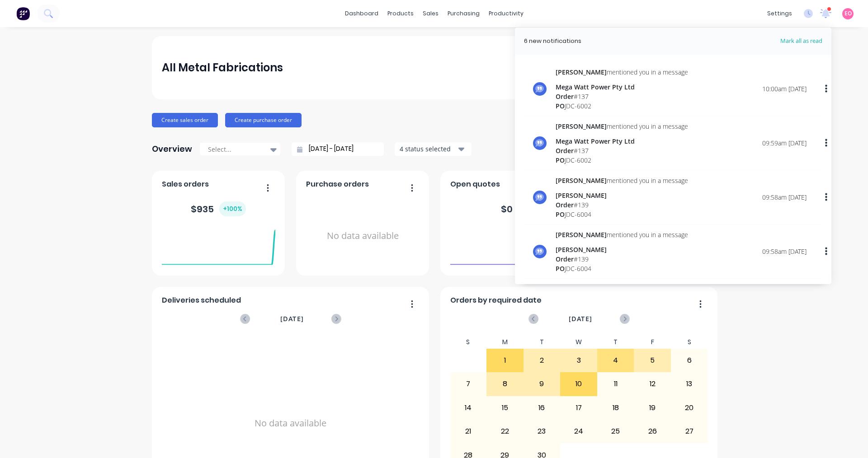
click at [343, 87] on div "All Metal Fabrications" at bounding box center [434, 67] width 564 height 63
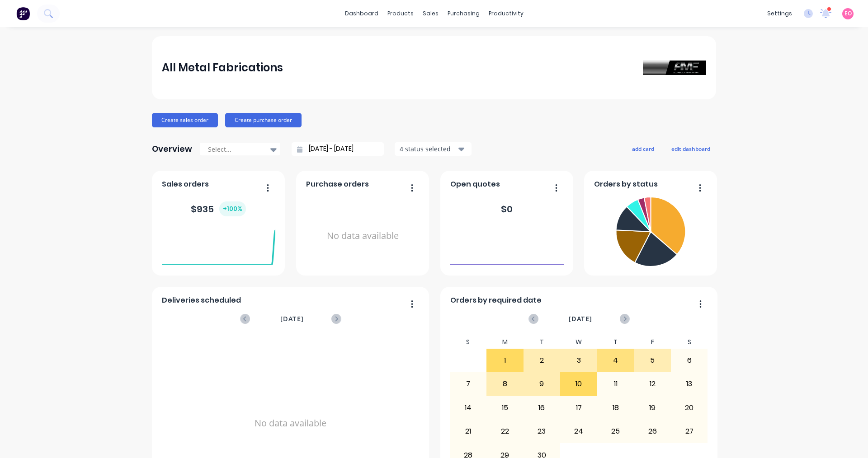
click at [752, 326] on div "All Metal Fabrications Create sales order Create purchase order Overview Select…" at bounding box center [434, 446] width 868 height 821
click at [458, 151] on icon "button" at bounding box center [461, 149] width 6 height 10
drag, startPoint x: 345, startPoint y: 220, endPoint x: 494, endPoint y: 180, distance: 153.8
click at [345, 219] on div "No data available" at bounding box center [362, 235] width 113 height 85
click at [458, 150] on icon "button" at bounding box center [461, 150] width 6 height 4
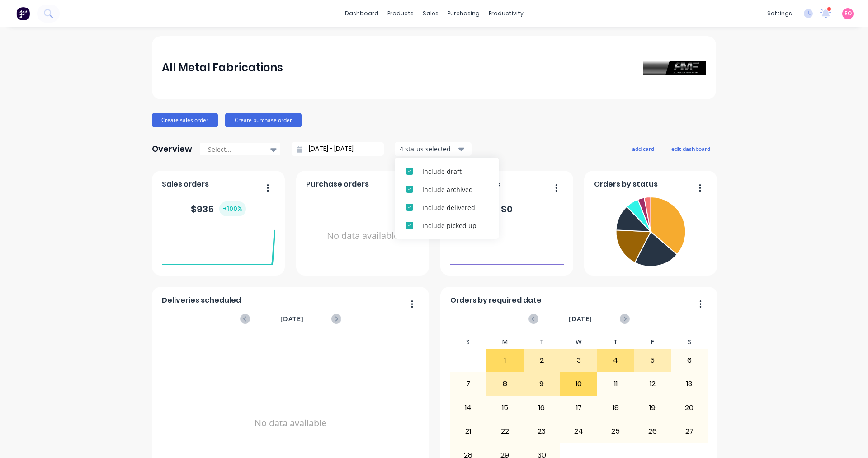
click at [533, 142] on div "Overview Select... [DATE] - [DATE] 4 status selected Include draft Include arch…" at bounding box center [434, 149] width 564 height 18
click at [354, 13] on link "dashboard" at bounding box center [361, 14] width 42 height 14
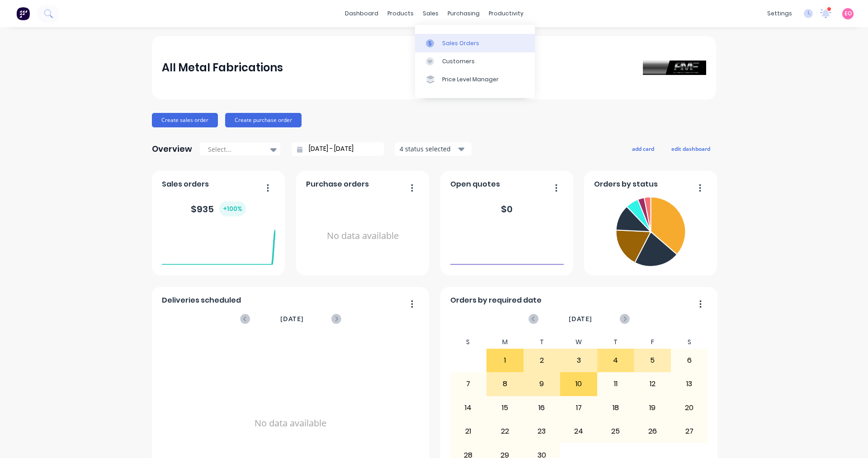
click at [431, 42] on icon at bounding box center [430, 43] width 8 height 8
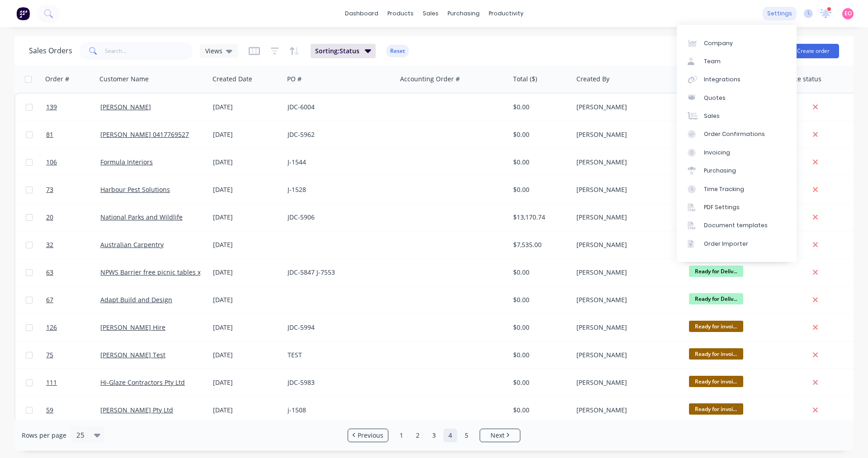
click at [785, 15] on div "settings" at bounding box center [780, 14] width 34 height 14
click at [786, 17] on div "settings" at bounding box center [780, 14] width 34 height 14
click at [789, 15] on div "settings" at bounding box center [780, 14] width 34 height 14
click at [735, 148] on link "Invoicing" at bounding box center [737, 153] width 120 height 18
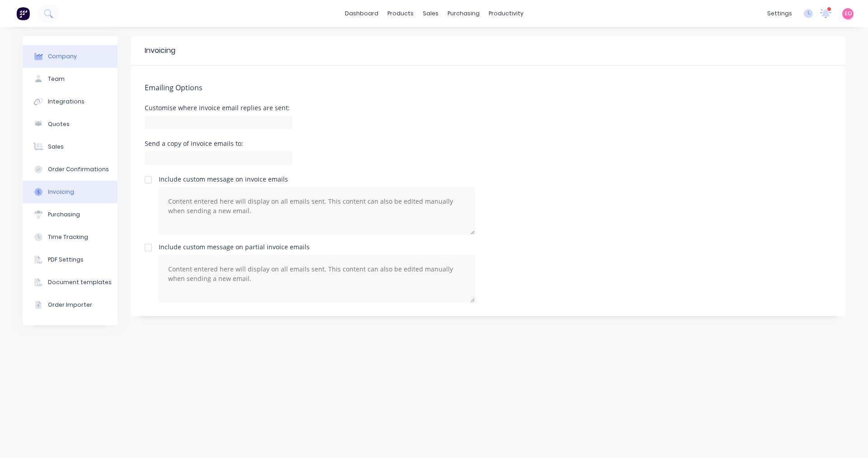
click at [74, 56] on div "Company" at bounding box center [62, 56] width 29 height 8
select select "AU"
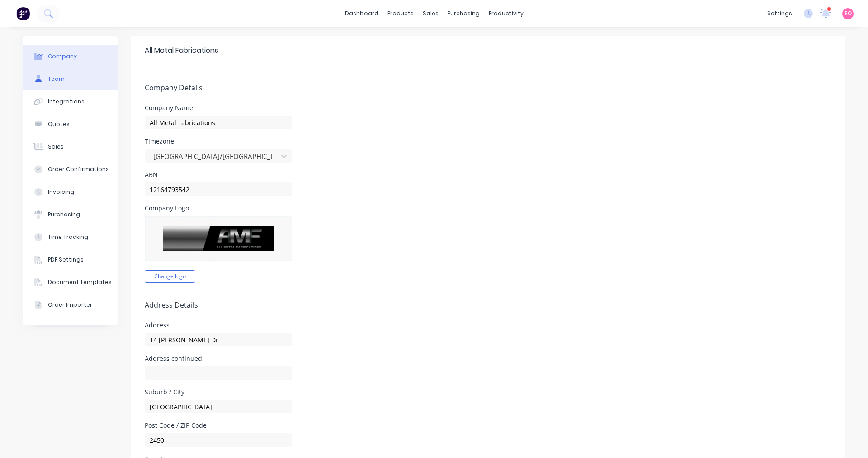
click at [70, 74] on button "Team" at bounding box center [70, 79] width 95 height 23
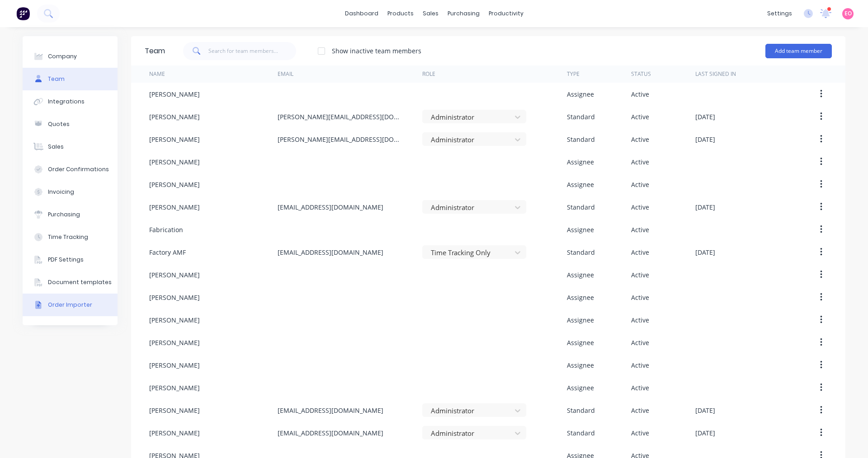
click at [73, 305] on div "Order Importer" at bounding box center [70, 305] width 44 height 8
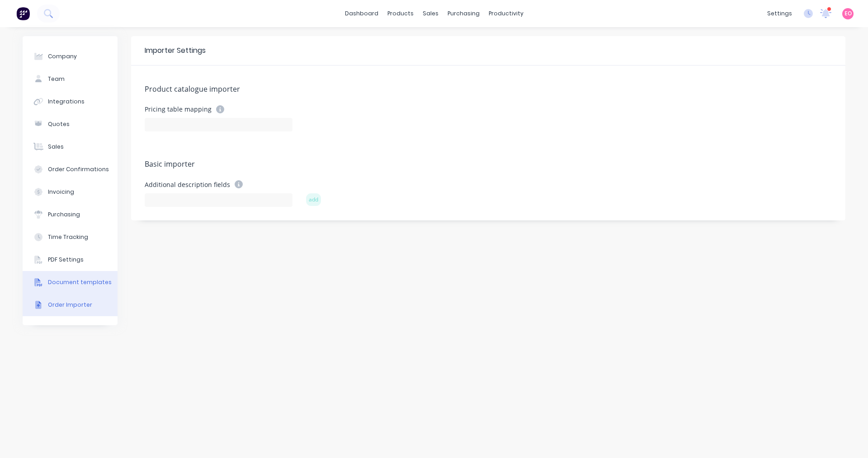
click at [73, 288] on button "Document templates" at bounding box center [70, 282] width 95 height 23
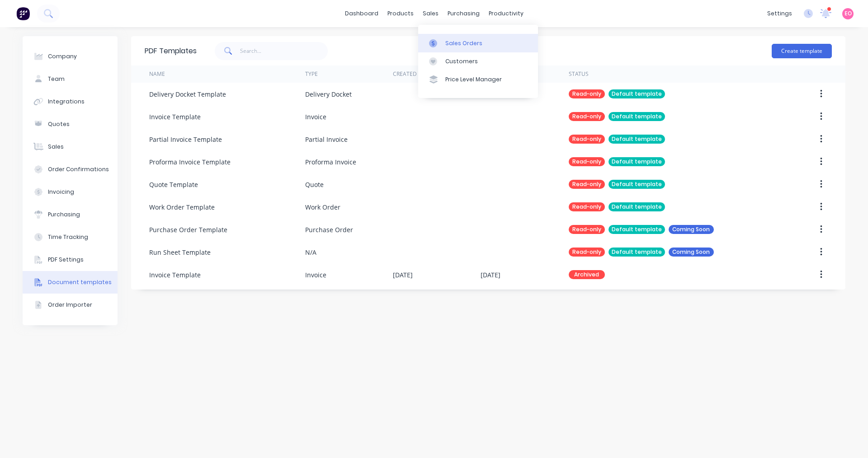
click at [434, 43] on icon at bounding box center [433, 43] width 8 height 8
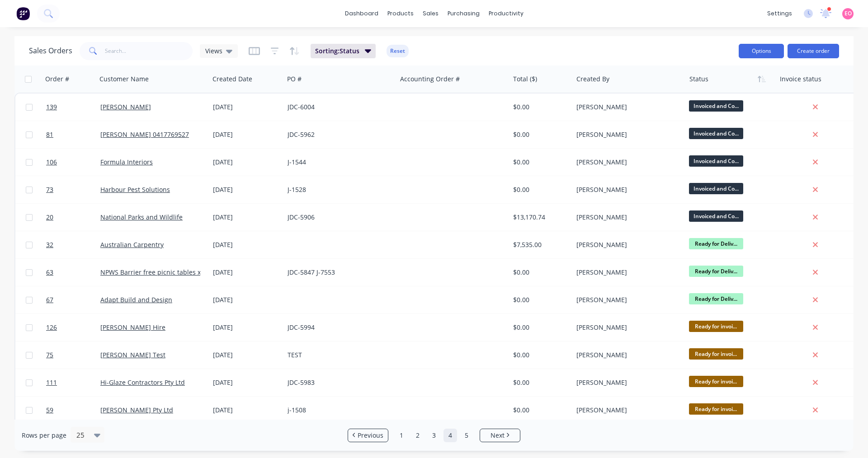
click at [766, 51] on button "Options" at bounding box center [761, 51] width 45 height 14
click at [695, 52] on div "Sales Orders Views Sorting: Status Reset" at bounding box center [380, 51] width 703 height 22
drag, startPoint x: 373, startPoint y: 49, endPoint x: 363, endPoint y: 52, distance: 9.4
click at [363, 52] on button "Sorting: Status" at bounding box center [343, 51] width 65 height 14
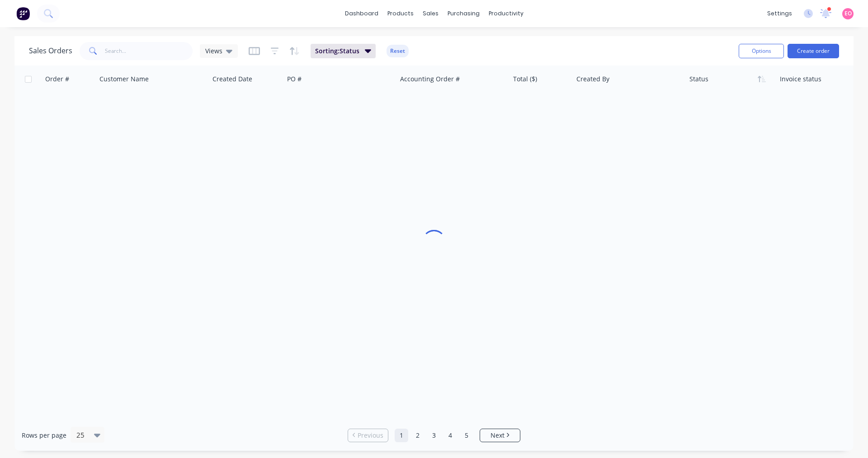
click at [420, 57] on div "Sales Orders Views Sorting: Status Reset" at bounding box center [380, 51] width 703 height 22
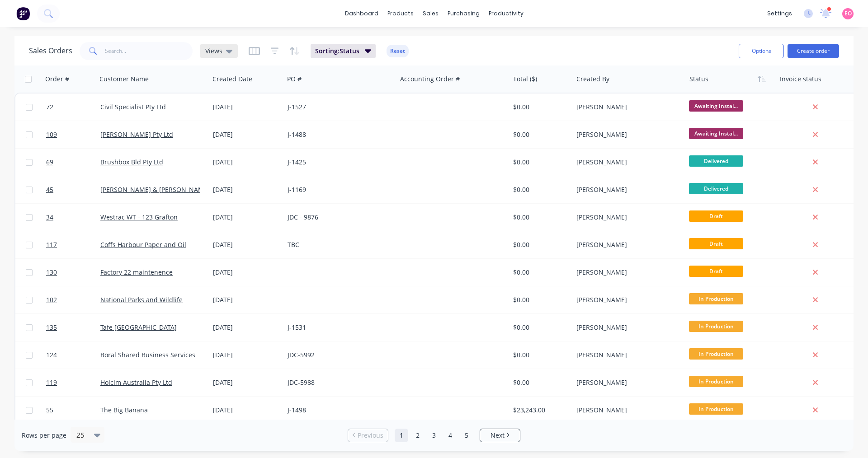
click at [231, 50] on div "Views" at bounding box center [219, 51] width 38 height 14
click at [191, 34] on div "dashboard products sales purchasing productivity dashboard products Product Cat…" at bounding box center [434, 229] width 868 height 458
click at [21, 10] on img at bounding box center [23, 14] width 14 height 14
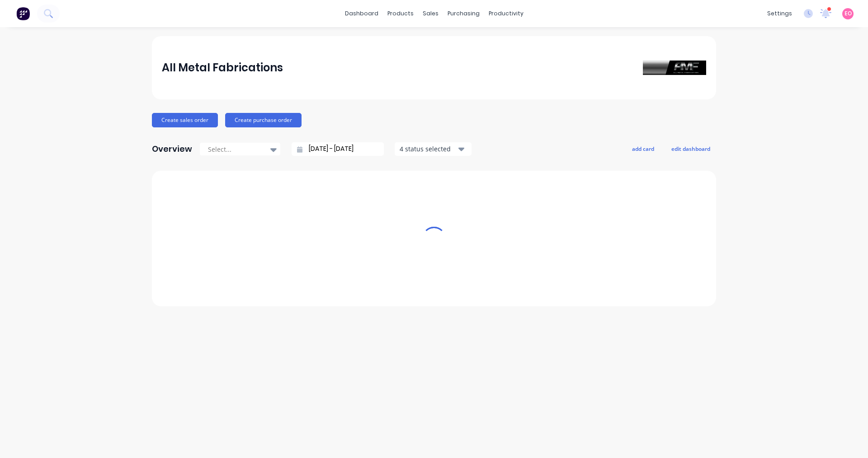
click at [20, 11] on img at bounding box center [23, 14] width 14 height 14
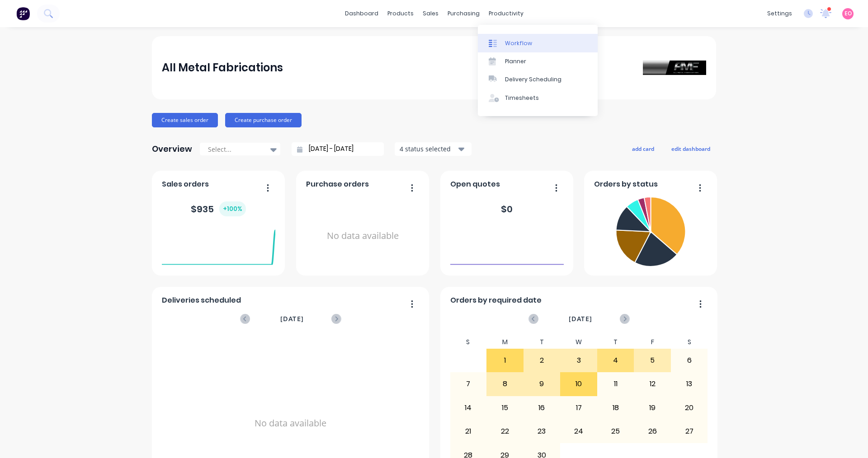
click at [503, 44] on link "Workflow" at bounding box center [538, 43] width 120 height 18
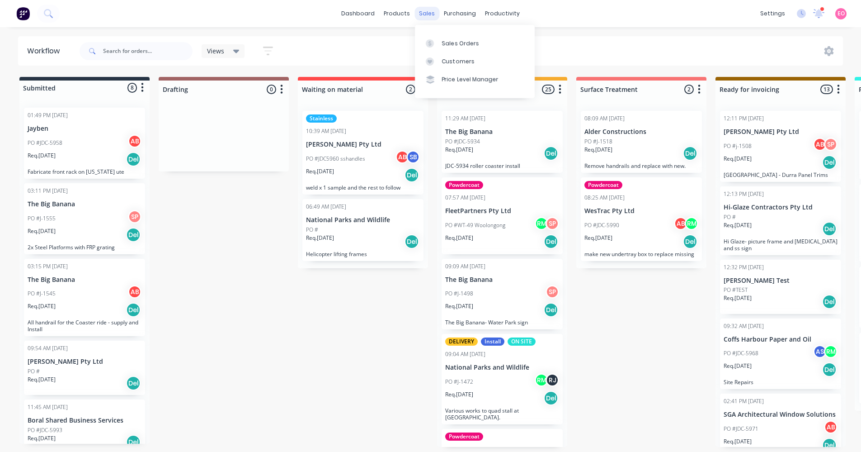
click at [421, 17] on div "sales" at bounding box center [427, 14] width 25 height 14
click at [453, 44] on div "Sales Orders" at bounding box center [460, 43] width 37 height 8
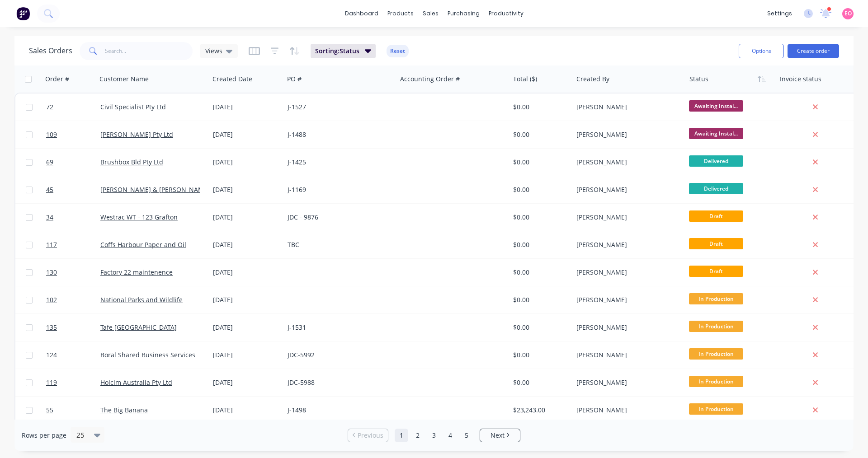
click at [750, 61] on div "Options Create order" at bounding box center [787, 51] width 104 height 22
click at [754, 52] on button "Options" at bounding box center [761, 51] width 45 height 14
click at [664, 68] on div "Created By" at bounding box center [629, 79] width 113 height 27
click at [762, 79] on icon "button" at bounding box center [762, 78] width 8 height 7
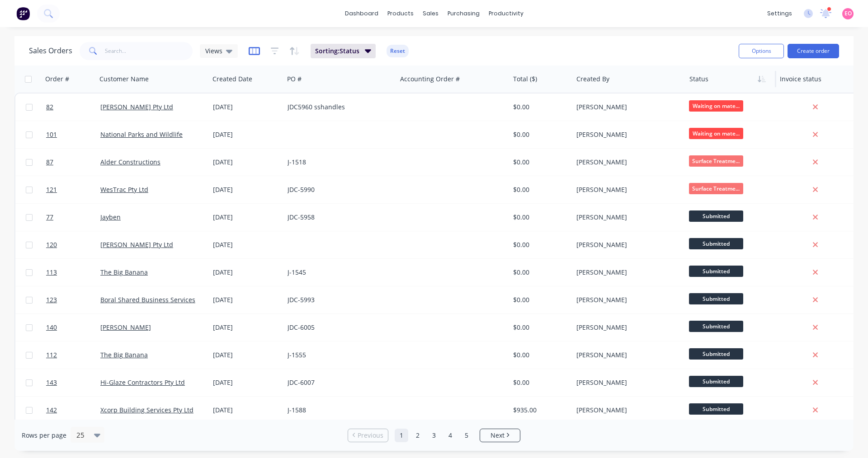
click at [249, 49] on icon "button" at bounding box center [254, 51] width 11 height 8
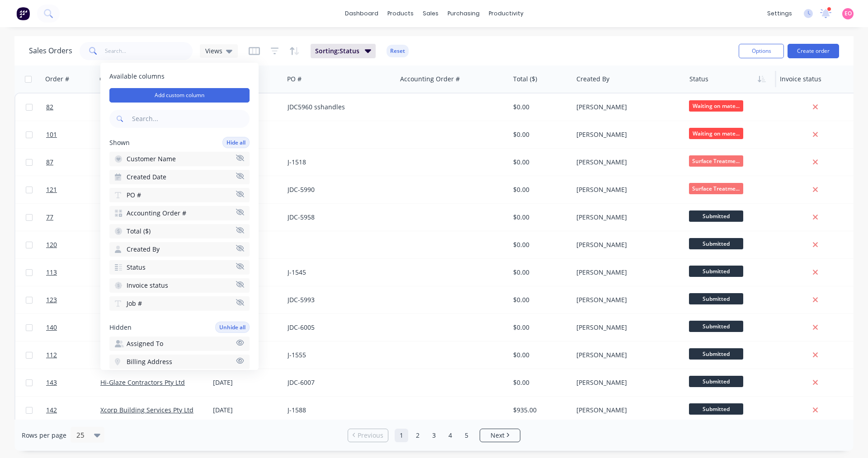
click at [225, 58] on div "Sales Orders Views" at bounding box center [133, 51] width 209 height 18
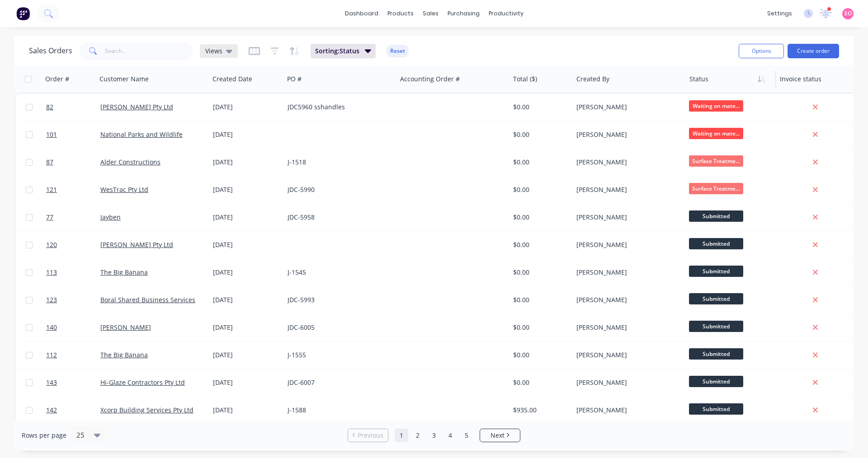
click at [227, 53] on icon at bounding box center [229, 51] width 6 height 10
click at [255, 52] on icon "button" at bounding box center [254, 51] width 5 height 6
click at [273, 52] on icon "button" at bounding box center [275, 51] width 8 height 9
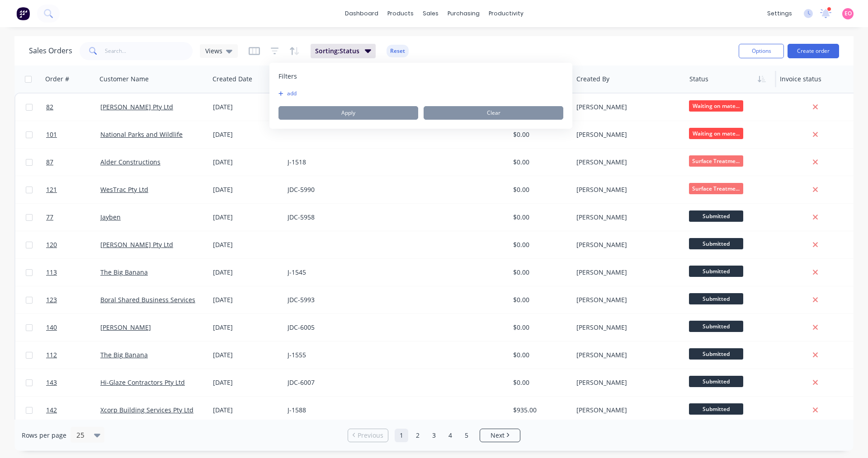
click at [283, 89] on div "Filters add Apply Clear" at bounding box center [420, 96] width 303 height 66
click at [288, 93] on button "add" at bounding box center [289, 93] width 23 height 7
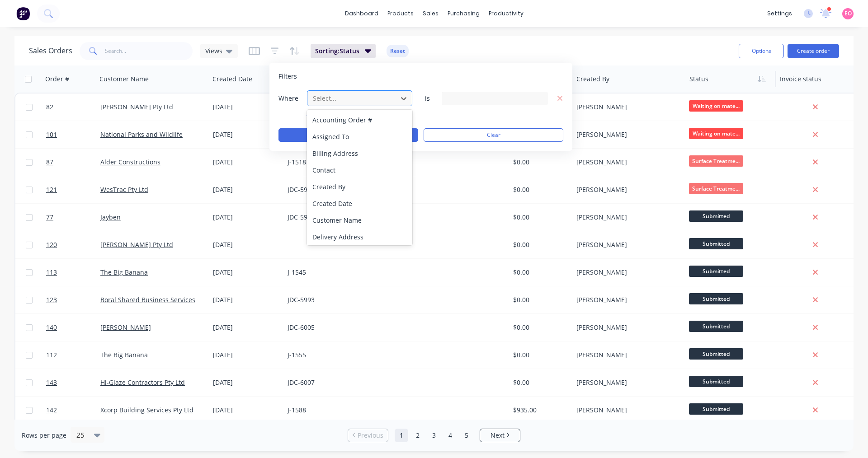
click at [358, 99] on div at bounding box center [352, 98] width 81 height 11
click at [342, 237] on div "Status" at bounding box center [359, 235] width 105 height 17
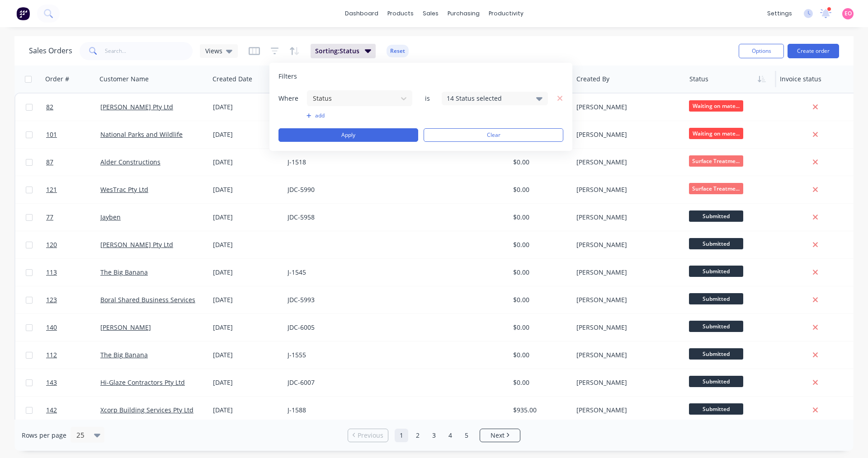
click at [517, 101] on div "14 Status selected" at bounding box center [488, 98] width 82 height 9
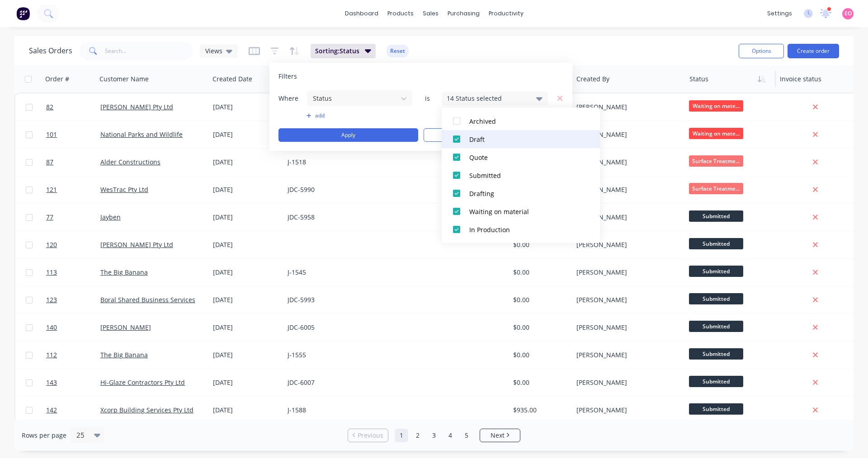
scroll to position [0, 0]
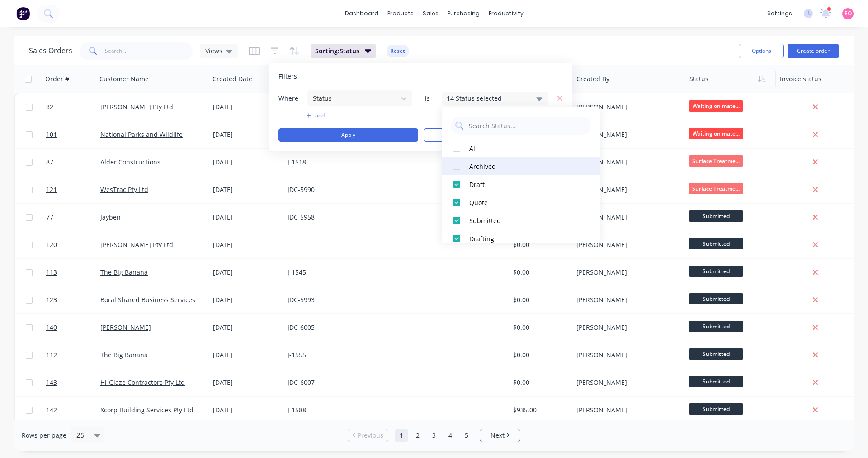
click at [458, 170] on div at bounding box center [457, 166] width 18 height 18
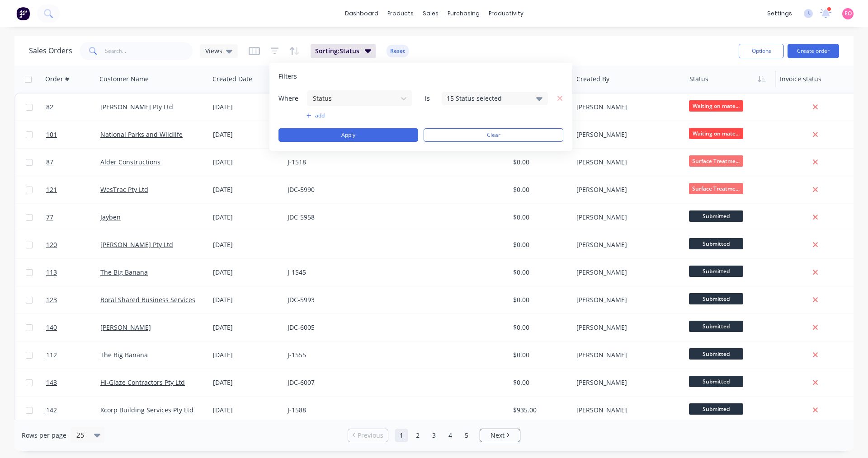
click at [524, 87] on div "Filters Where Status is 15 Status selected add Apply Clear" at bounding box center [420, 107] width 303 height 88
click at [393, 130] on button "Apply" at bounding box center [348, 135] width 140 height 14
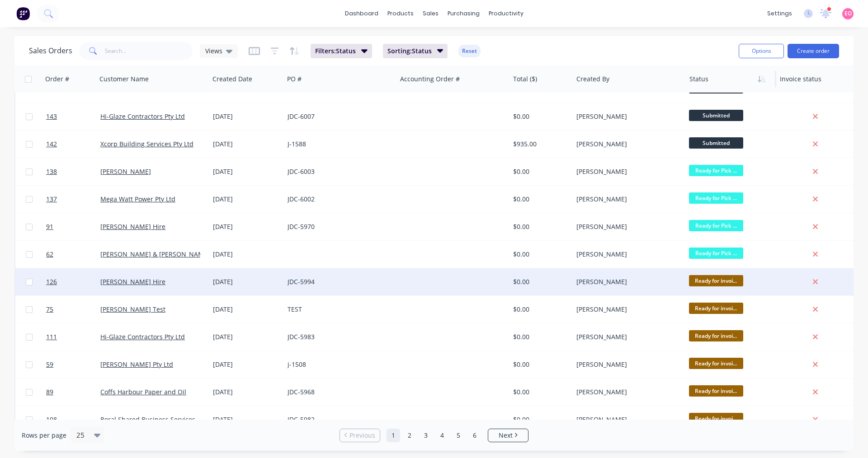
scroll to position [367, 0]
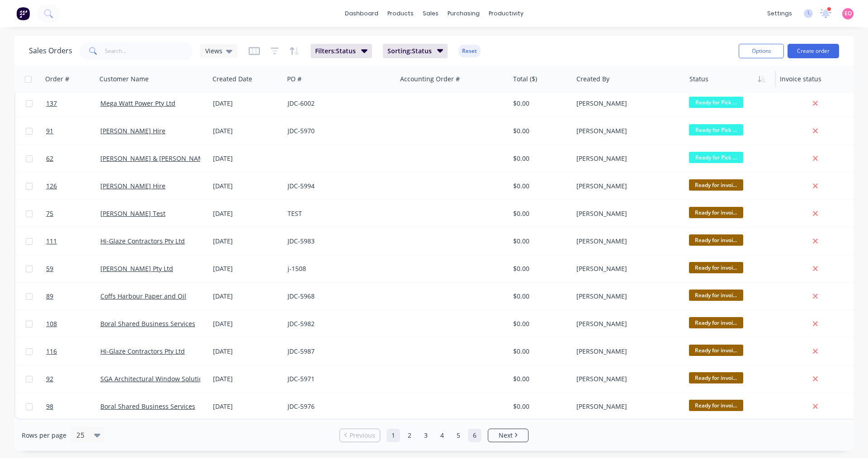
click at [472, 436] on link "6" at bounding box center [475, 436] width 14 height 14
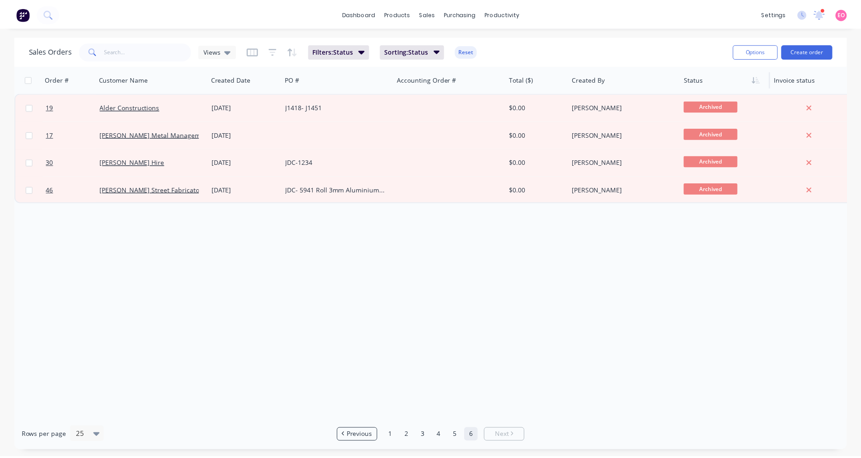
scroll to position [0, 0]
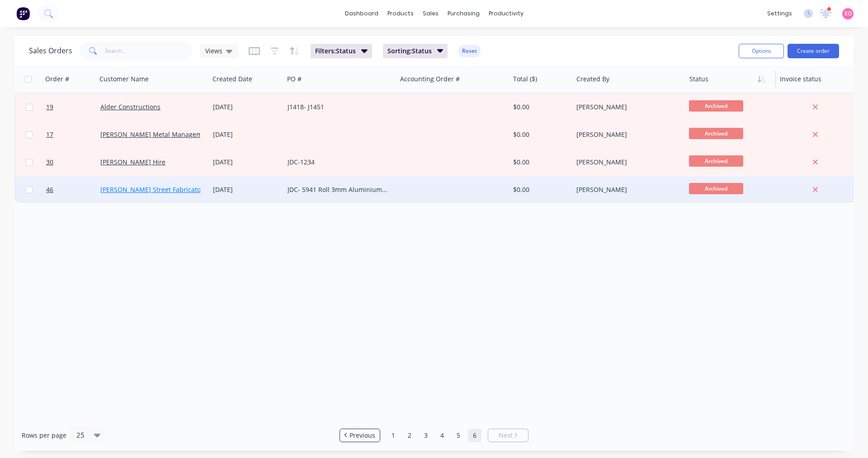
click at [128, 186] on link "[PERSON_NAME] Street Fabricators" at bounding box center [153, 189] width 106 height 9
click at [123, 189] on link "[PERSON_NAME] Street Fabricators" at bounding box center [153, 189] width 106 height 9
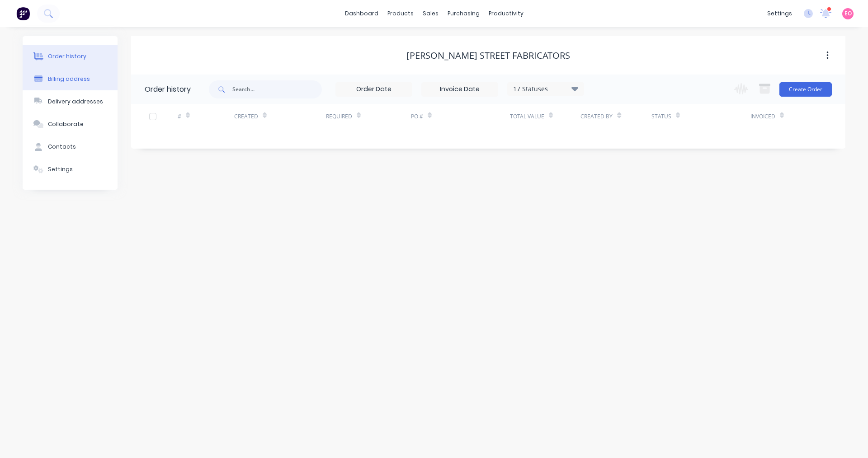
click at [56, 80] on div "Billing address" at bounding box center [69, 79] width 42 height 8
select select "AU"
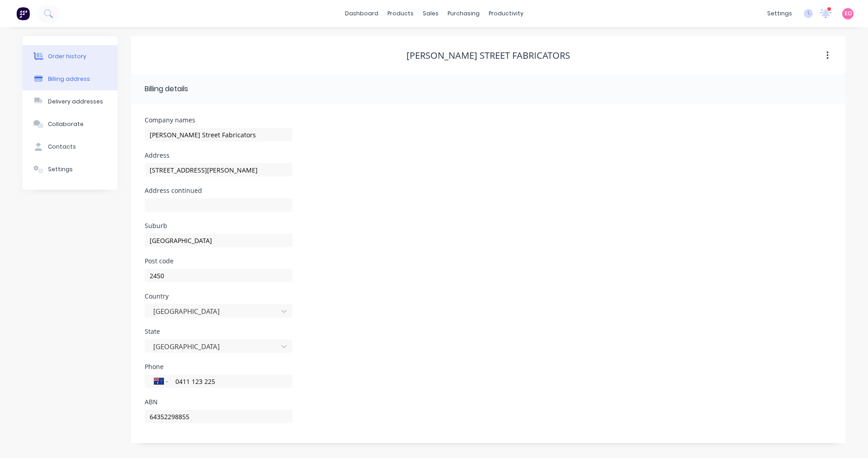
click at [72, 57] on div "Order history" at bounding box center [67, 56] width 38 height 8
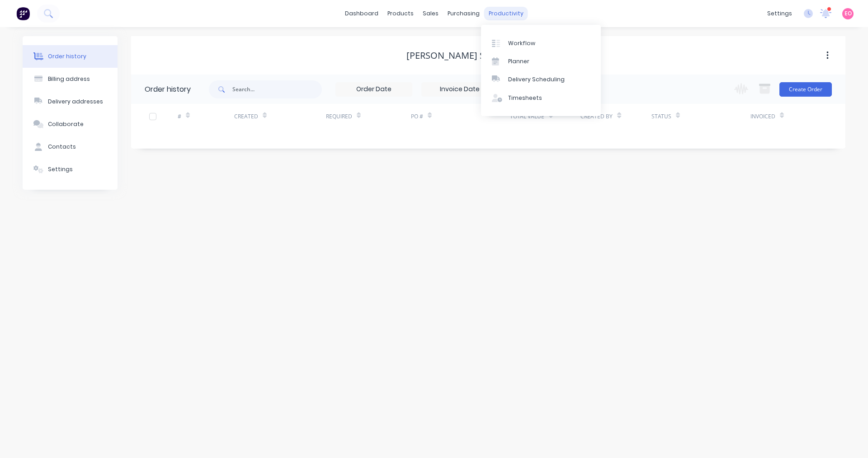
click at [499, 13] on div "productivity" at bounding box center [506, 14] width 44 height 14
click at [430, 17] on div "sales" at bounding box center [430, 14] width 25 height 14
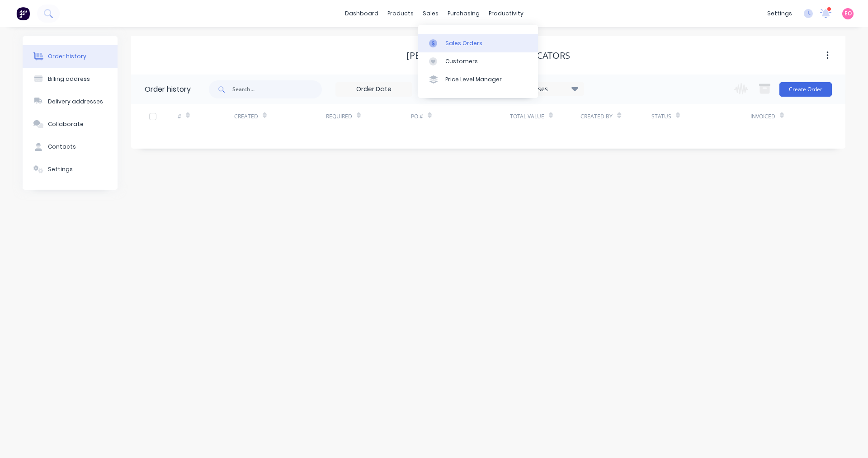
click at [441, 46] on div at bounding box center [436, 43] width 14 height 8
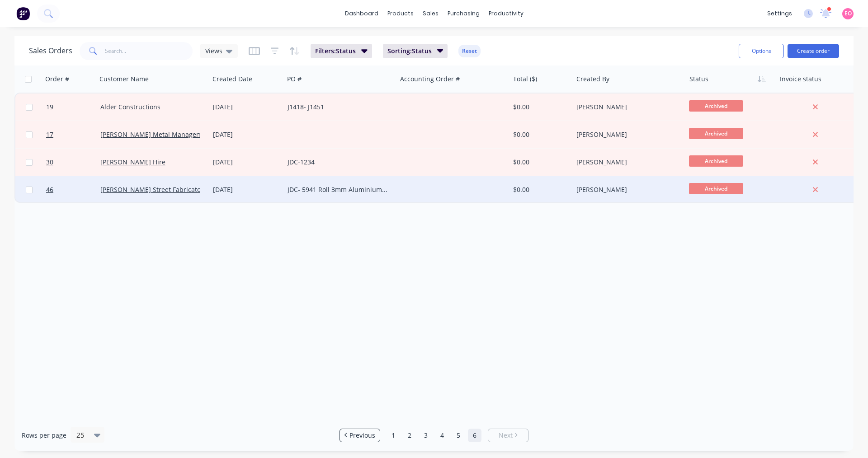
click at [703, 192] on span "Archived" at bounding box center [716, 188] width 54 height 11
click at [304, 184] on div "JDC- 5941 Roll 3mm Aluminium Cylinder" at bounding box center [340, 189] width 113 height 27
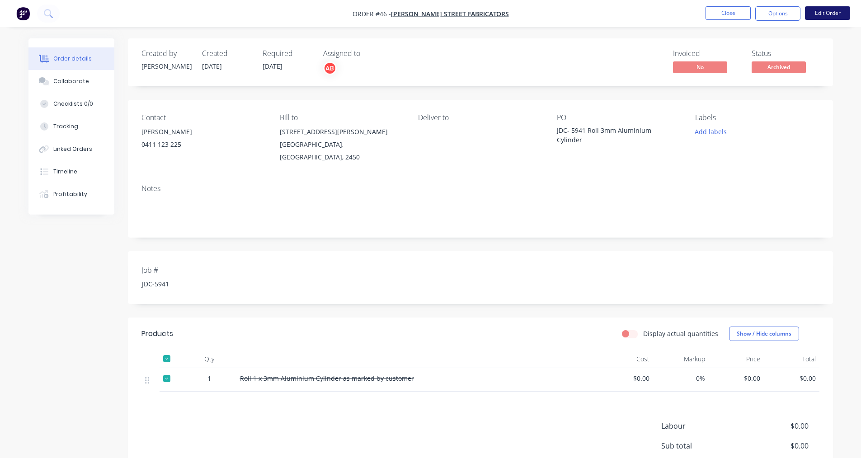
click at [820, 12] on button "Edit Order" at bounding box center [827, 13] width 45 height 14
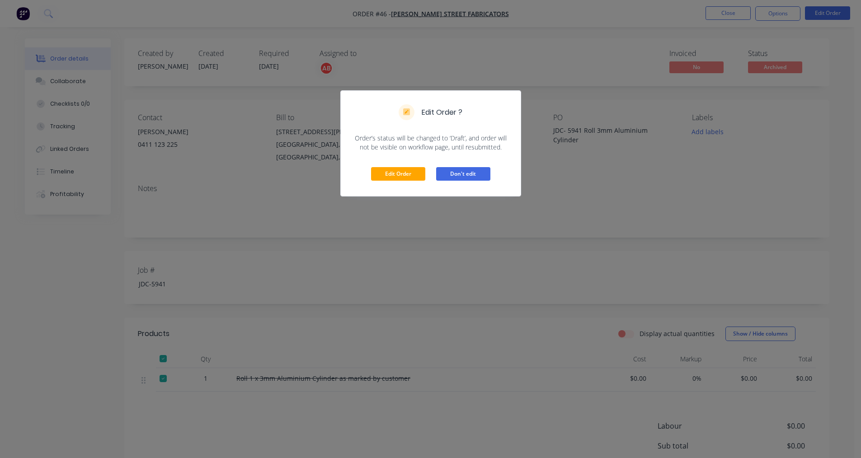
click at [459, 170] on button "Don't edit" at bounding box center [463, 174] width 54 height 14
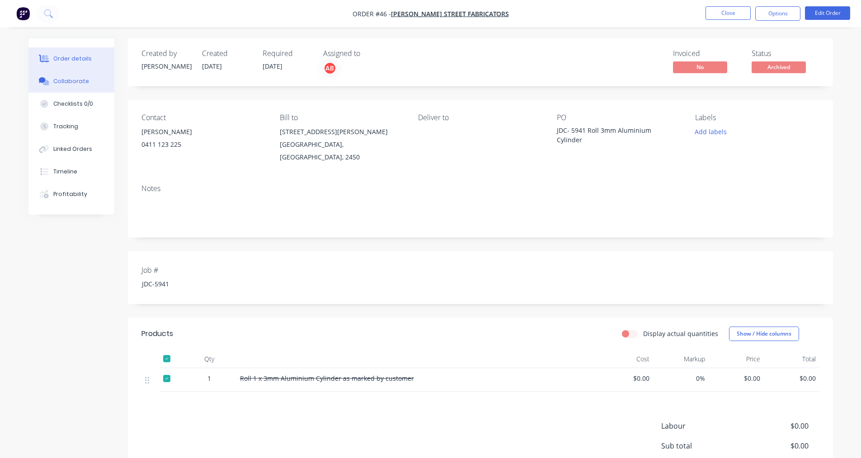
click at [98, 89] on button "Collaborate" at bounding box center [71, 81] width 86 height 23
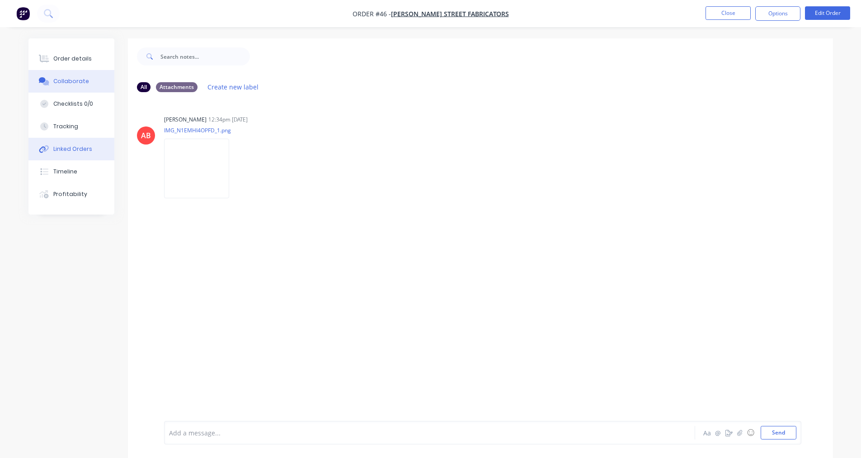
click at [68, 146] on div "Linked Orders" at bounding box center [72, 149] width 39 height 8
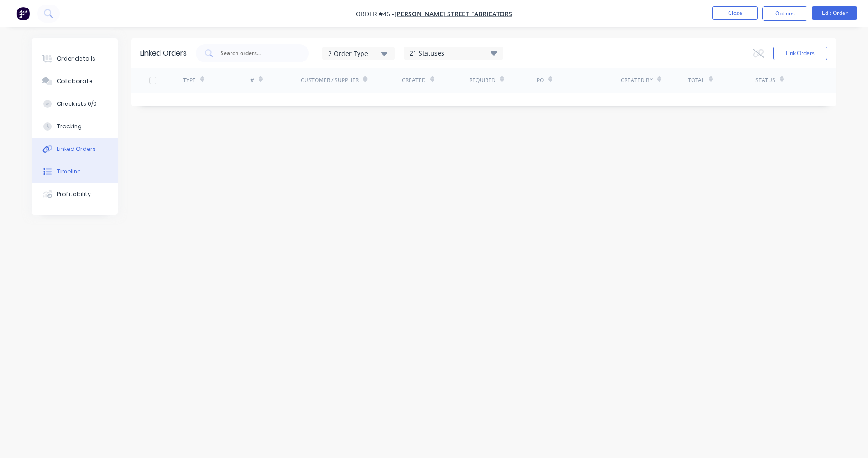
click at [67, 181] on button "Timeline" at bounding box center [75, 171] width 86 height 23
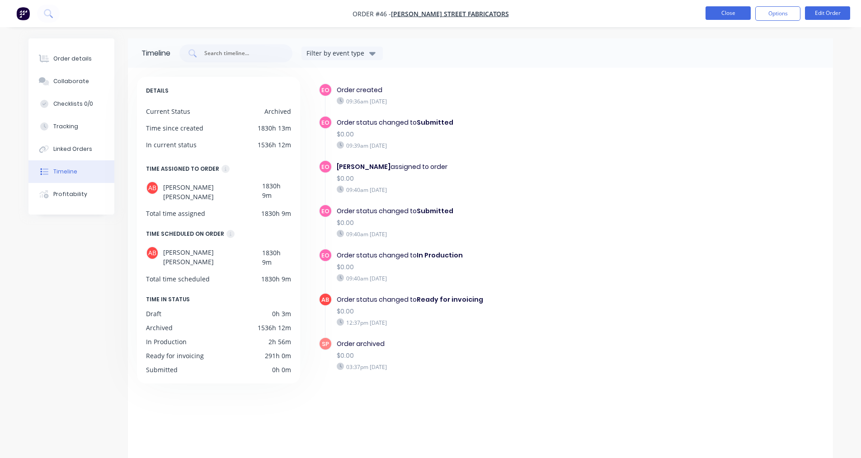
click at [726, 8] on button "Close" at bounding box center [728, 13] width 45 height 14
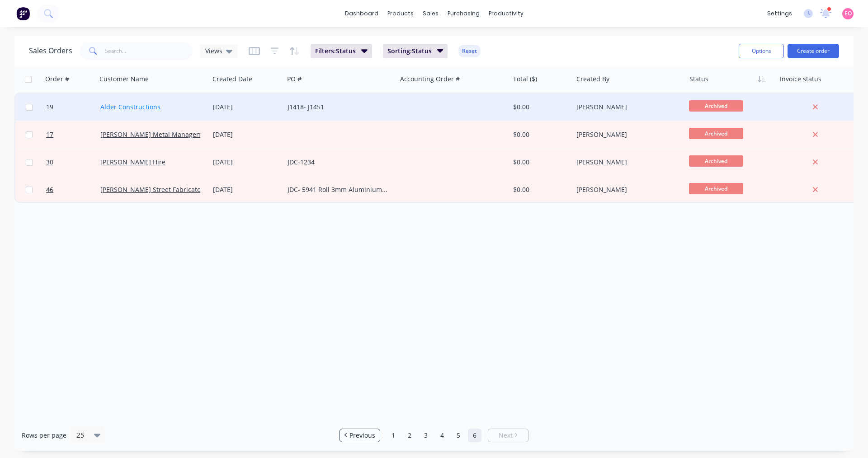
click at [148, 109] on link "Alder Constructions" at bounding box center [130, 107] width 60 height 9
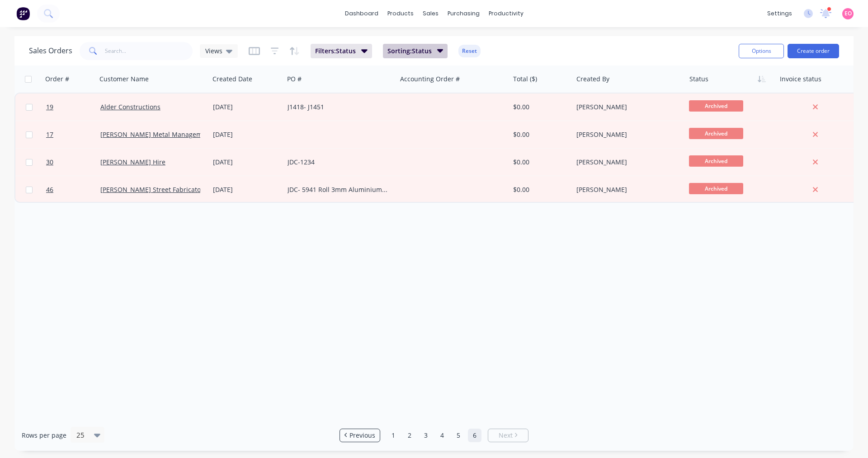
click at [437, 49] on icon "button" at bounding box center [440, 51] width 6 height 10
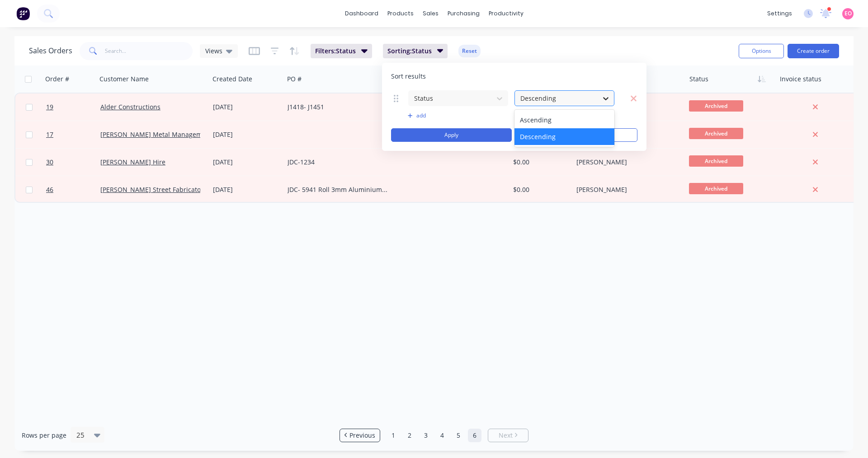
click at [610, 99] on div at bounding box center [606, 98] width 16 height 16
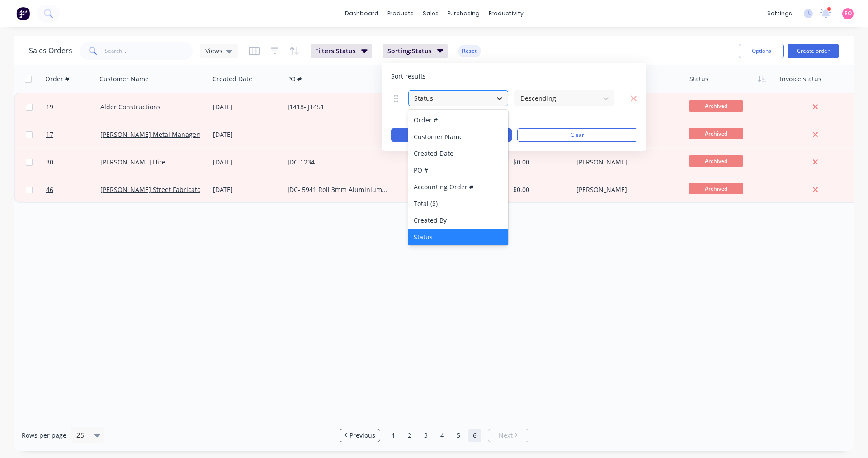
click at [495, 98] on div "Status" at bounding box center [458, 98] width 100 height 16
click at [415, 330] on div "Order # Customer Name Created Date PO # Accounting Order # Total ($) Created By…" at bounding box center [433, 243] width 839 height 354
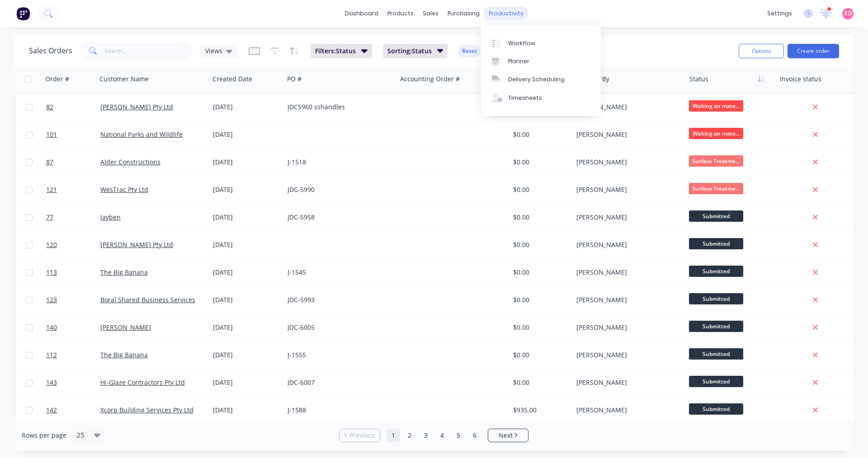
click at [501, 16] on div "productivity" at bounding box center [506, 14] width 44 height 14
click at [510, 41] on div "Workflow" at bounding box center [521, 43] width 27 height 8
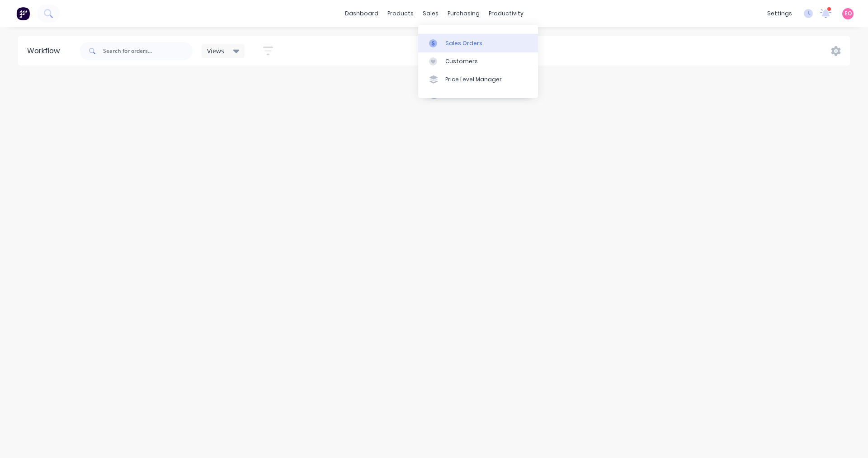
click at [447, 47] on div "Sales Orders" at bounding box center [463, 43] width 37 height 8
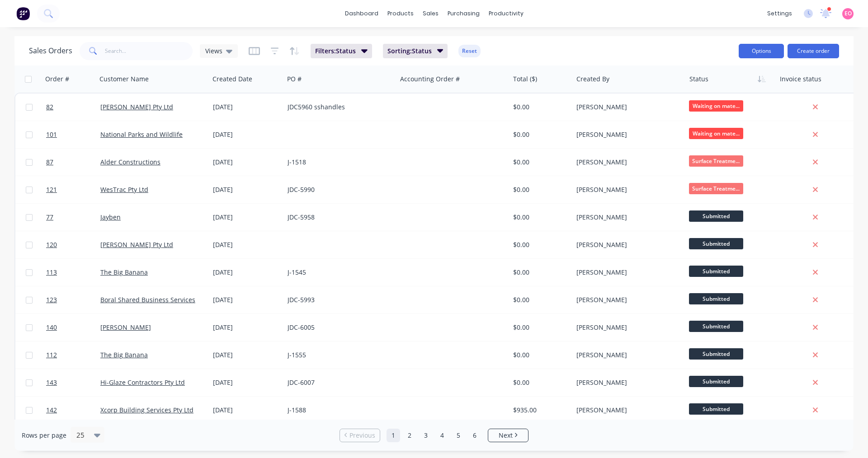
click at [778, 56] on button "Options" at bounding box center [761, 51] width 45 height 14
click at [683, 47] on div "Sales Orders Views Filters: Status Sorting: Status Reset" at bounding box center [380, 51] width 703 height 22
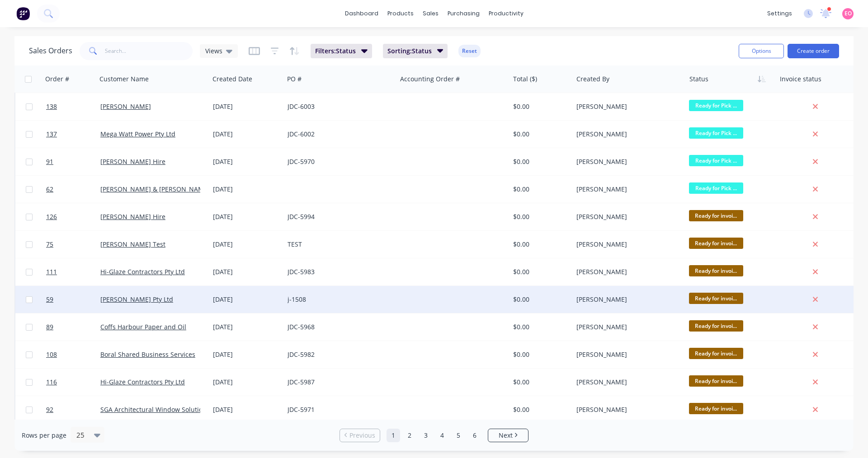
scroll to position [367, 0]
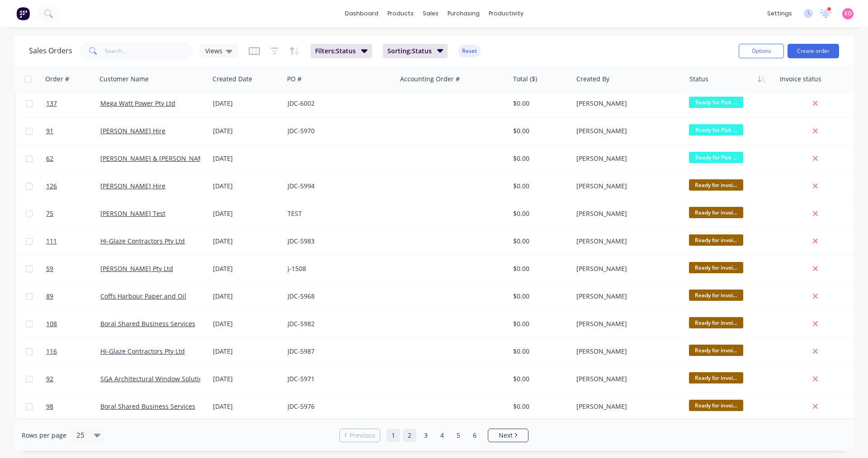
click at [408, 436] on link "2" at bounding box center [410, 436] width 14 height 14
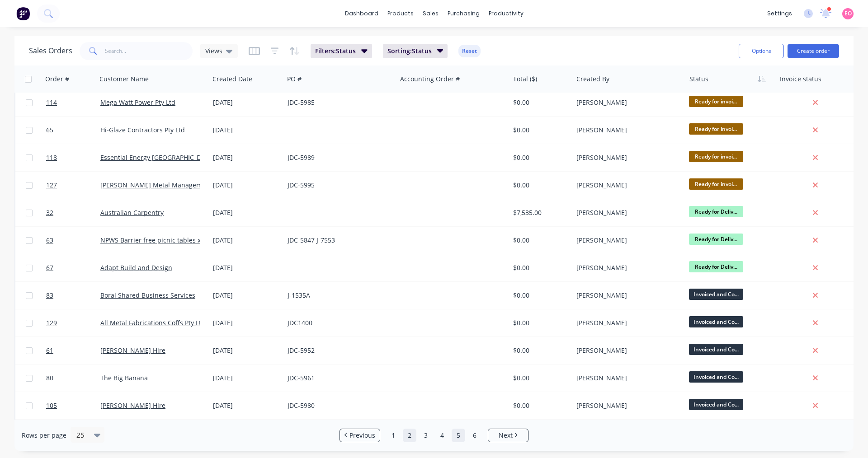
scroll to position [0, 0]
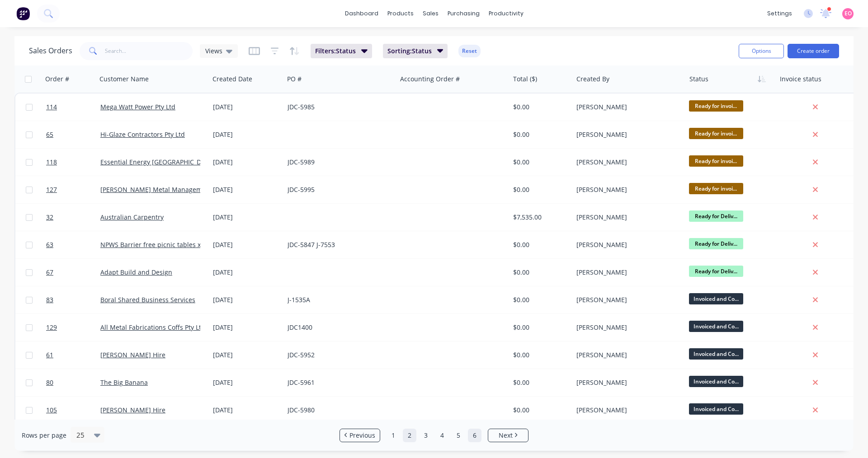
click at [476, 435] on link "6" at bounding box center [475, 436] width 14 height 14
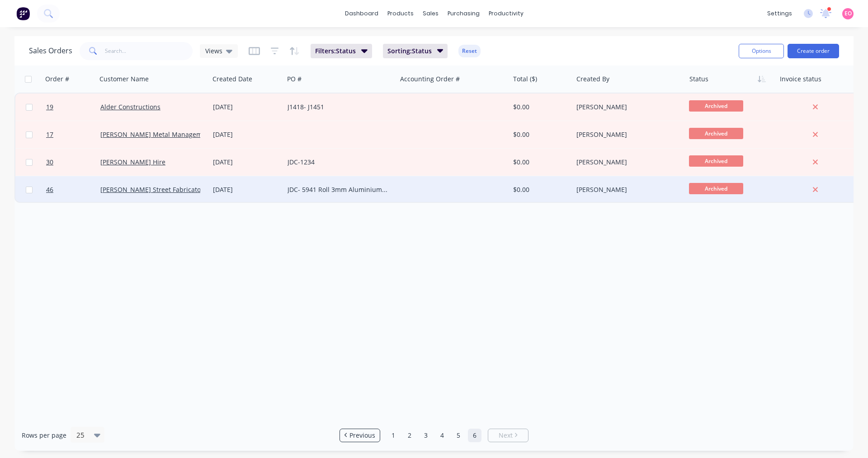
click at [335, 186] on div "JDC- 5941 Roll 3mm Aluminium Cylinder" at bounding box center [338, 189] width 100 height 9
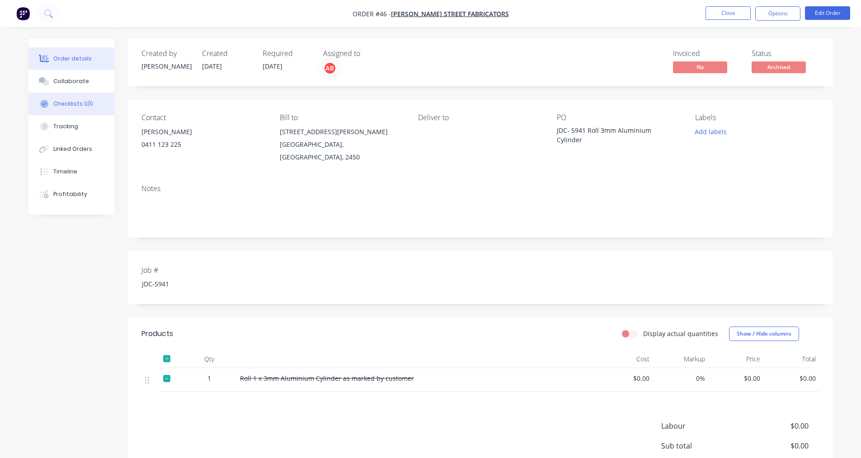
click at [78, 97] on button "Checklists 0/0" at bounding box center [71, 104] width 86 height 23
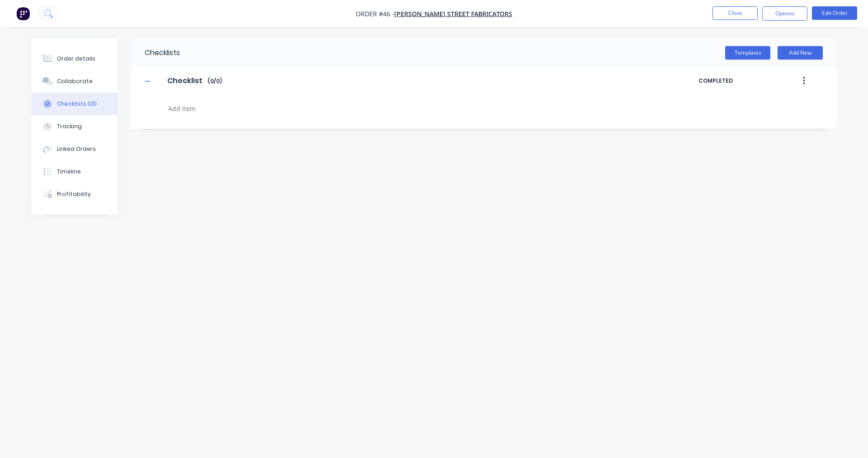
drag, startPoint x: 77, startPoint y: 84, endPoint x: 71, endPoint y: 93, distance: 10.2
click at [76, 88] on button "Collaborate" at bounding box center [75, 81] width 86 height 23
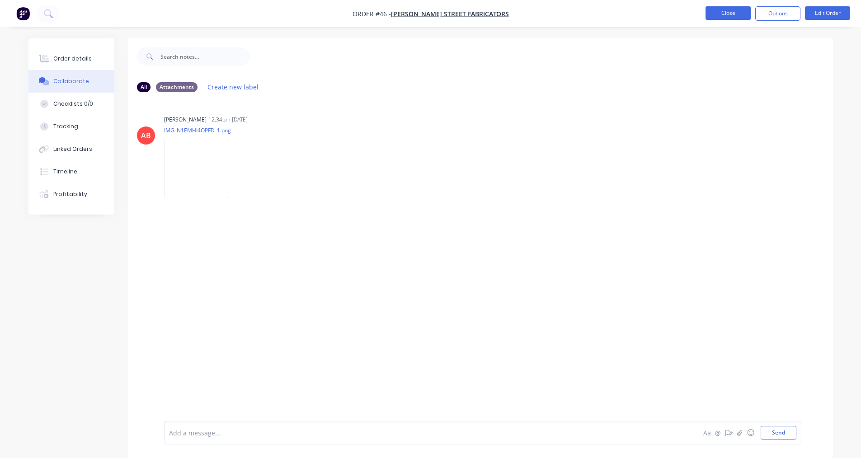
click at [742, 15] on button "Close" at bounding box center [728, 13] width 45 height 14
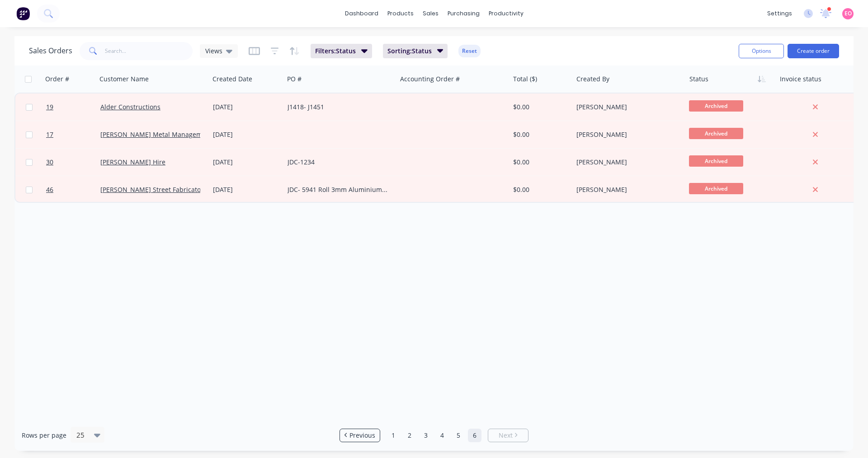
drag, startPoint x: 557, startPoint y: 363, endPoint x: 520, endPoint y: 353, distance: 38.9
click at [539, 361] on div "Order # Customer Name Created Date PO # Accounting Order # Total ($) Created By…" at bounding box center [433, 243] width 839 height 354
drag, startPoint x: 505, startPoint y: 351, endPoint x: 465, endPoint y: 354, distance: 39.5
click at [471, 355] on div "Order # Customer Name Created Date PO # Accounting Order # Total ($) Created By…" at bounding box center [433, 243] width 839 height 354
drag, startPoint x: 424, startPoint y: 355, endPoint x: 268, endPoint y: 208, distance: 214.6
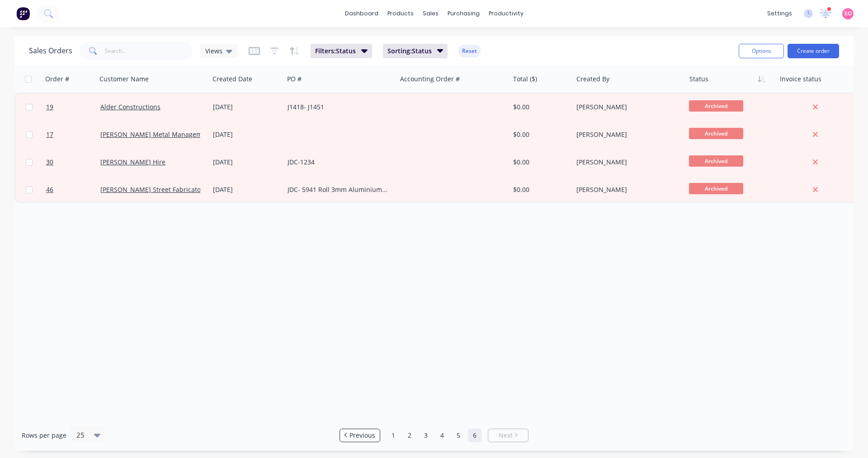
click at [398, 350] on div "Order # Customer Name Created Date PO # Accounting Order # Total ($) Created By…" at bounding box center [433, 243] width 839 height 354
click at [381, 239] on div "Order # Customer Name Created Date PO # Accounting Order # Total ($) Created By…" at bounding box center [433, 243] width 839 height 354
click at [136, 343] on div "Order # Customer Name Created Date PO # Accounting Order # Total ($) Created By…" at bounding box center [433, 243] width 839 height 354
click at [460, 440] on link "5" at bounding box center [459, 436] width 14 height 14
